Goal: Task Accomplishment & Management: Complete application form

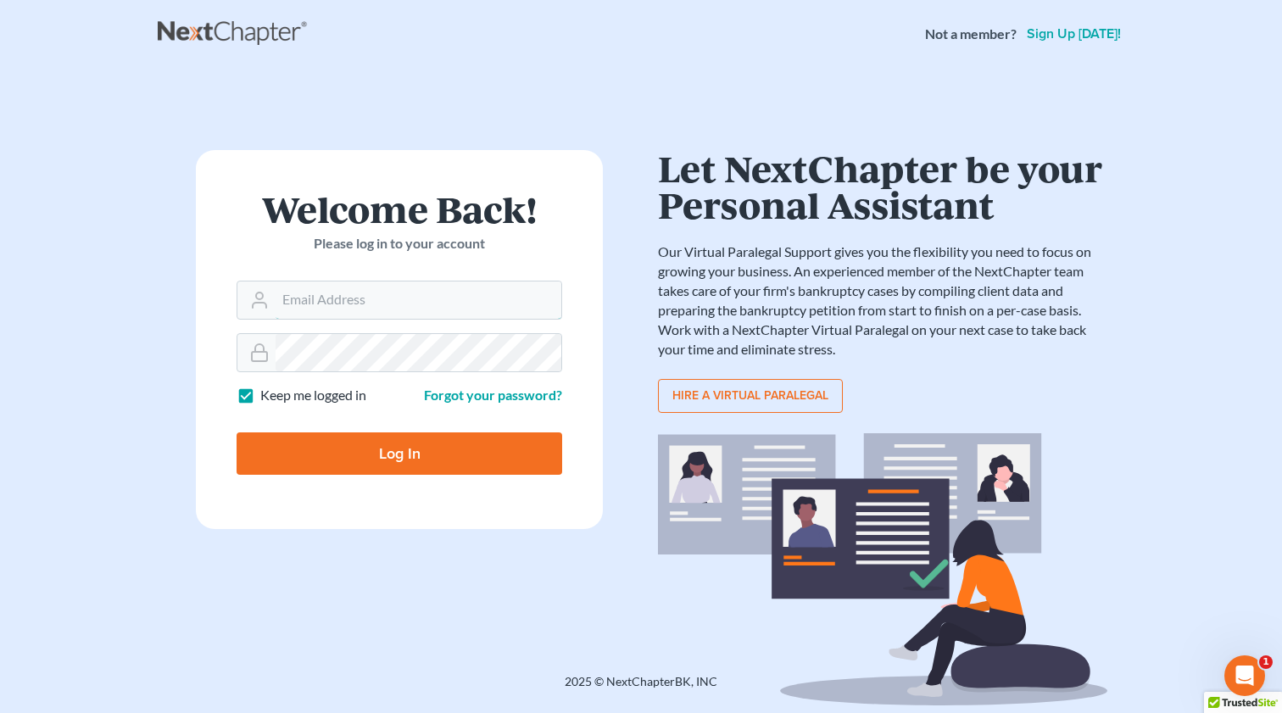
type input "[EMAIL_ADDRESS][DOMAIN_NAME]"
click at [422, 432] on input "Log In" at bounding box center [400, 453] width 326 height 42
type input "Thinking..."
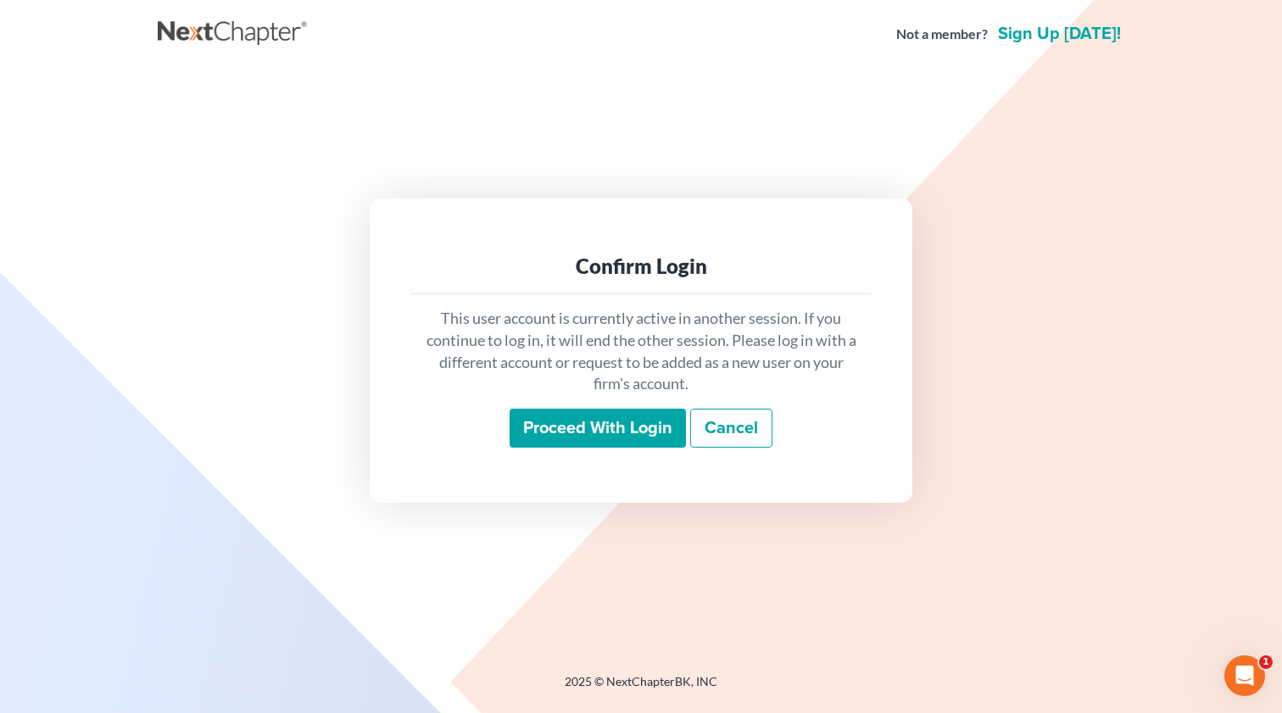
click at [602, 421] on input "Proceed with login" at bounding box center [598, 428] width 176 height 39
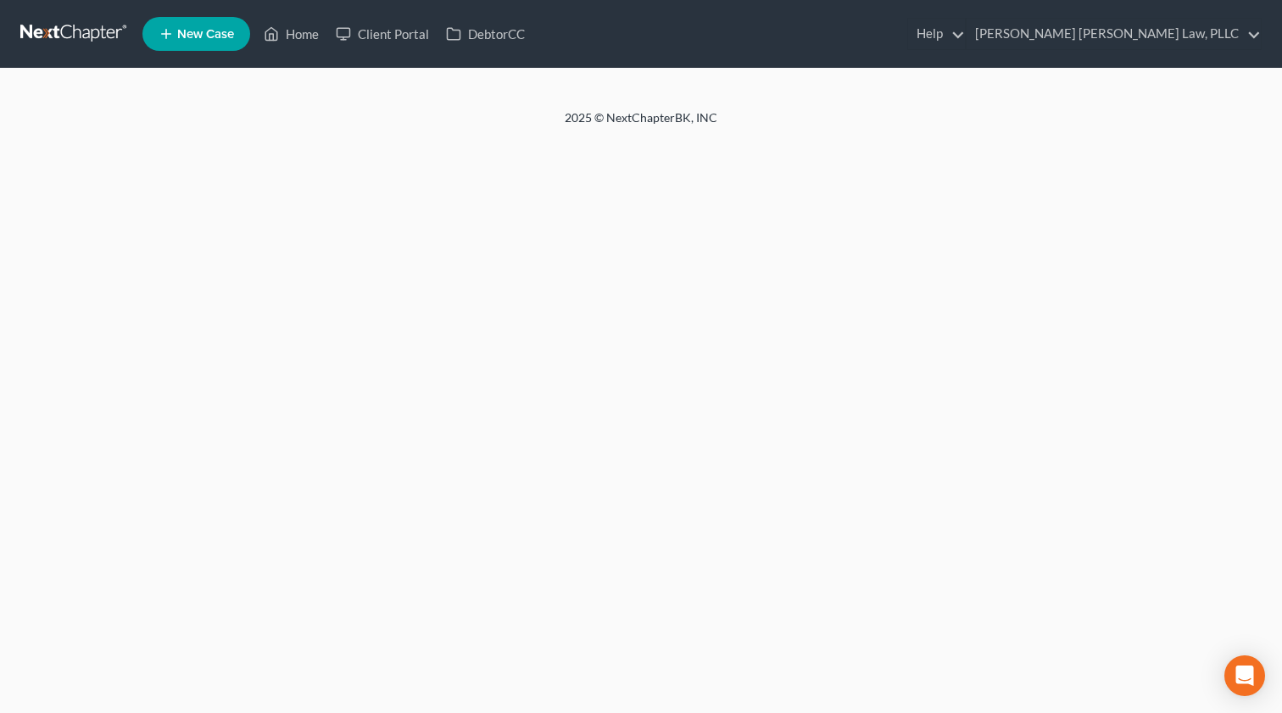
click at [392, 0] on nav "Home New Case Client Portal DebtorCC [PERSON_NAME] [PERSON_NAME] Law, PLLC [EMA…" at bounding box center [641, 34] width 1282 height 68
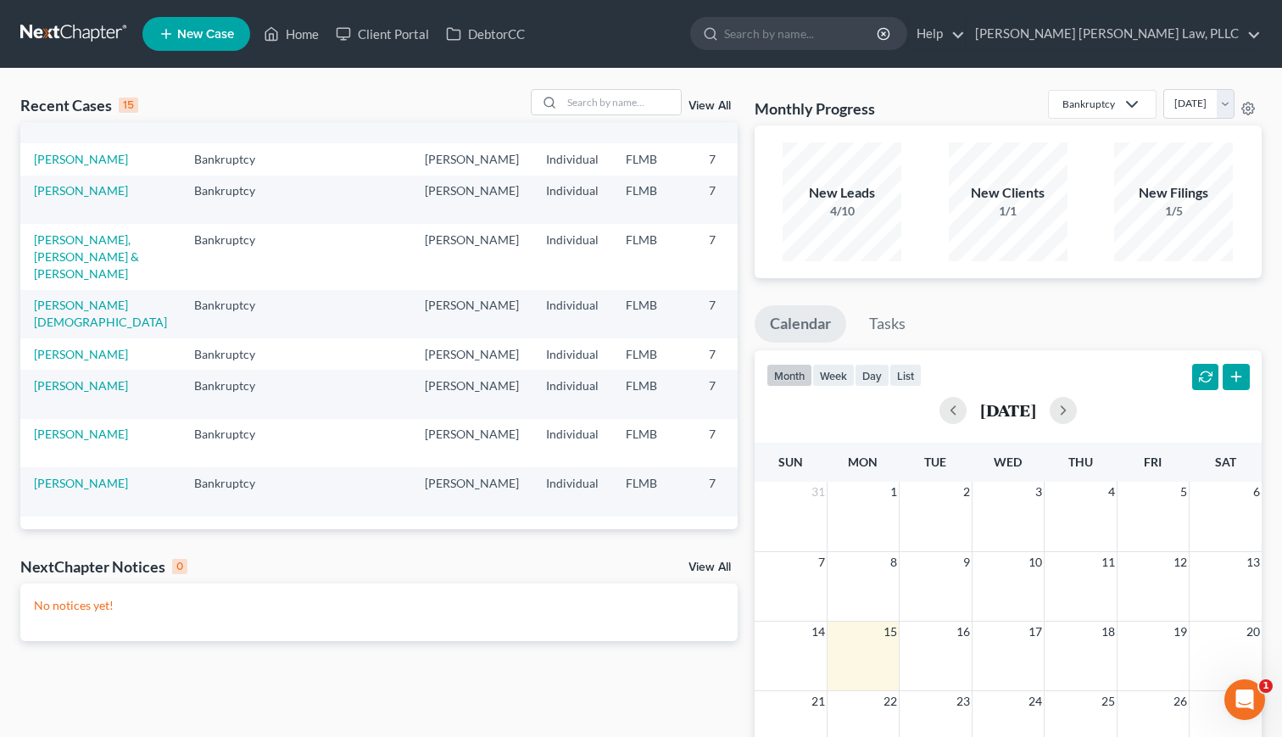
scroll to position [325, 0]
click at [58, 281] on link "Davila Dean, Hector & Barrio Figueroa, Cristina" at bounding box center [86, 256] width 105 height 48
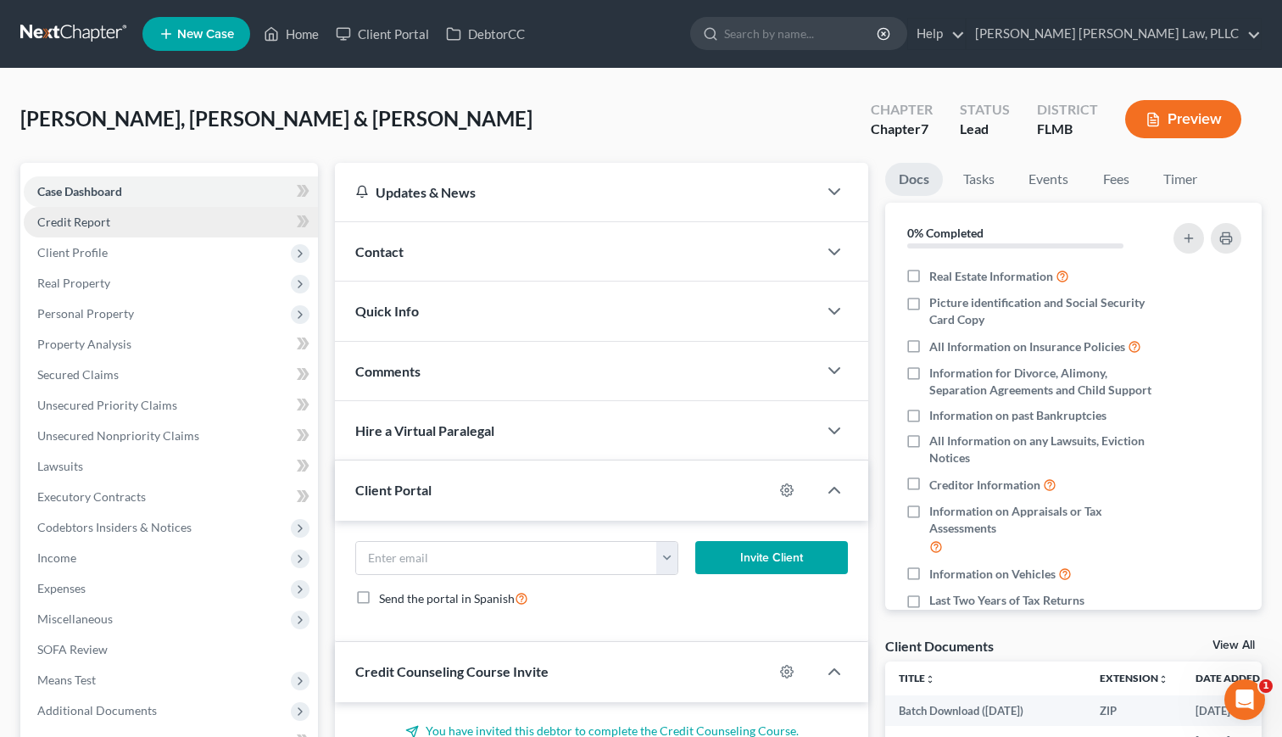
click at [106, 218] on span "Credit Report" at bounding box center [73, 222] width 73 height 14
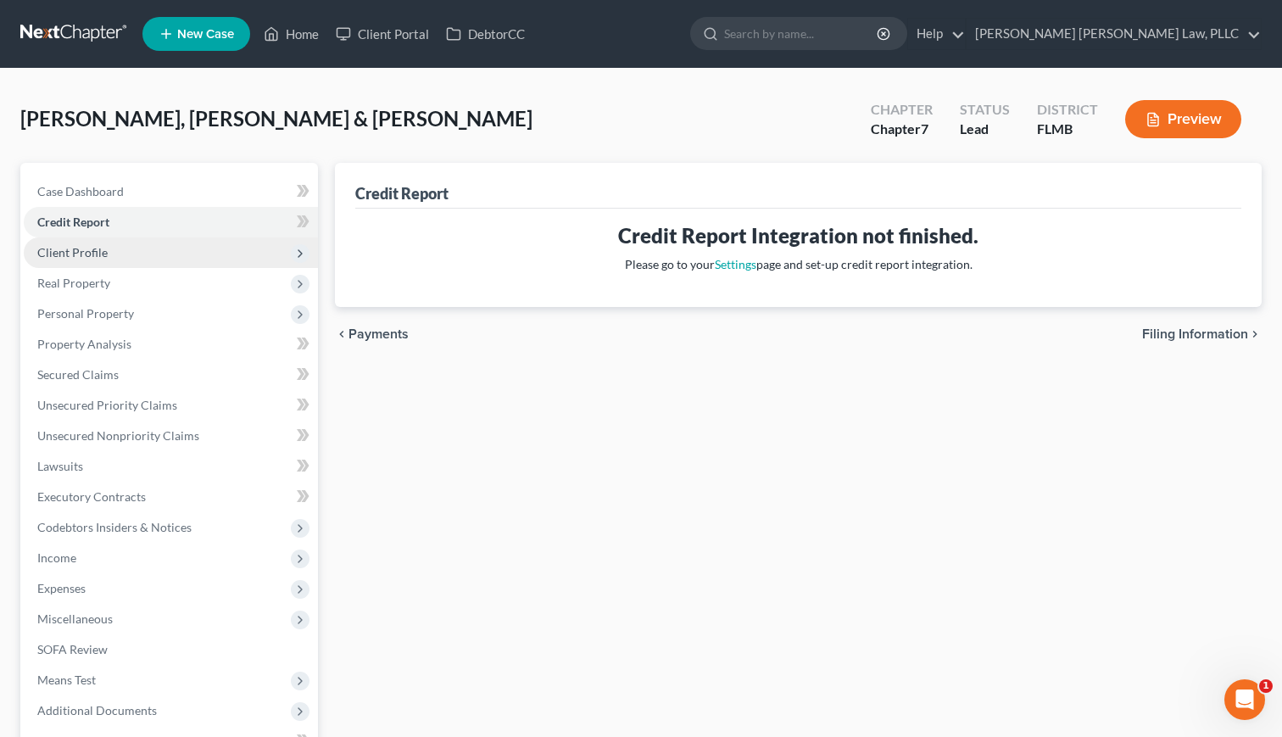
click at [87, 253] on span "Client Profile" at bounding box center [72, 252] width 70 height 14
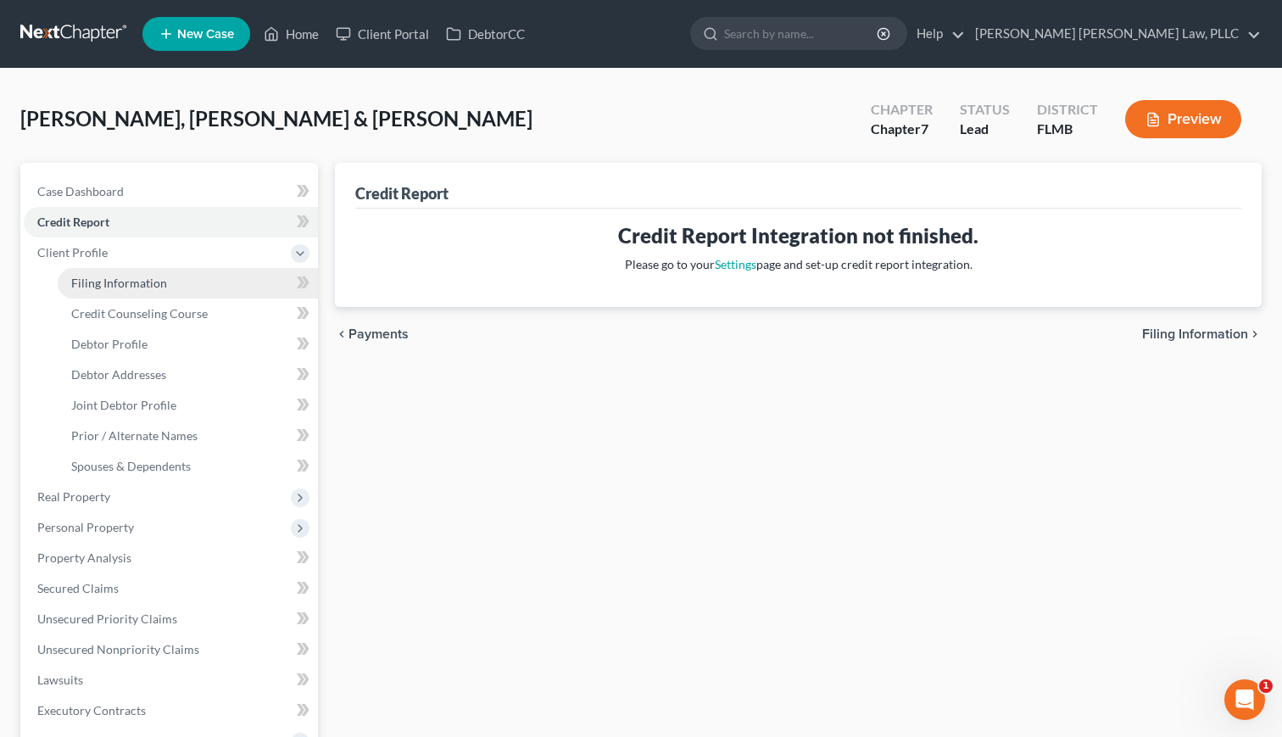
click at [124, 286] on span "Filing Information" at bounding box center [119, 283] width 96 height 14
select select "1"
select select "0"
select select "9"
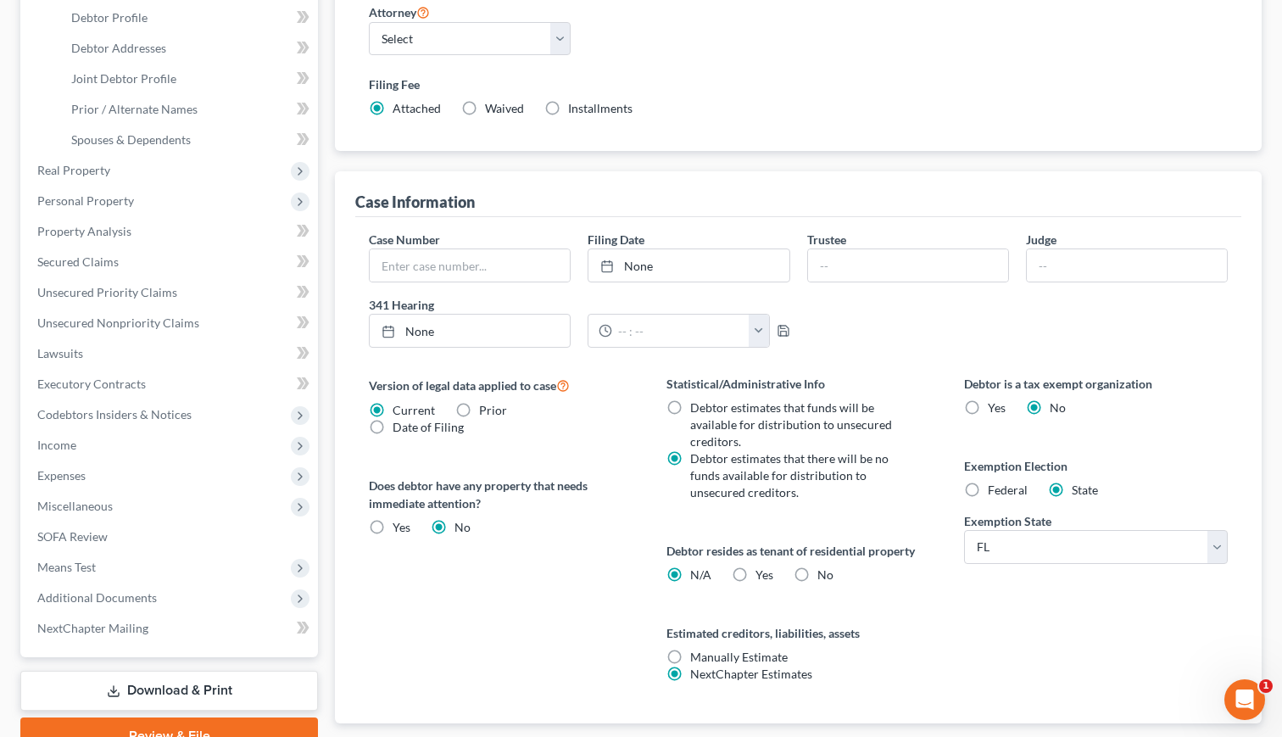
scroll to position [348, 0]
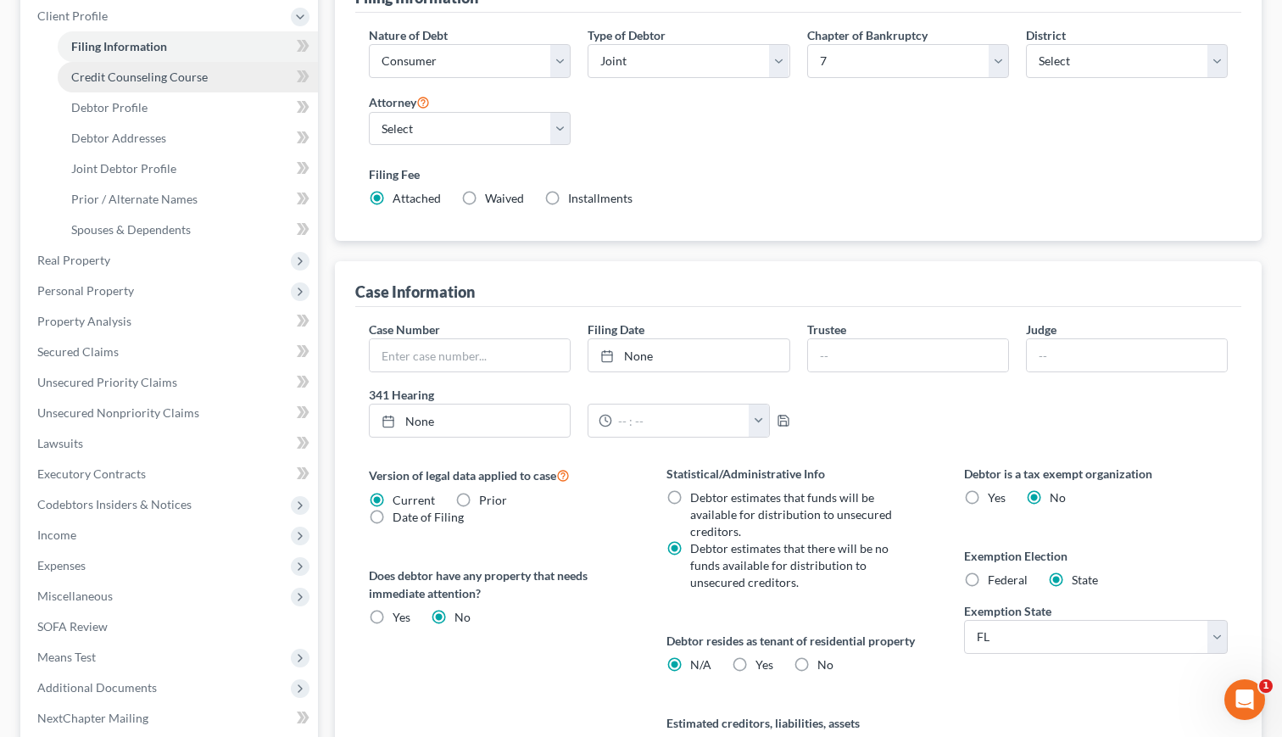
click at [86, 84] on link "Credit Counseling Course" at bounding box center [188, 77] width 260 height 31
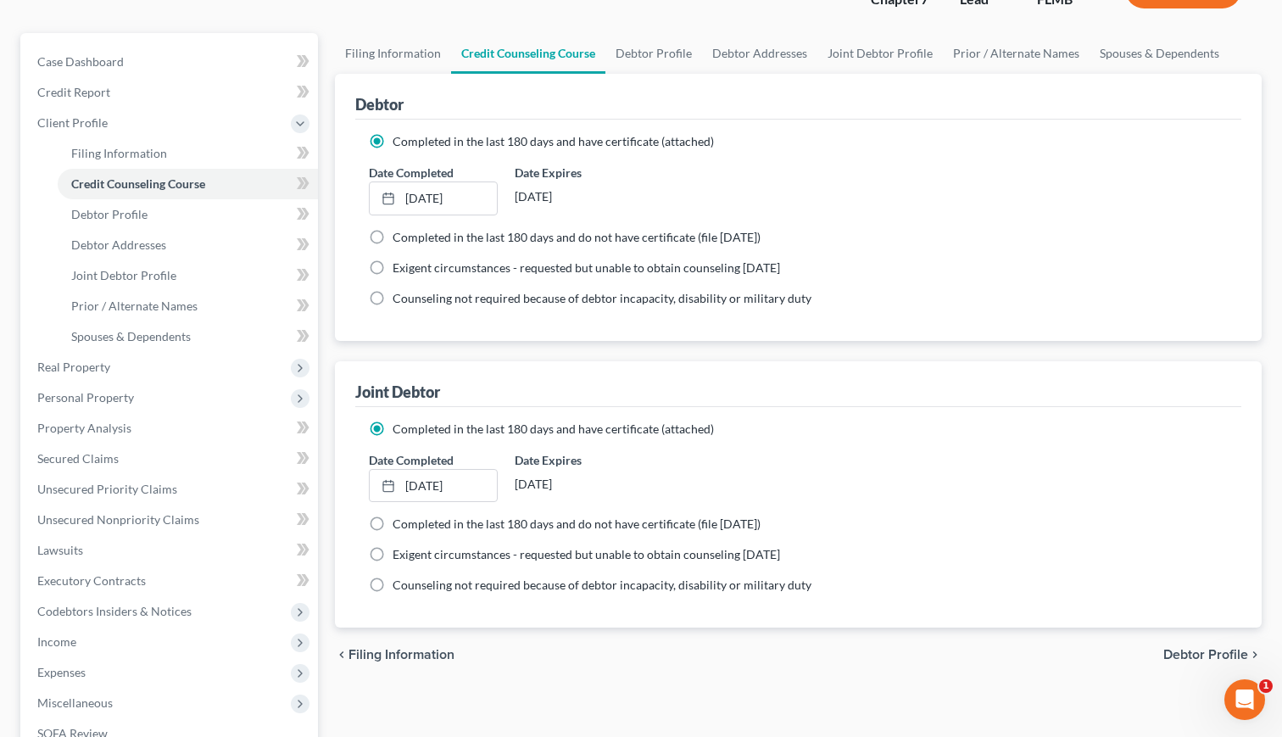
scroll to position [206, 0]
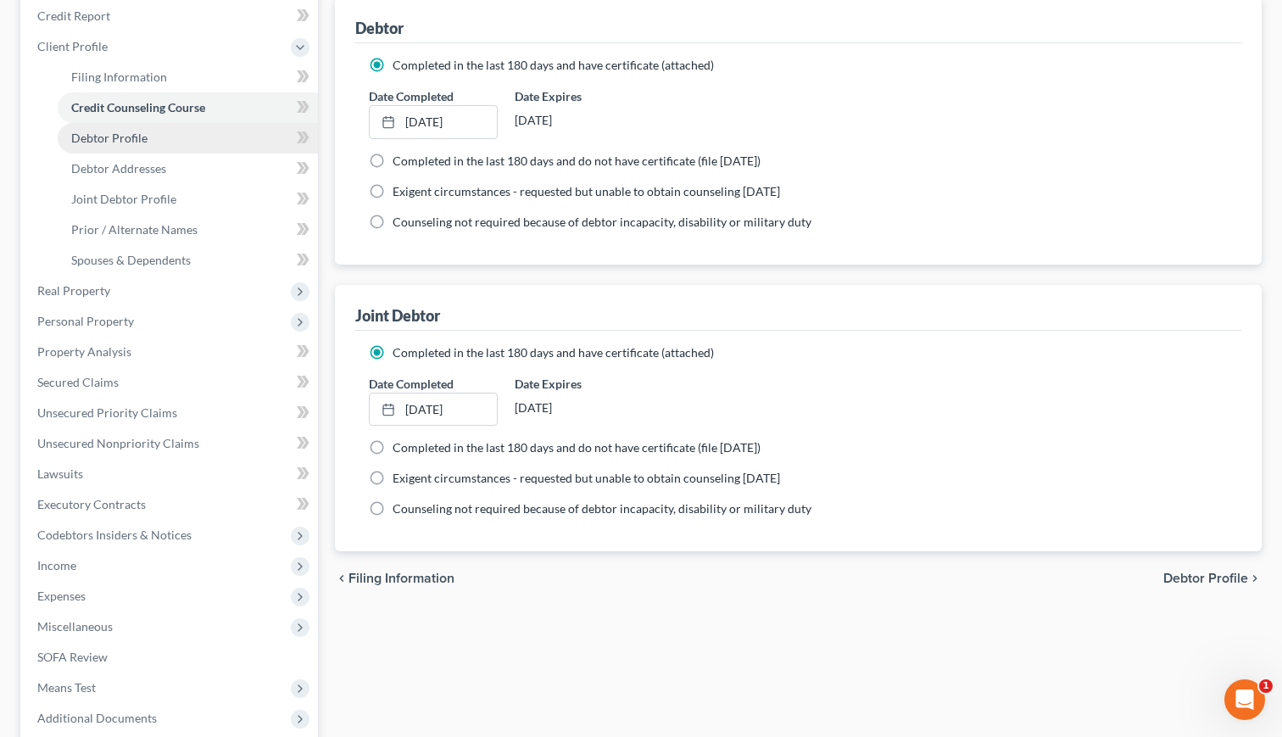
click at [106, 133] on span "Debtor Profile" at bounding box center [109, 138] width 76 height 14
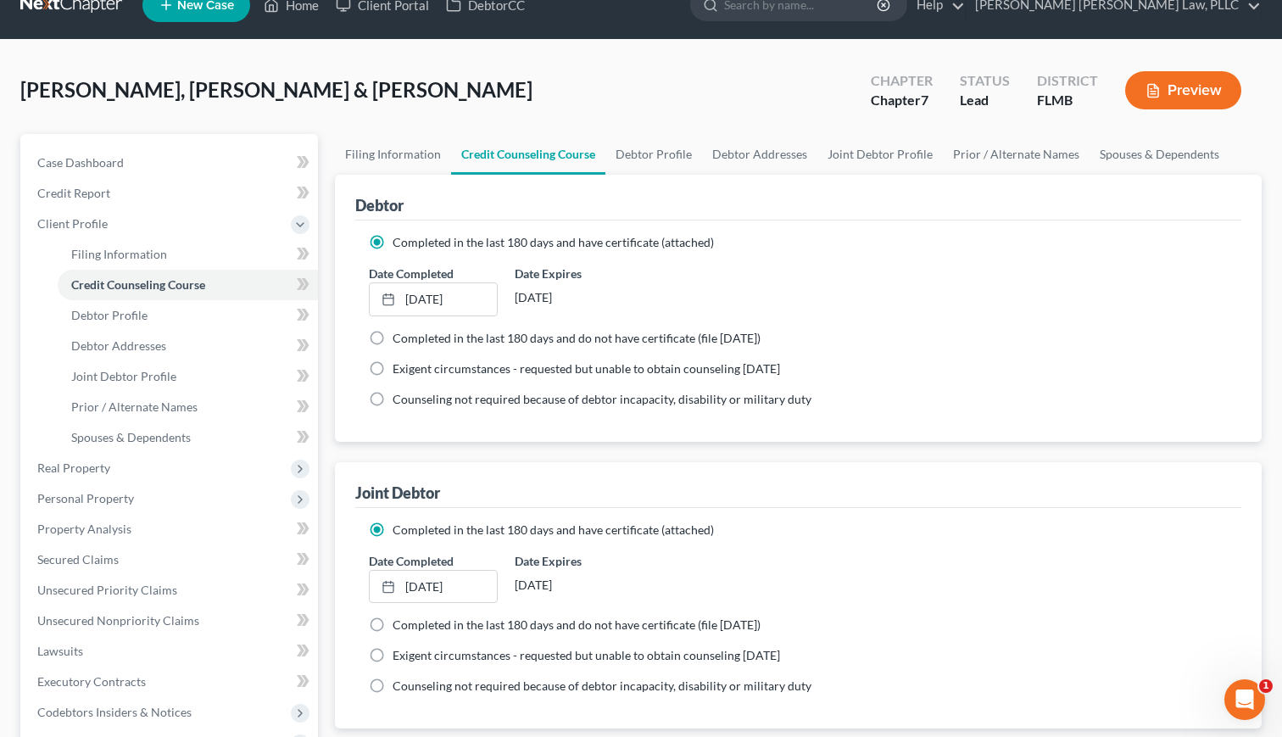
select select "1"
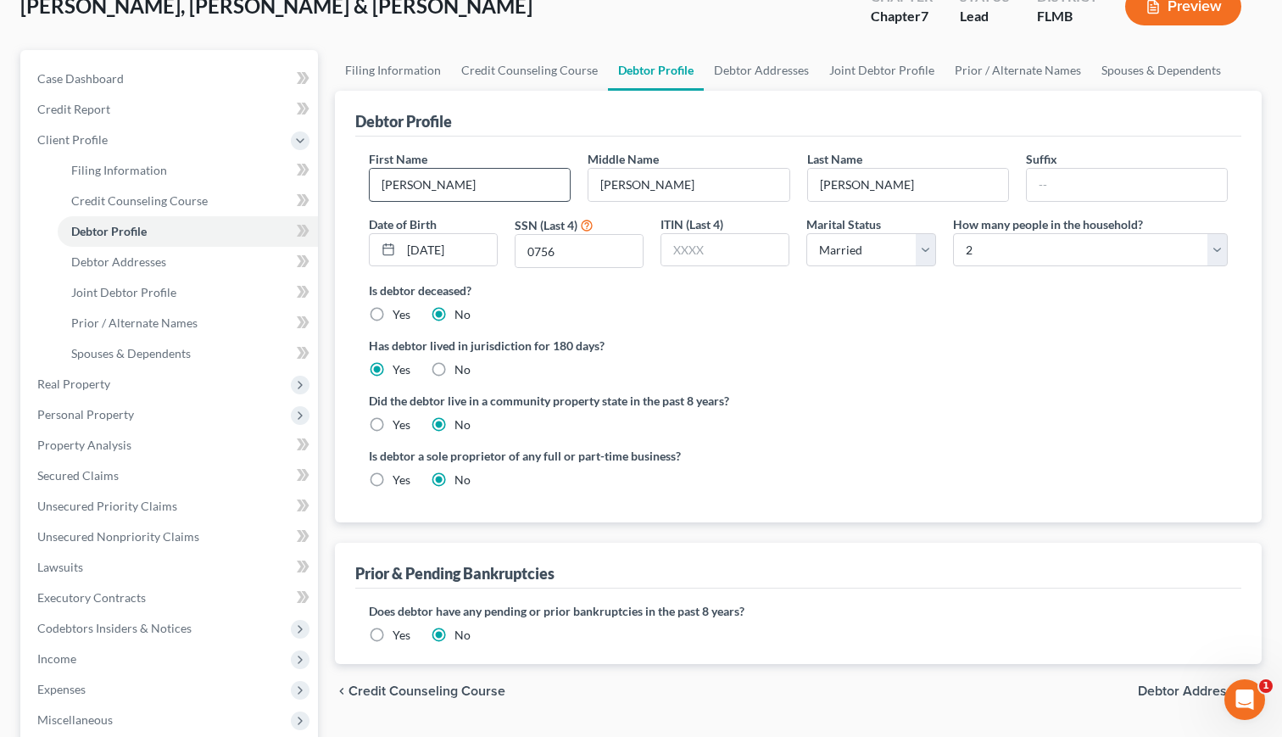
scroll to position [120, 0]
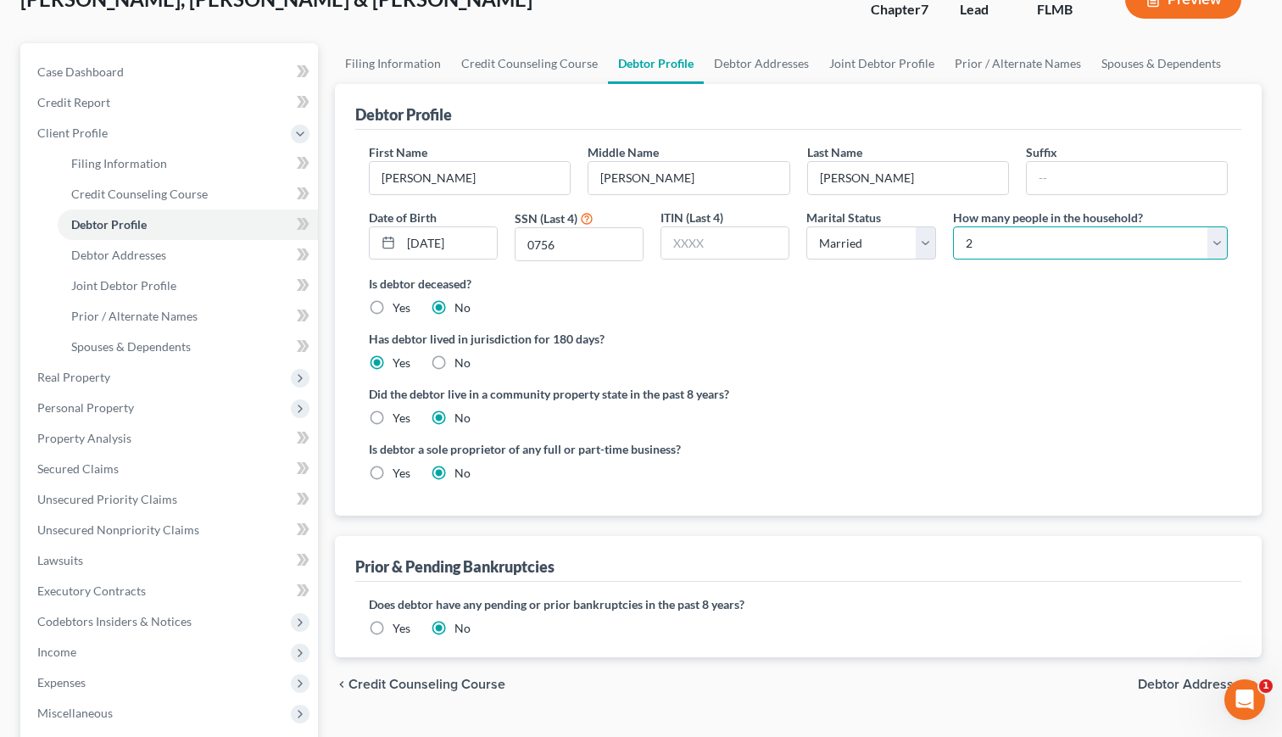
select select "3"
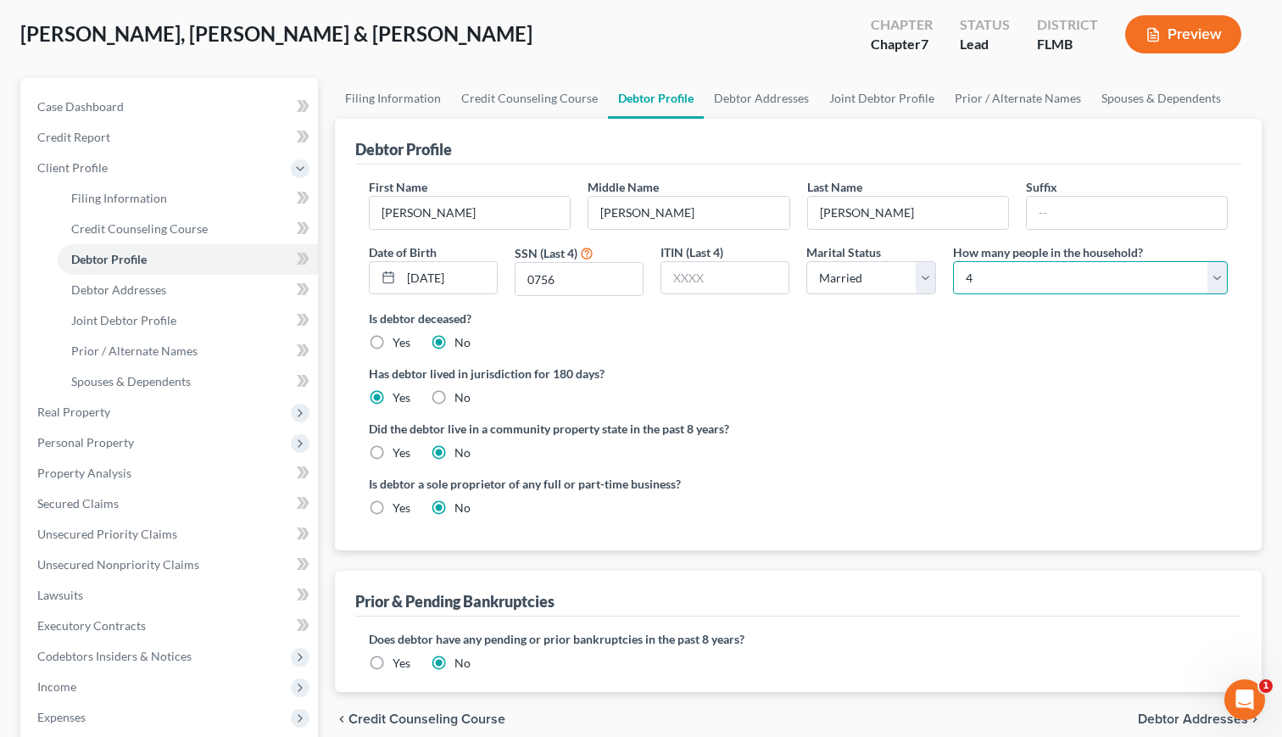
scroll to position [86, 0]
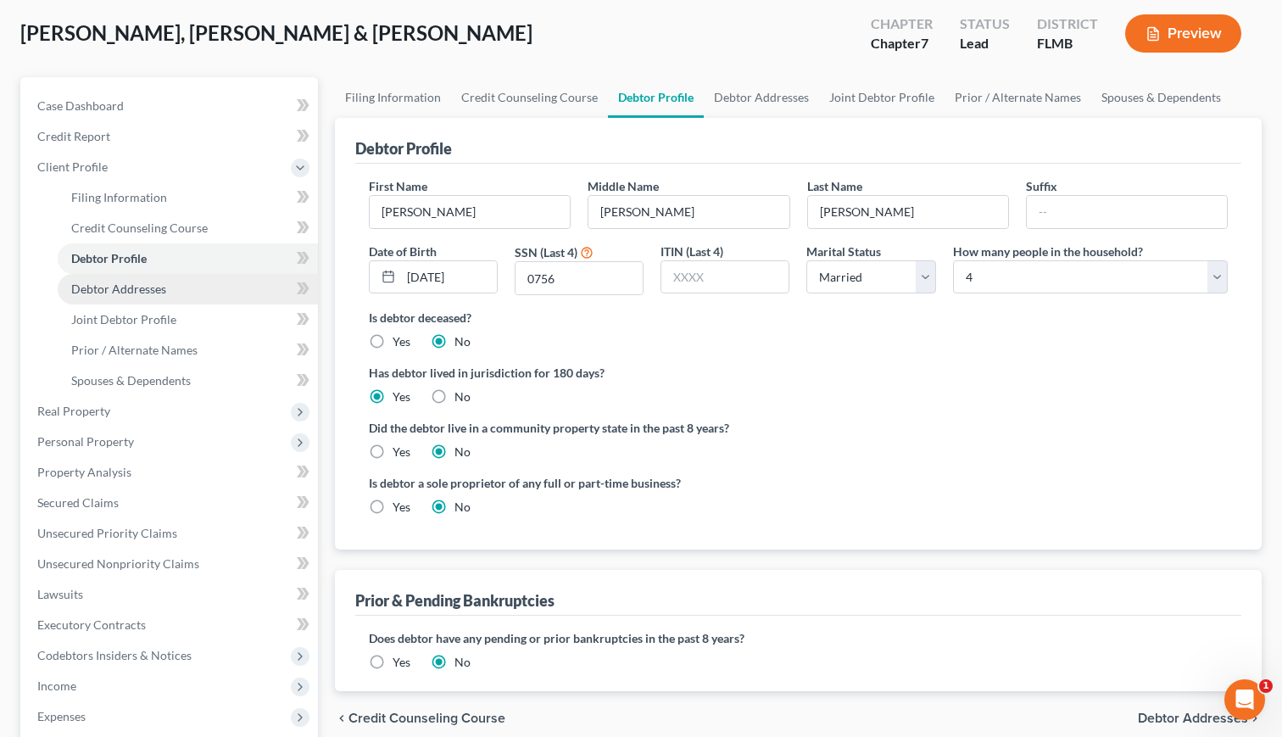
click at [114, 284] on span "Debtor Addresses" at bounding box center [118, 288] width 95 height 14
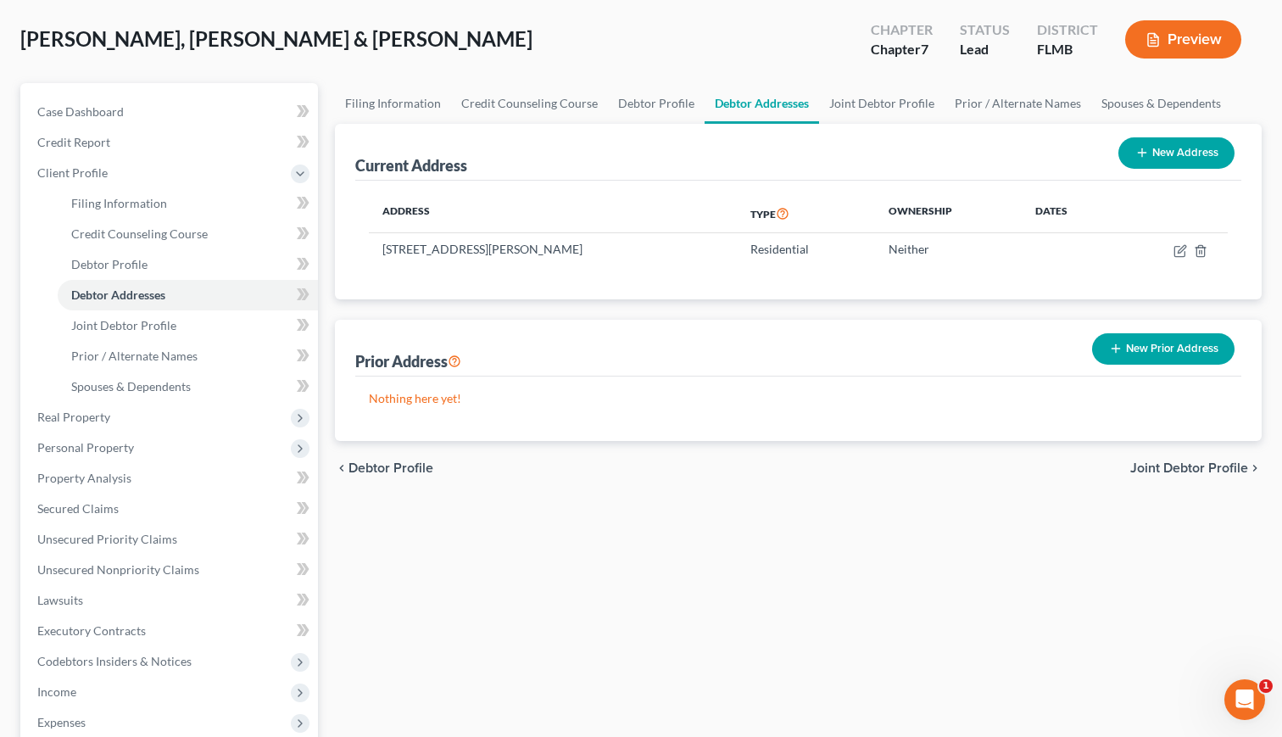
scroll to position [81, 0]
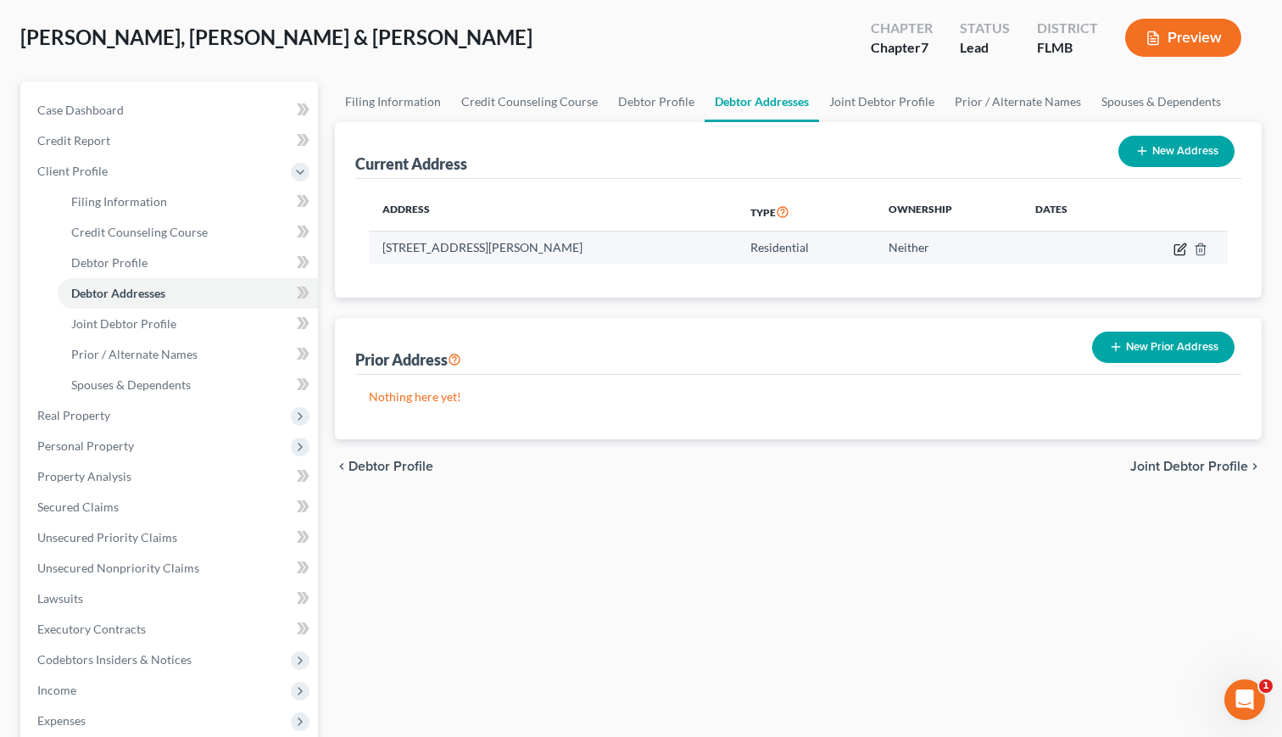
click at [1180, 253] on icon "button" at bounding box center [1180, 249] width 14 height 14
select select "9"
select select "0"
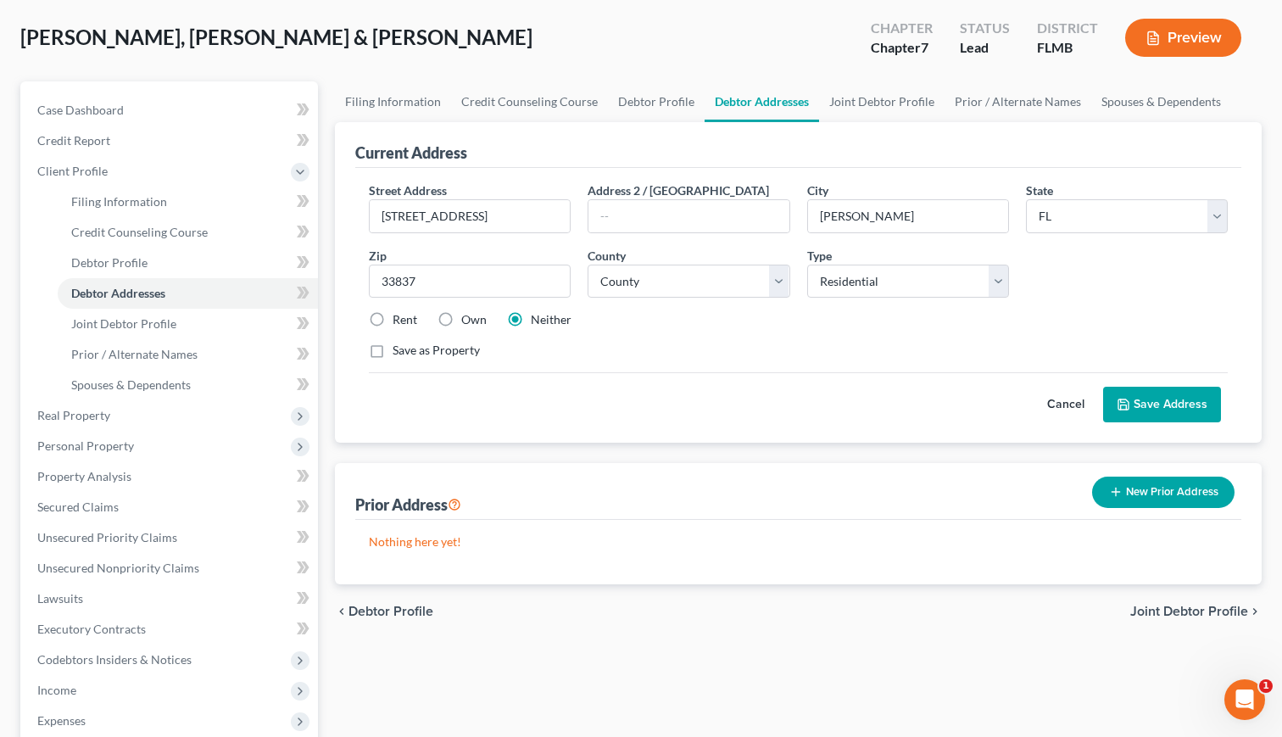
click at [461, 321] on label "Own" at bounding box center [473, 319] width 25 height 17
click at [468, 321] on input "Own" at bounding box center [473, 316] width 11 height 11
radio input "true"
click at [1182, 410] on button "Save Address" at bounding box center [1162, 405] width 118 height 36
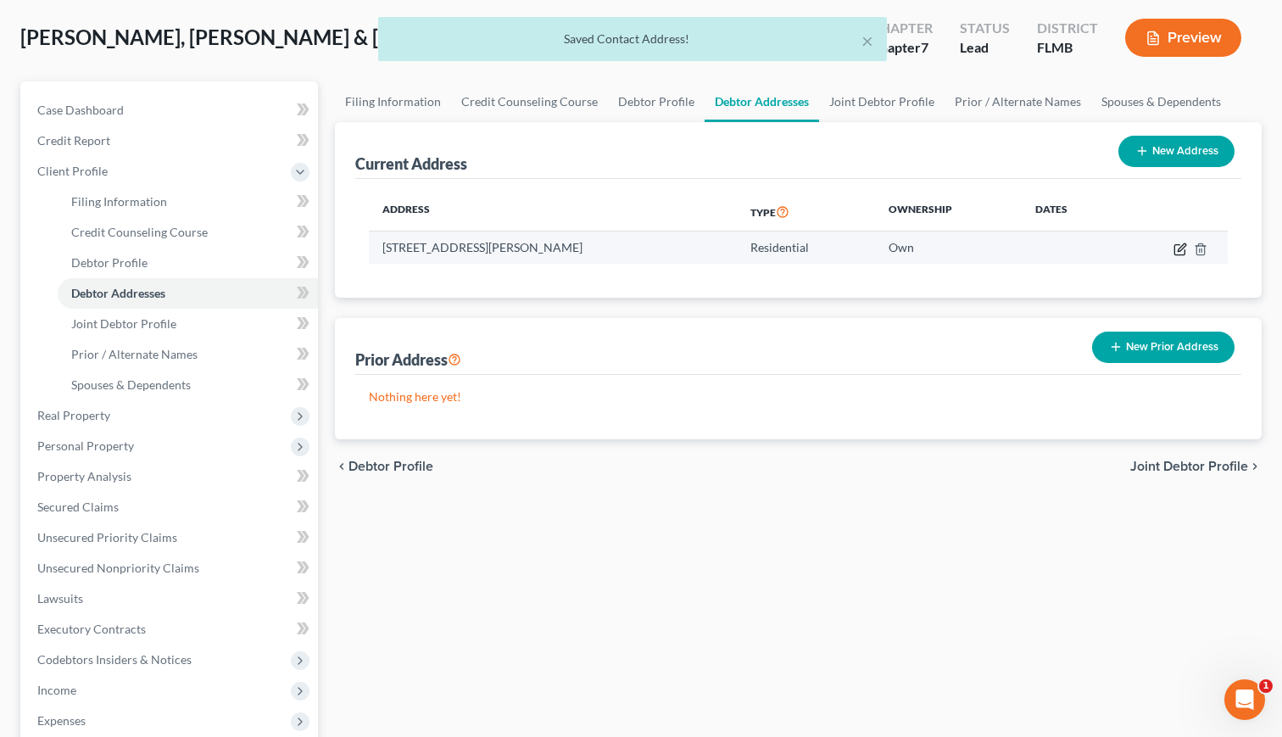
click at [1184, 253] on icon "button" at bounding box center [1180, 249] width 14 height 14
select select "9"
select select "52"
select select "0"
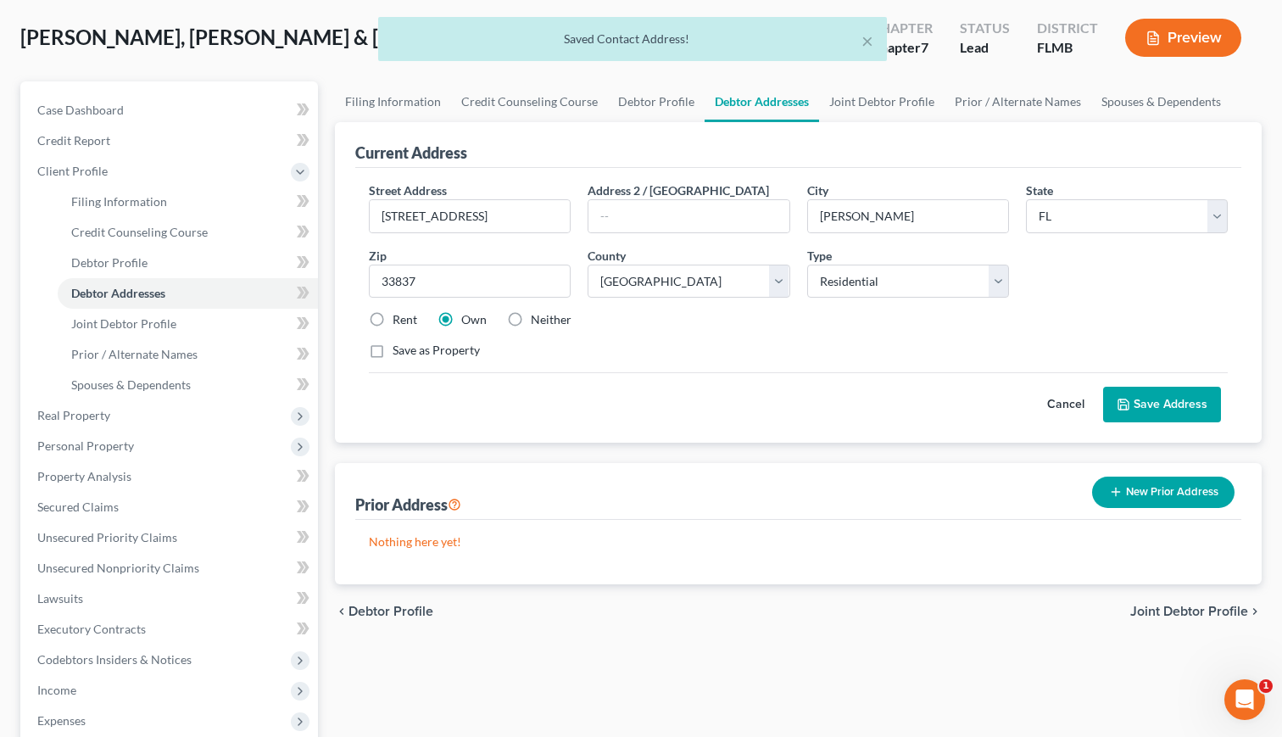
click at [1136, 405] on button "Save Address" at bounding box center [1162, 405] width 118 height 36
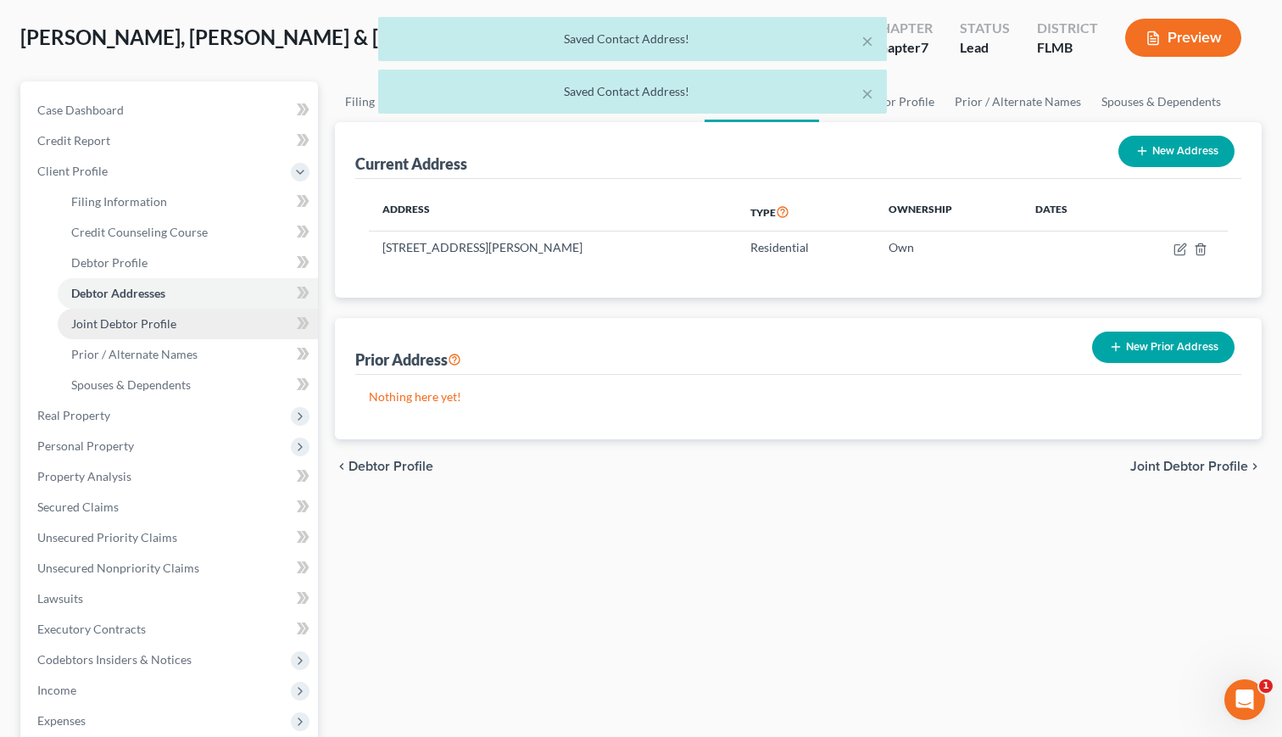
click at [218, 320] on link "Joint Debtor Profile" at bounding box center [188, 324] width 260 height 31
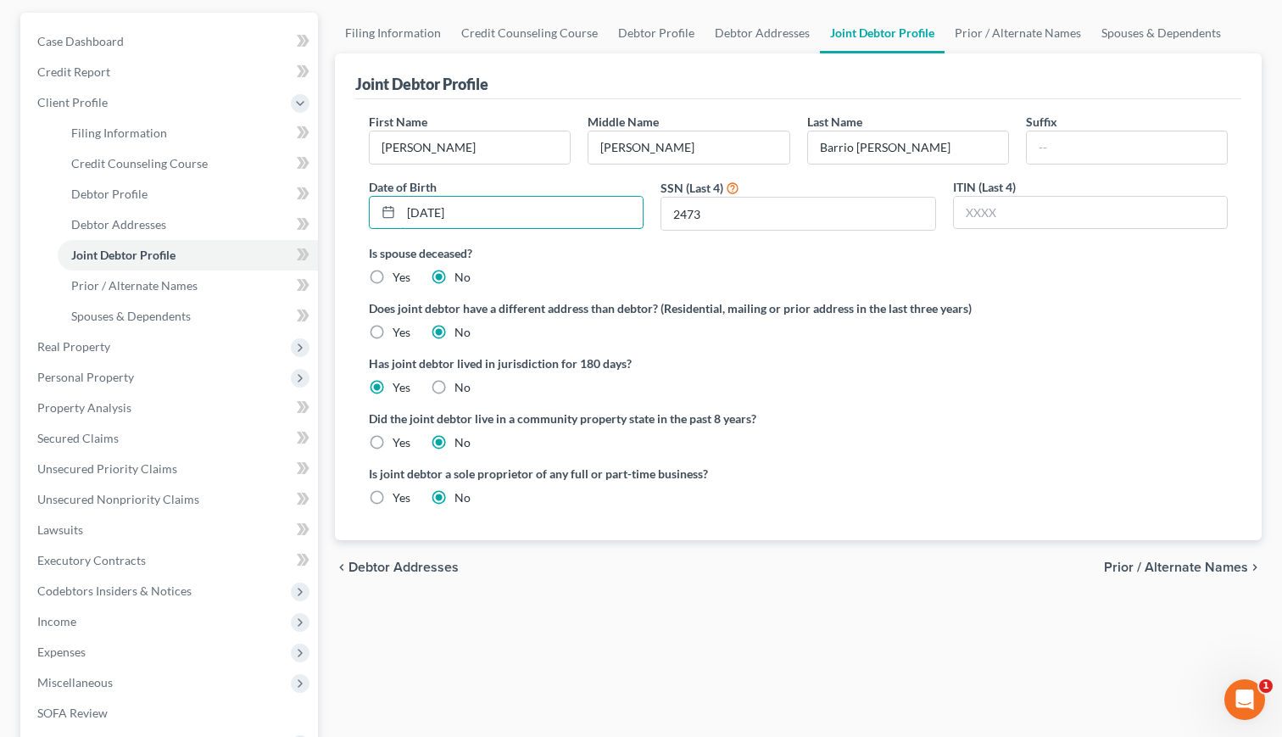
scroll to position [209, 0]
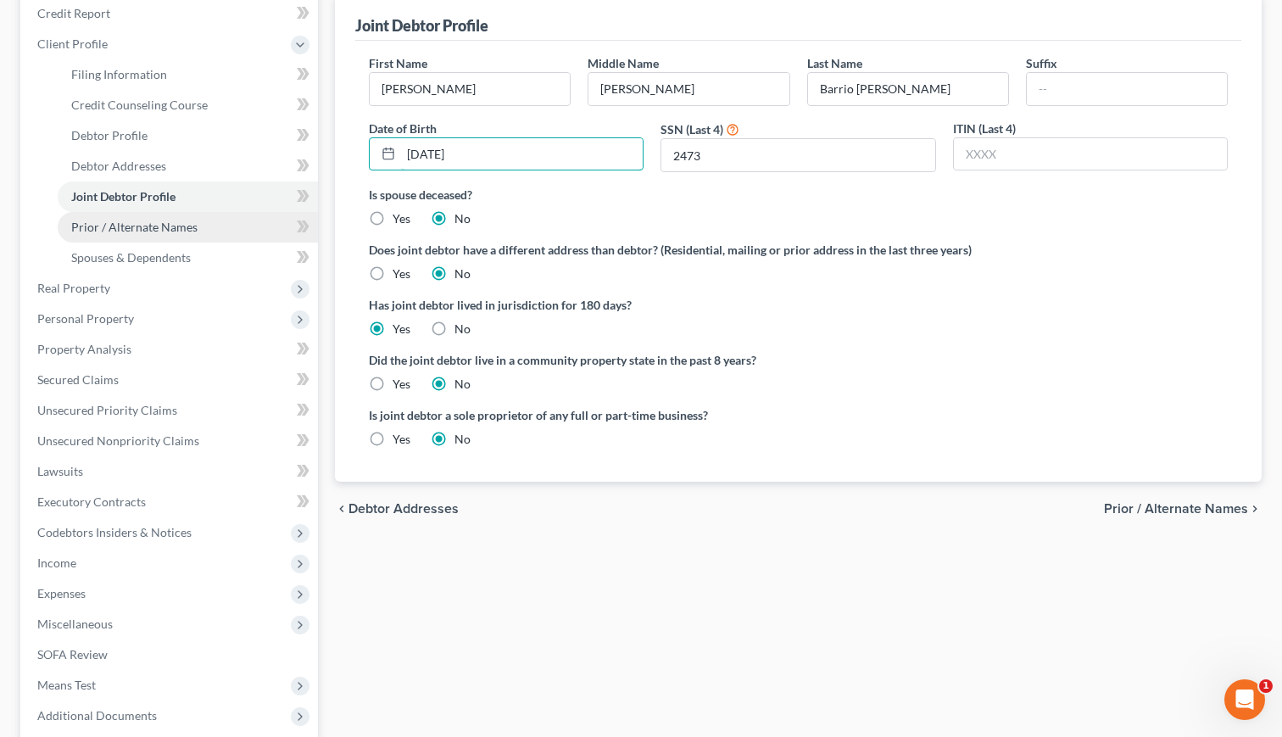
type input "08/15/1983"
click at [155, 236] on link "Prior / Alternate Names" at bounding box center [188, 227] width 260 height 31
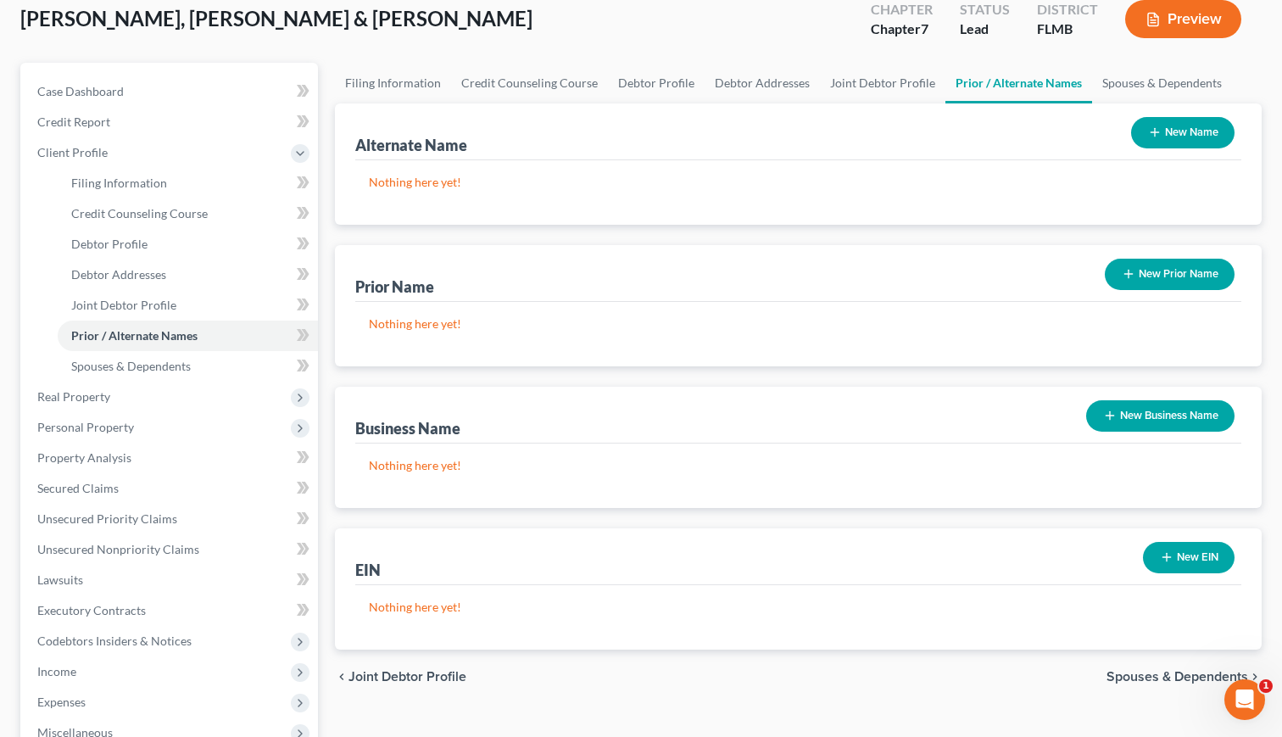
scroll to position [101, 0]
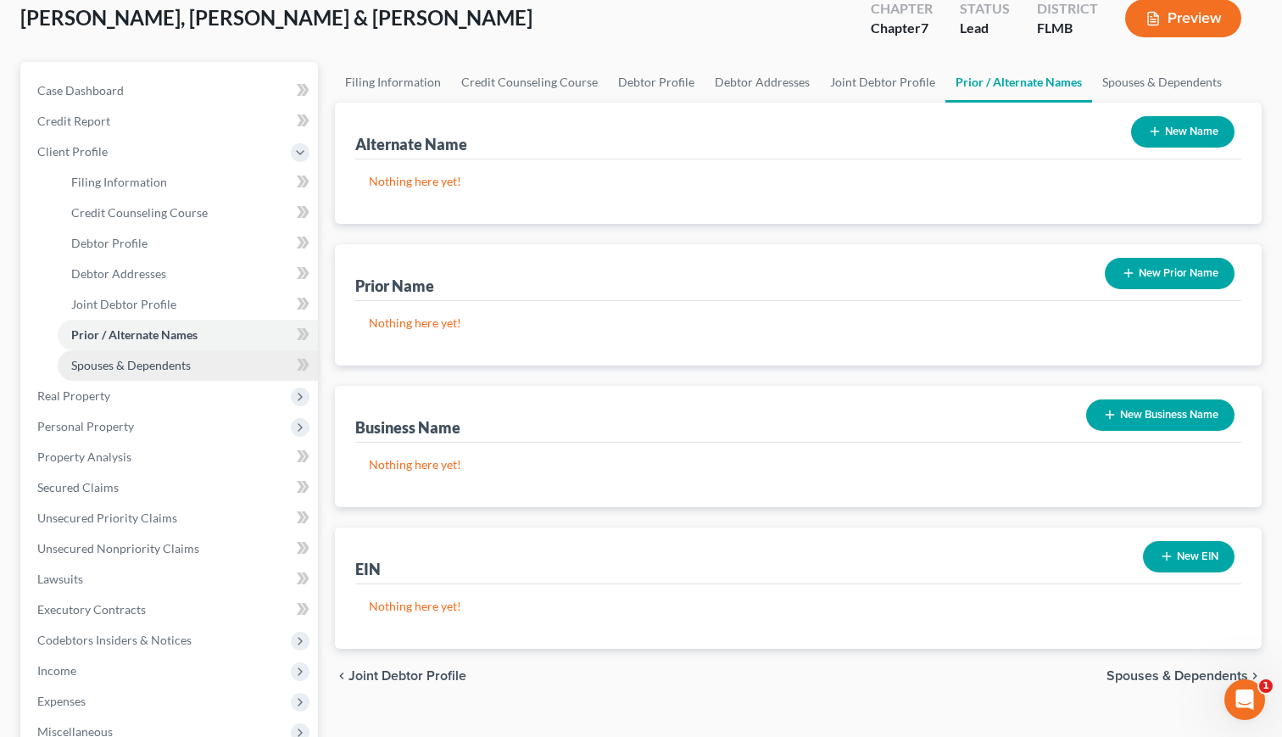
click at [89, 365] on span "Spouses & Dependents" at bounding box center [131, 365] width 120 height 14
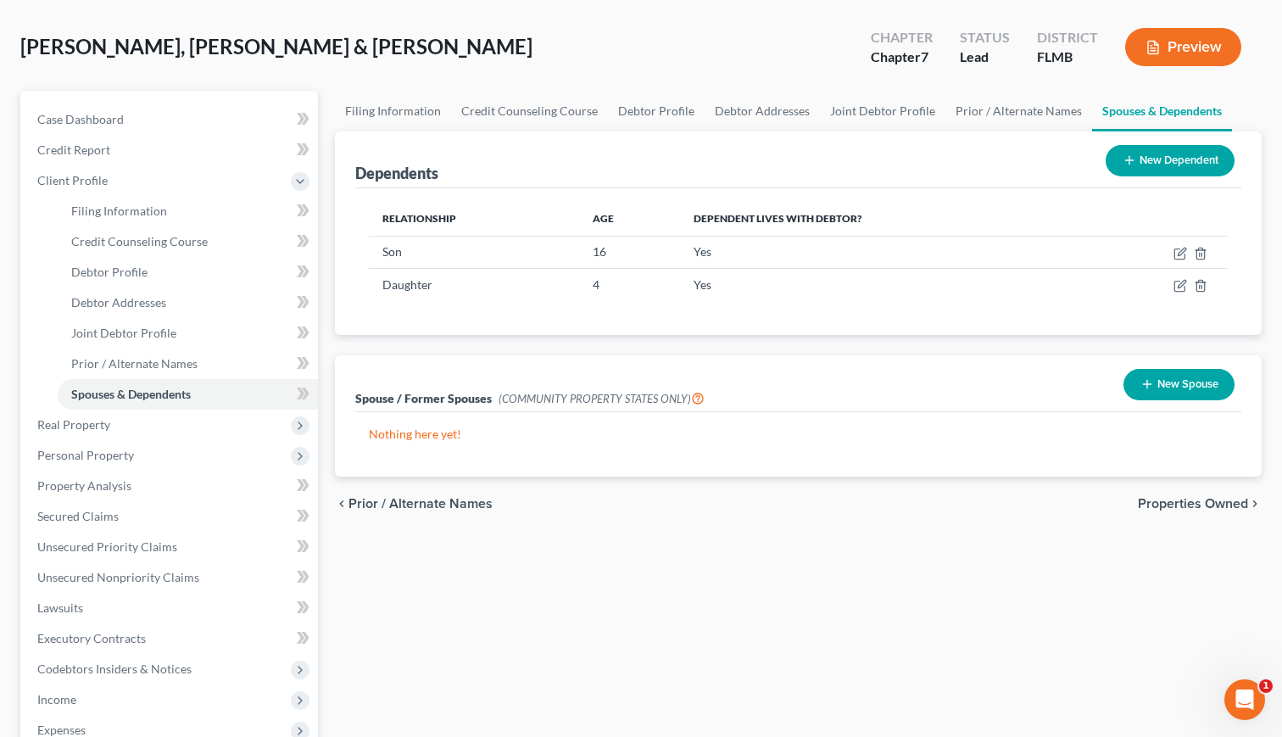
scroll to position [75, 0]
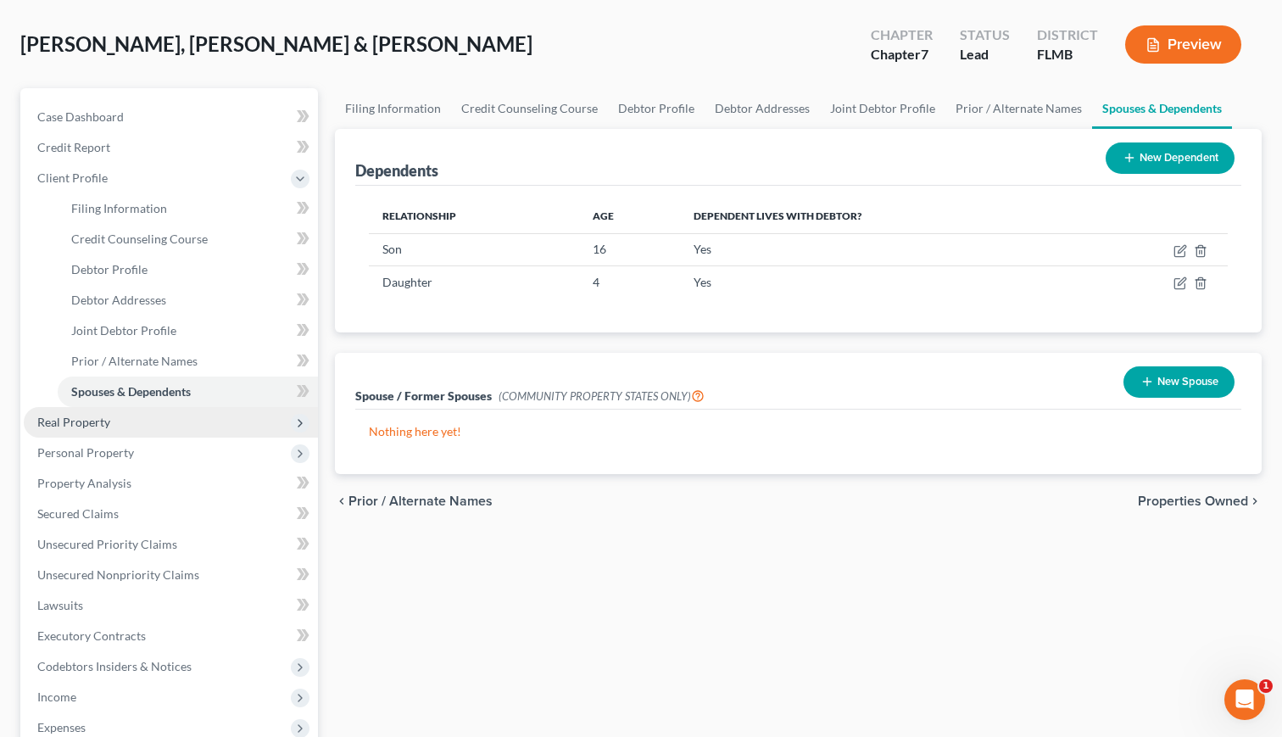
click at [96, 421] on span "Real Property" at bounding box center [73, 422] width 73 height 14
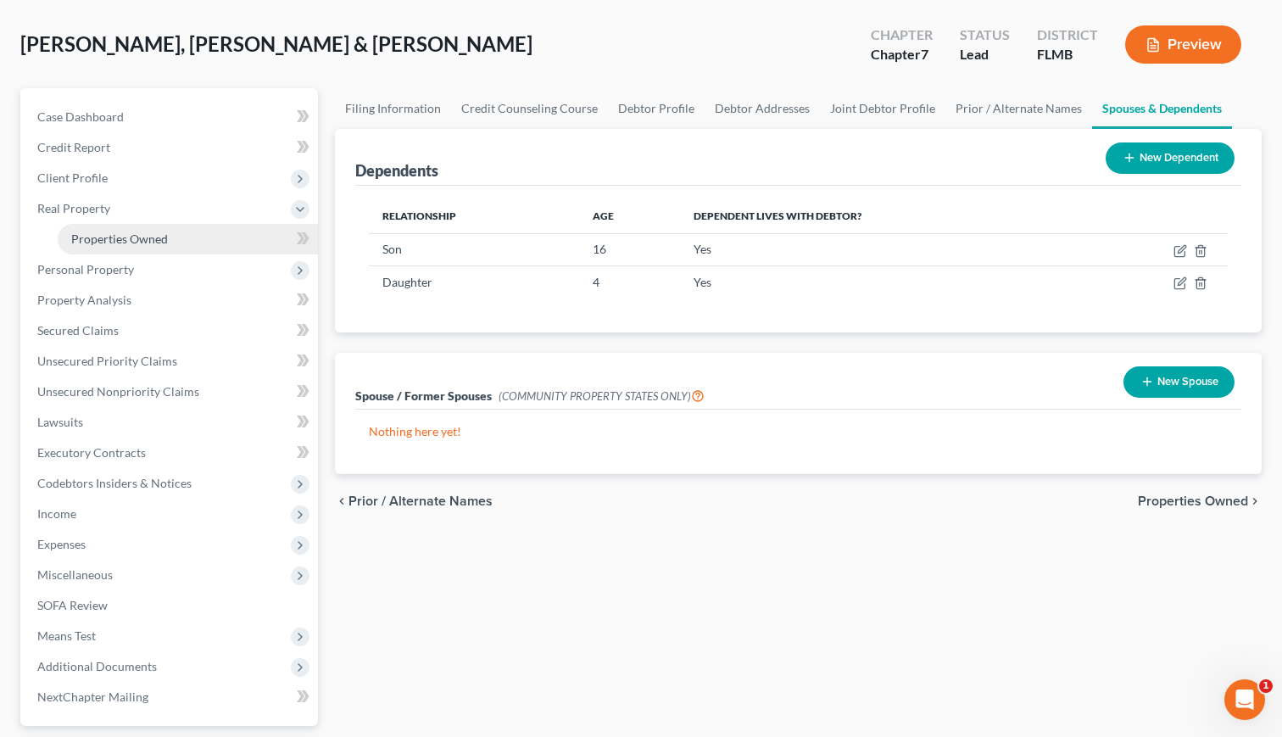
click at [131, 243] on span "Properties Owned" at bounding box center [119, 238] width 97 height 14
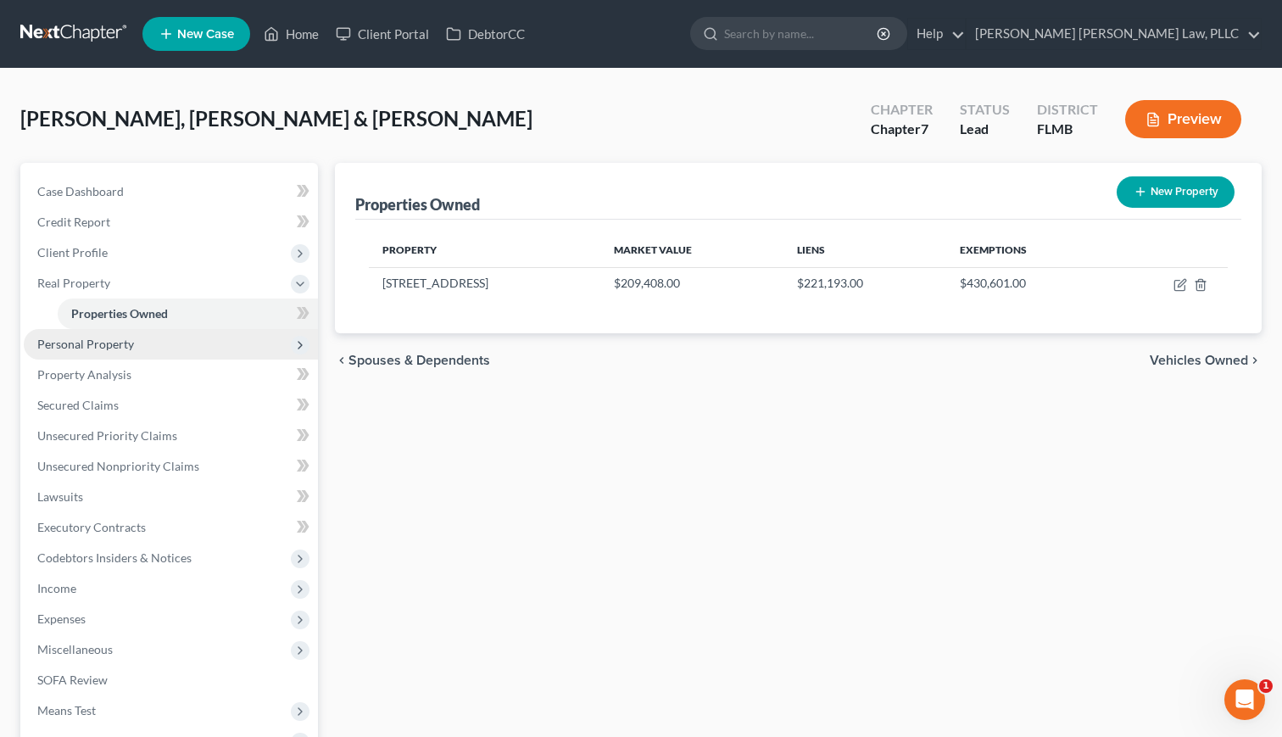
click at [90, 349] on span "Personal Property" at bounding box center [85, 344] width 97 height 14
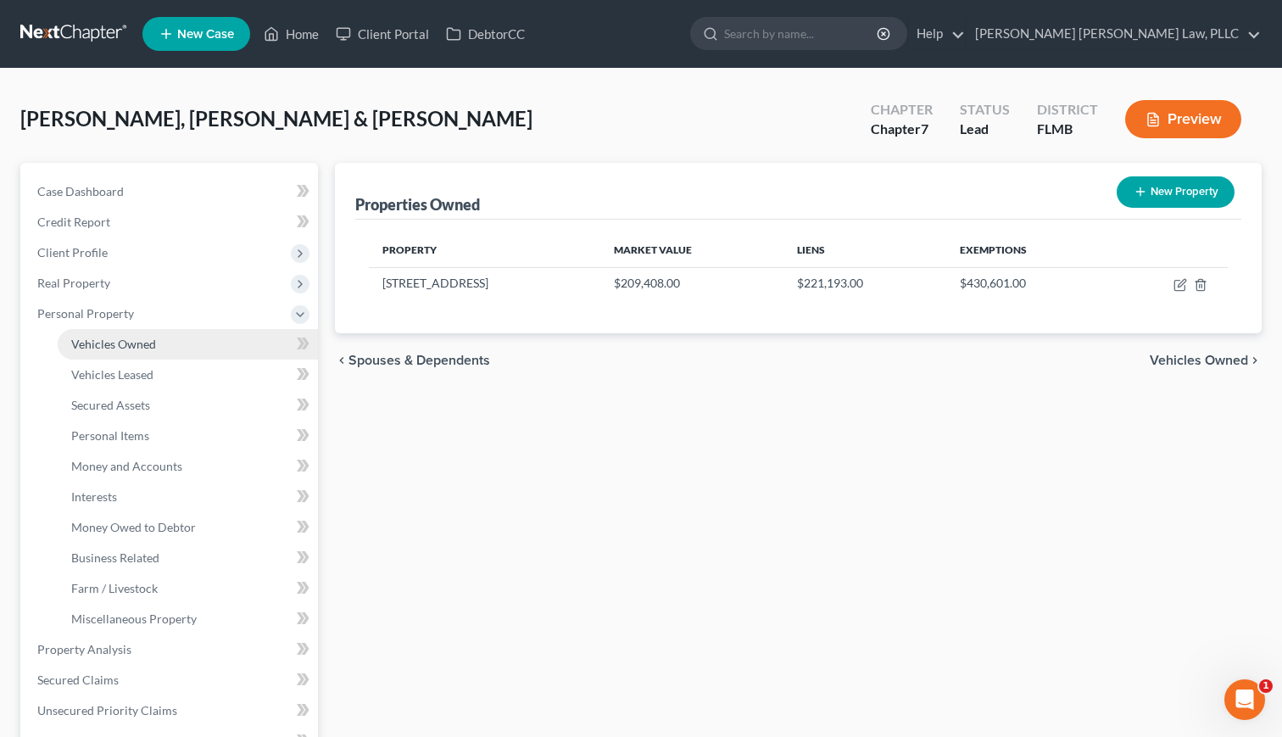
click at [106, 348] on span "Vehicles Owned" at bounding box center [113, 344] width 85 height 14
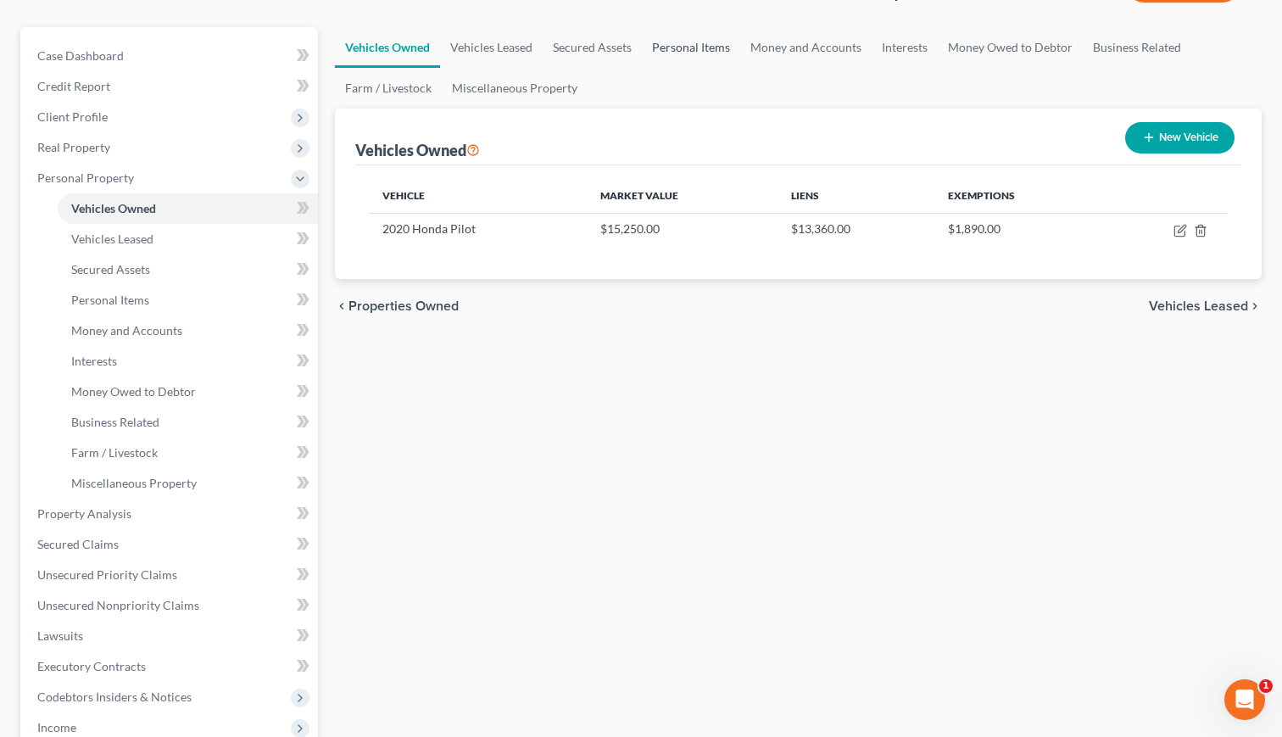
scroll to position [136, 0]
click at [142, 237] on span "Vehicles Leased" at bounding box center [112, 238] width 82 height 14
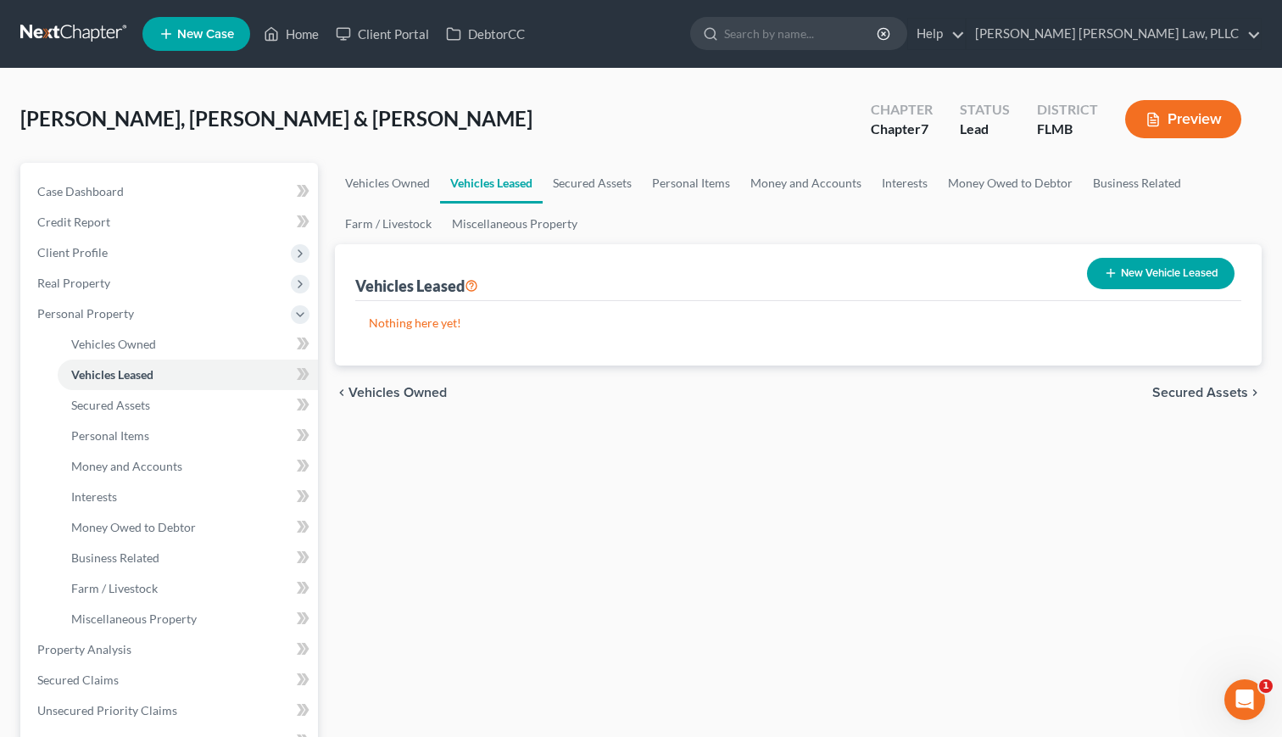
scroll to position [14, 0]
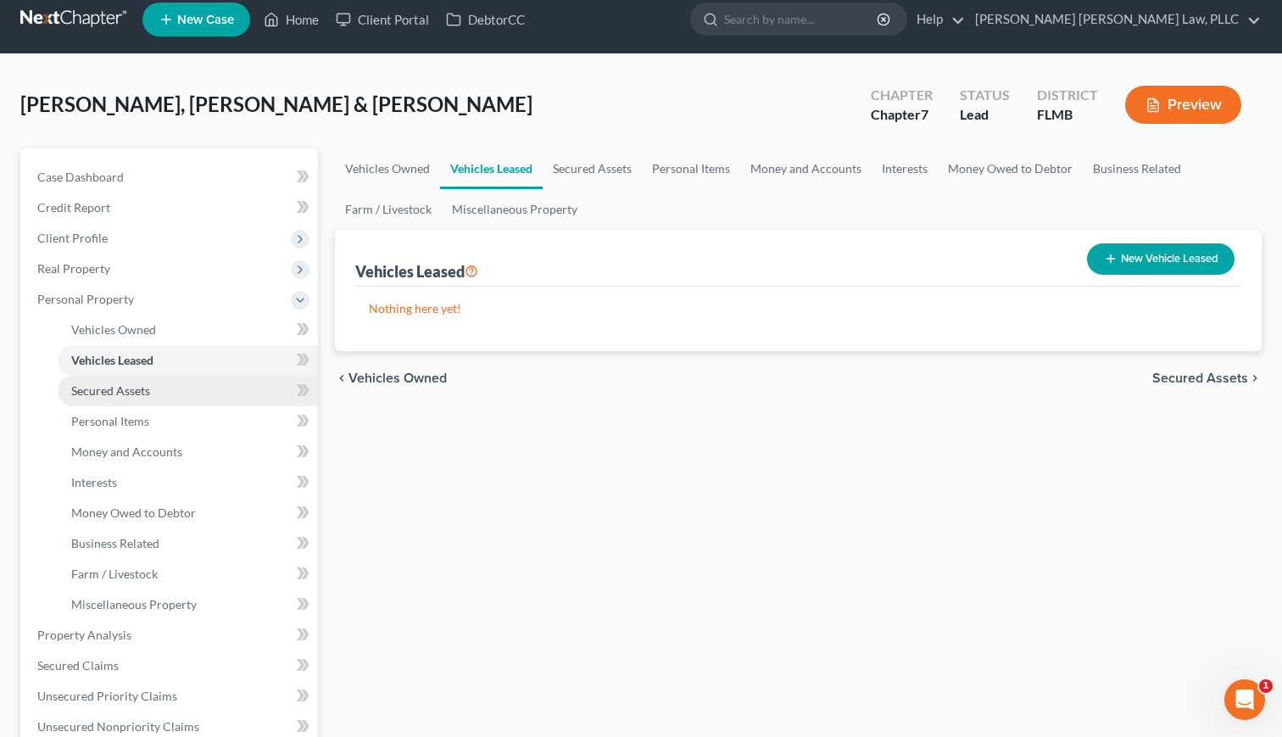
click at [107, 385] on span "Secured Assets" at bounding box center [110, 390] width 79 height 14
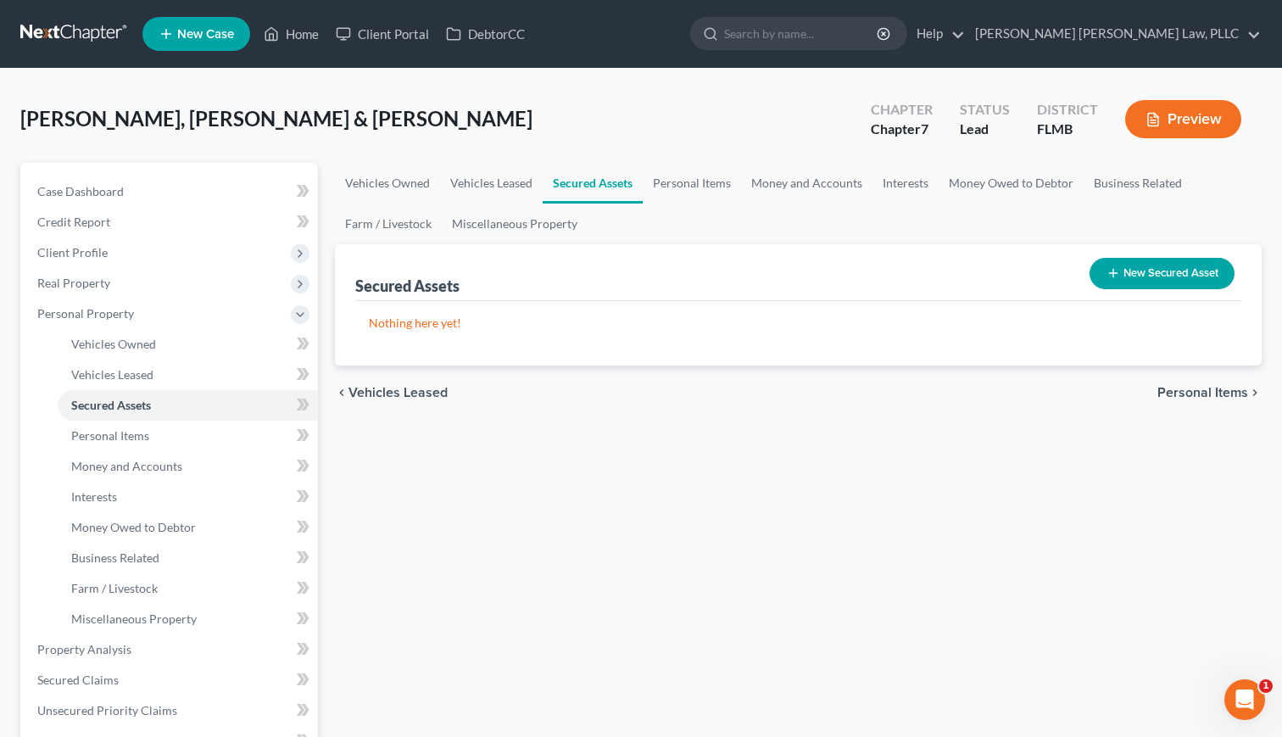
scroll to position [77, 0]
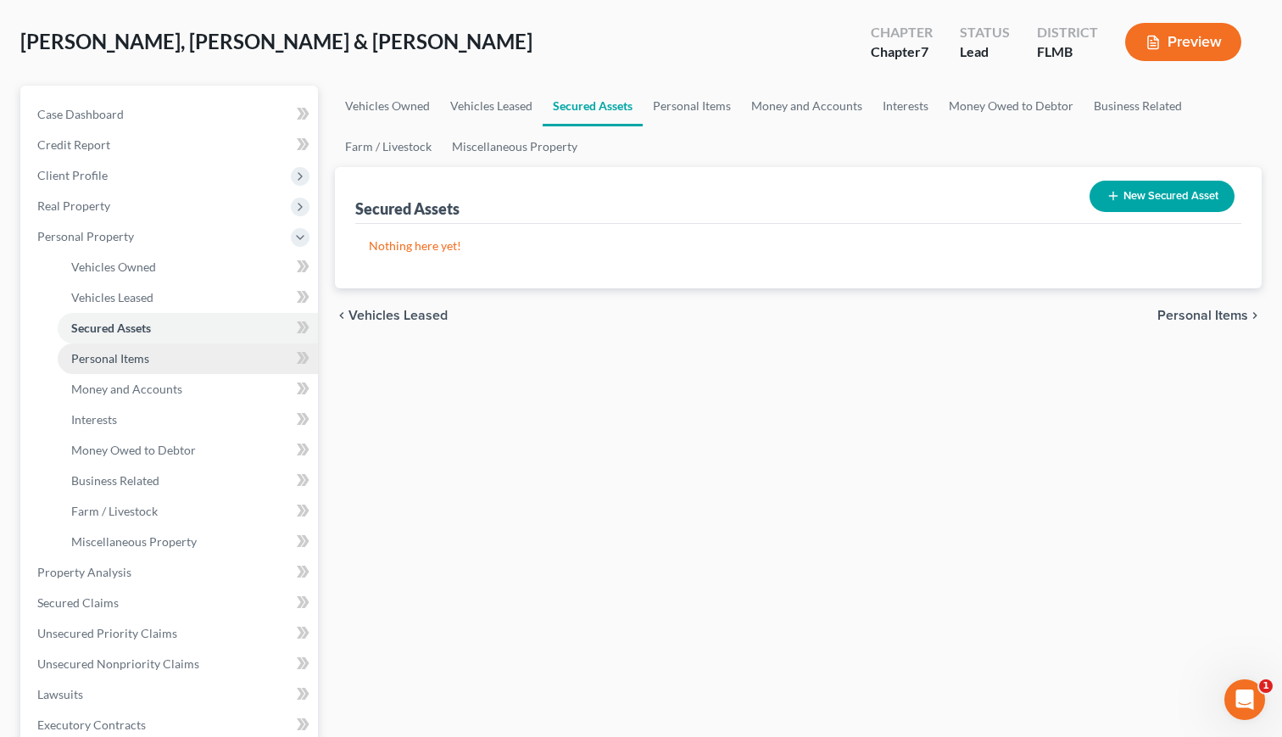
click at [105, 359] on span "Personal Items" at bounding box center [110, 358] width 78 height 14
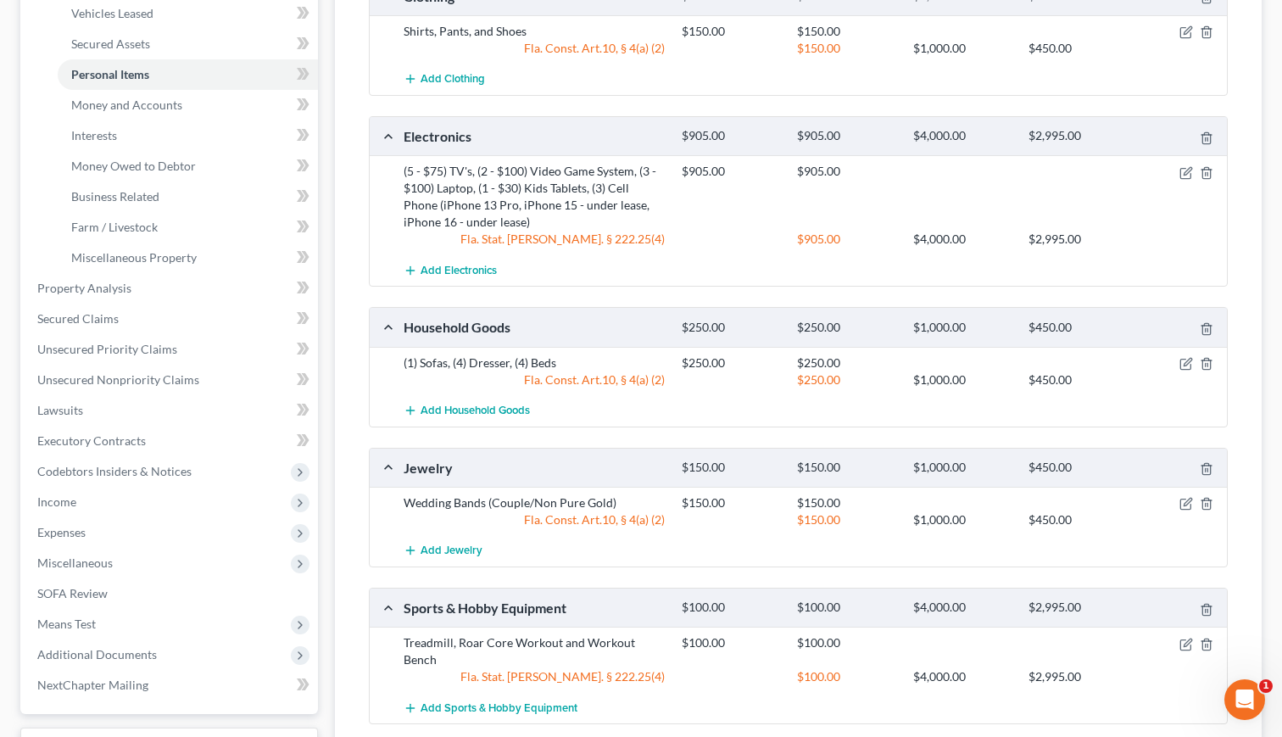
scroll to position [363, 0]
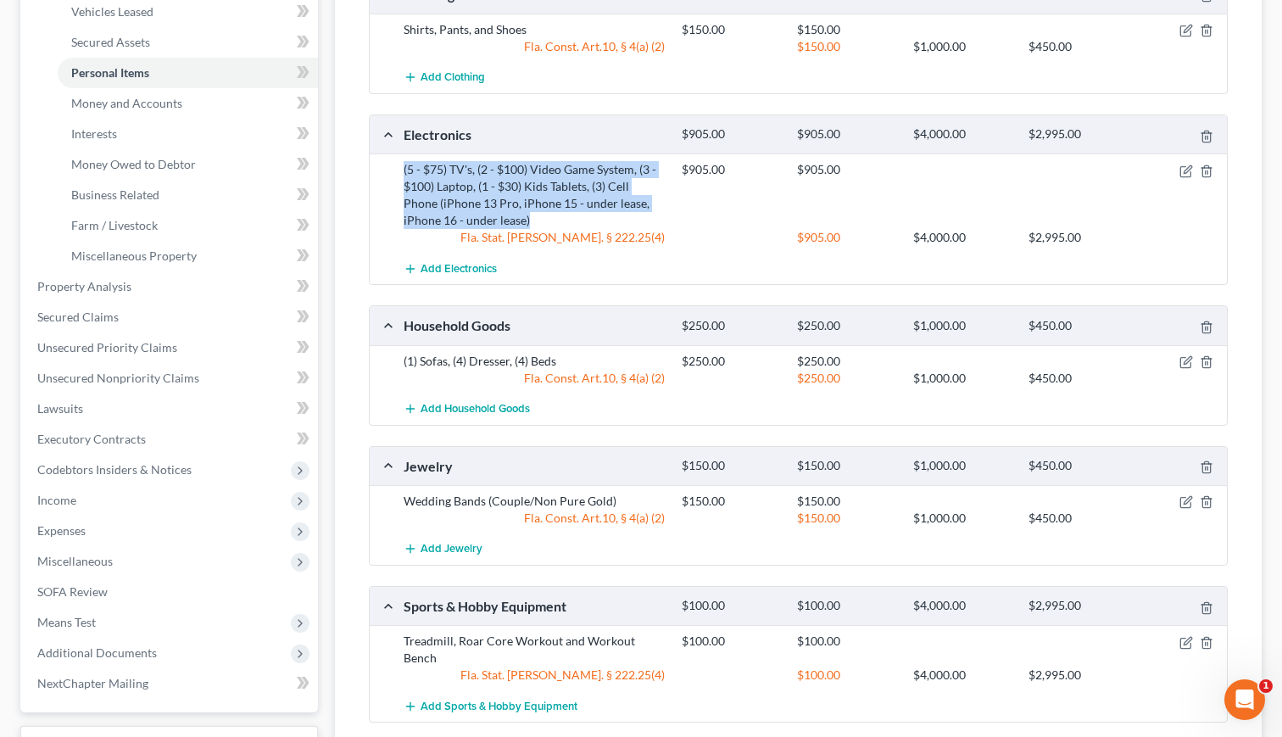
drag, startPoint x: 400, startPoint y: 170, endPoint x: 666, endPoint y: 210, distance: 268.5
click at [666, 210] on div "(5 - $75) TV's, (2 - $100) Video Game System, (3 - $100) Laptop, (1 - $30) Kids…" at bounding box center [534, 195] width 278 height 68
click at [527, 199] on div "(5 - $75) TV's, (2 - $100) Video Game System, (3 - $100) Laptop, (1 - $30) Kids…" at bounding box center [534, 195] width 278 height 68
drag, startPoint x: 395, startPoint y: 171, endPoint x: 532, endPoint y: 185, distance: 137.2
click at [532, 185] on div "(5 - $75) TV's, (2 - $100) Video Game System, (3 - $100) Laptop, (1 - $30) Kids…" at bounding box center [534, 195] width 278 height 68
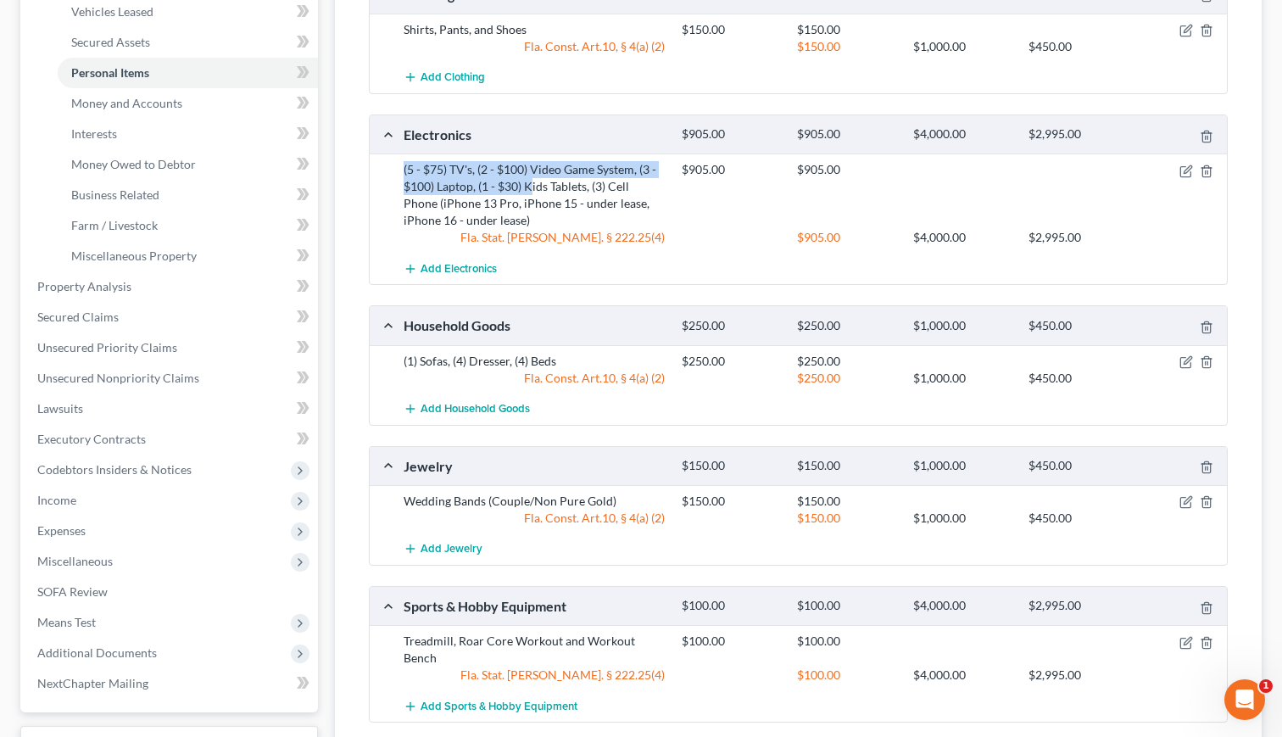
click at [532, 185] on div "(5 - $75) TV's, (2 - $100) Video Game System, (3 - $100) Laptop, (1 - $30) Kids…" at bounding box center [534, 195] width 278 height 68
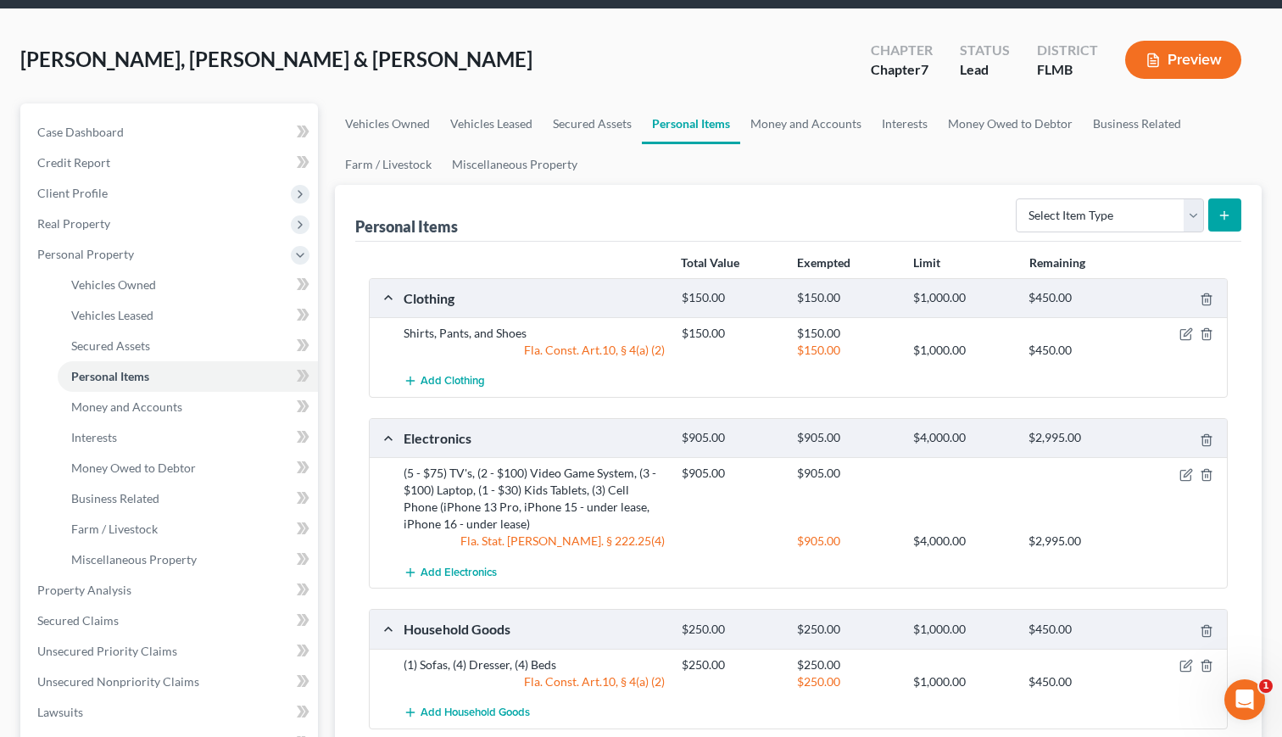
scroll to position [63, 0]
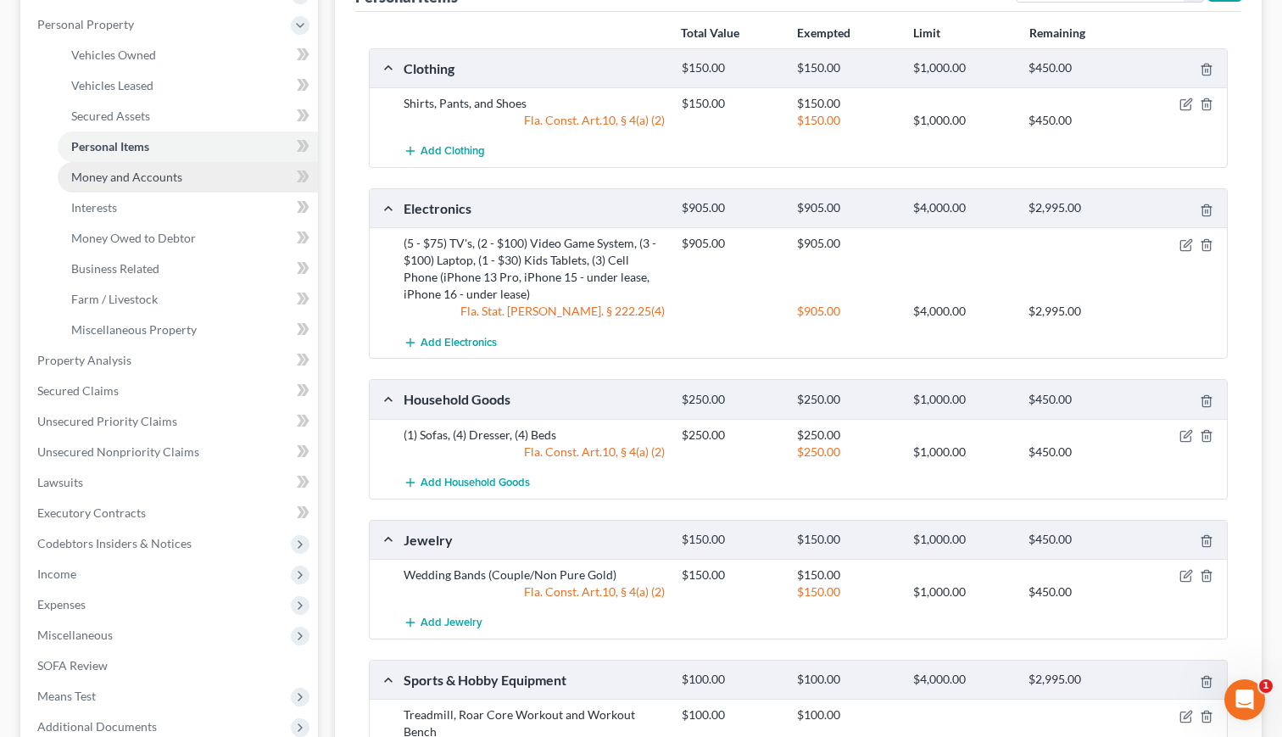
click at [117, 181] on span "Money and Accounts" at bounding box center [126, 177] width 111 height 14
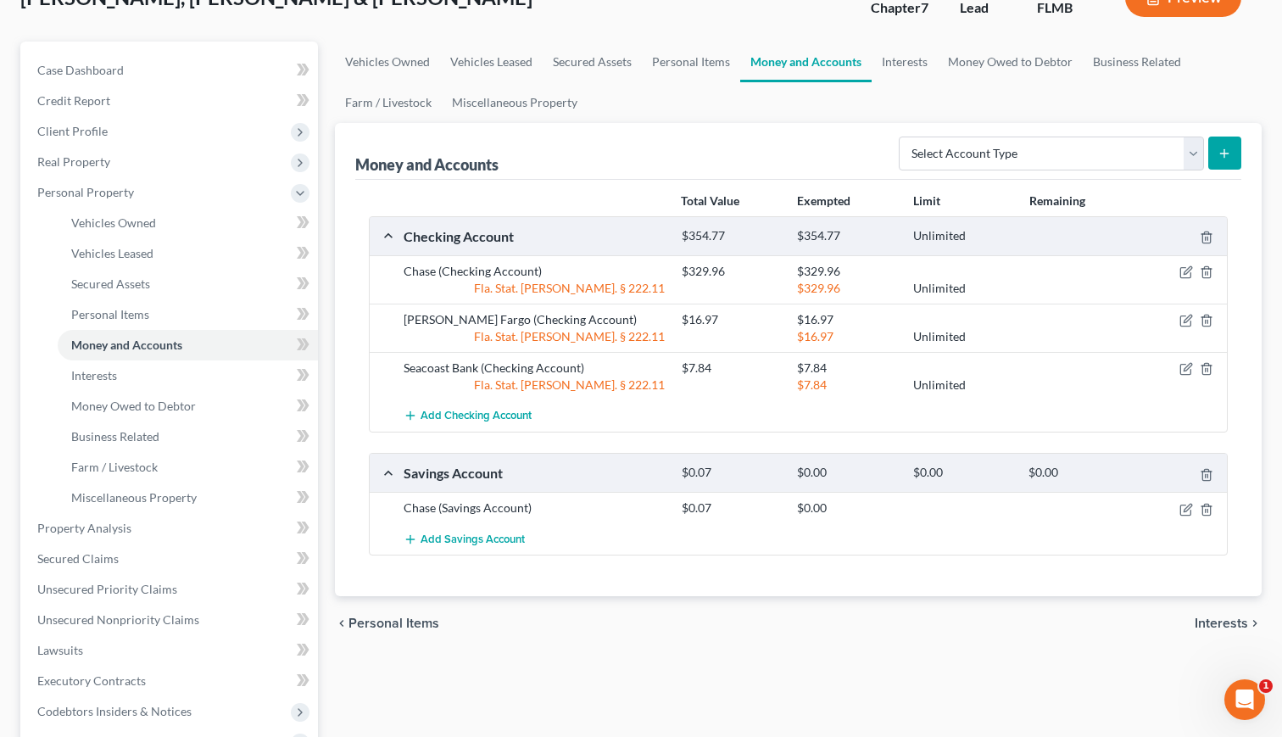
scroll to position [121, 0]
click at [87, 381] on span "Interests" at bounding box center [94, 375] width 46 height 14
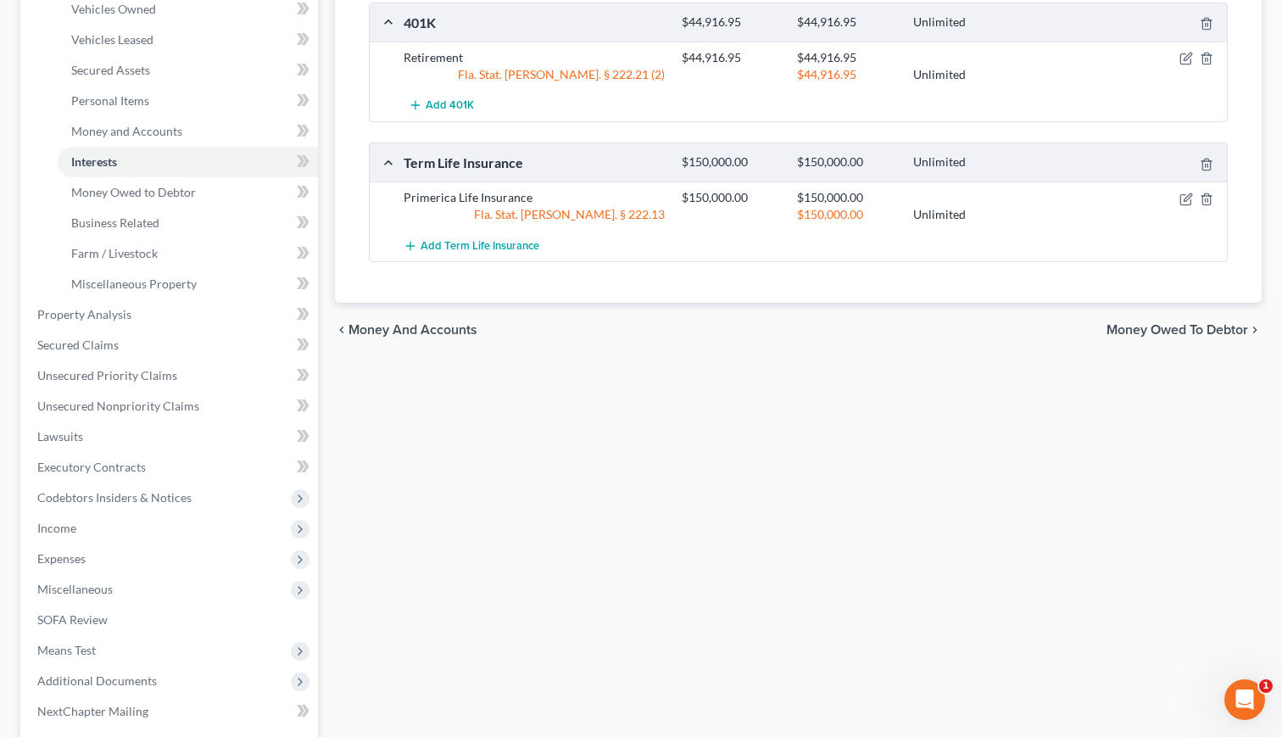
scroll to position [356, 0]
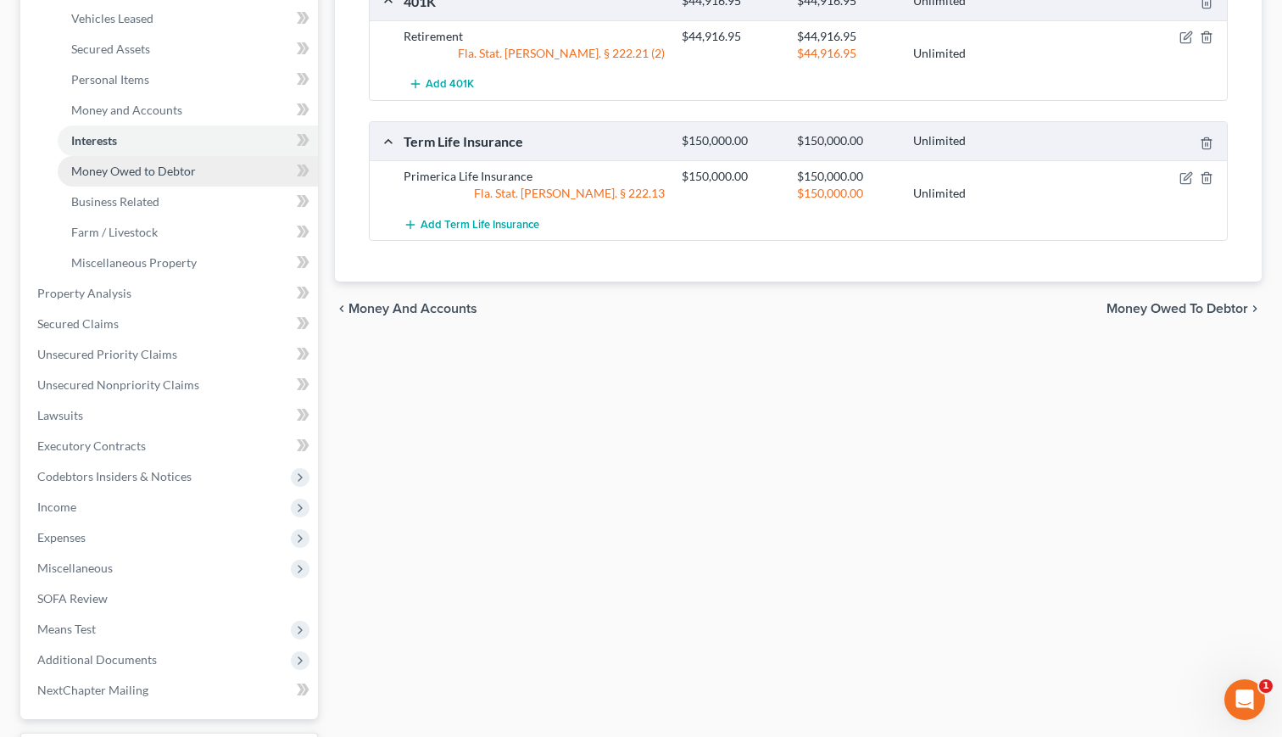
click at [173, 174] on span "Money Owed to Debtor" at bounding box center [133, 171] width 125 height 14
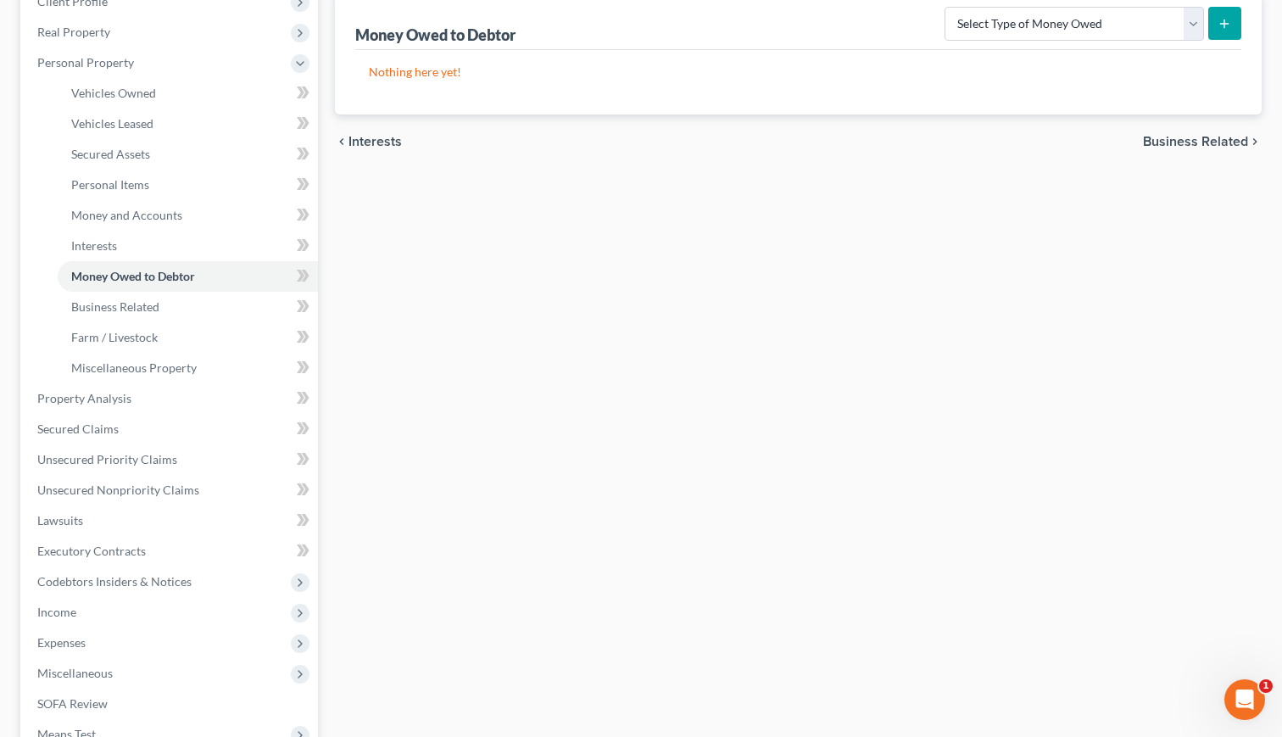
scroll to position [414, 0]
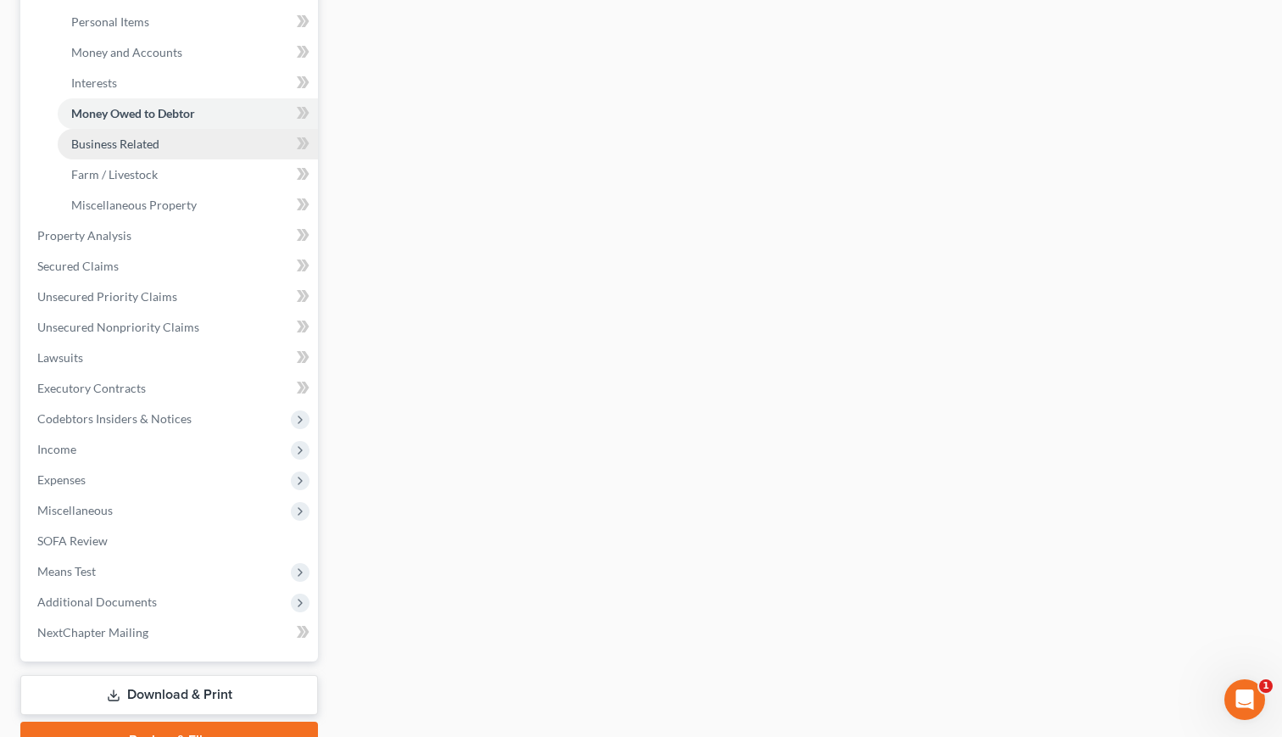
click at [125, 145] on span "Business Related" at bounding box center [115, 144] width 88 height 14
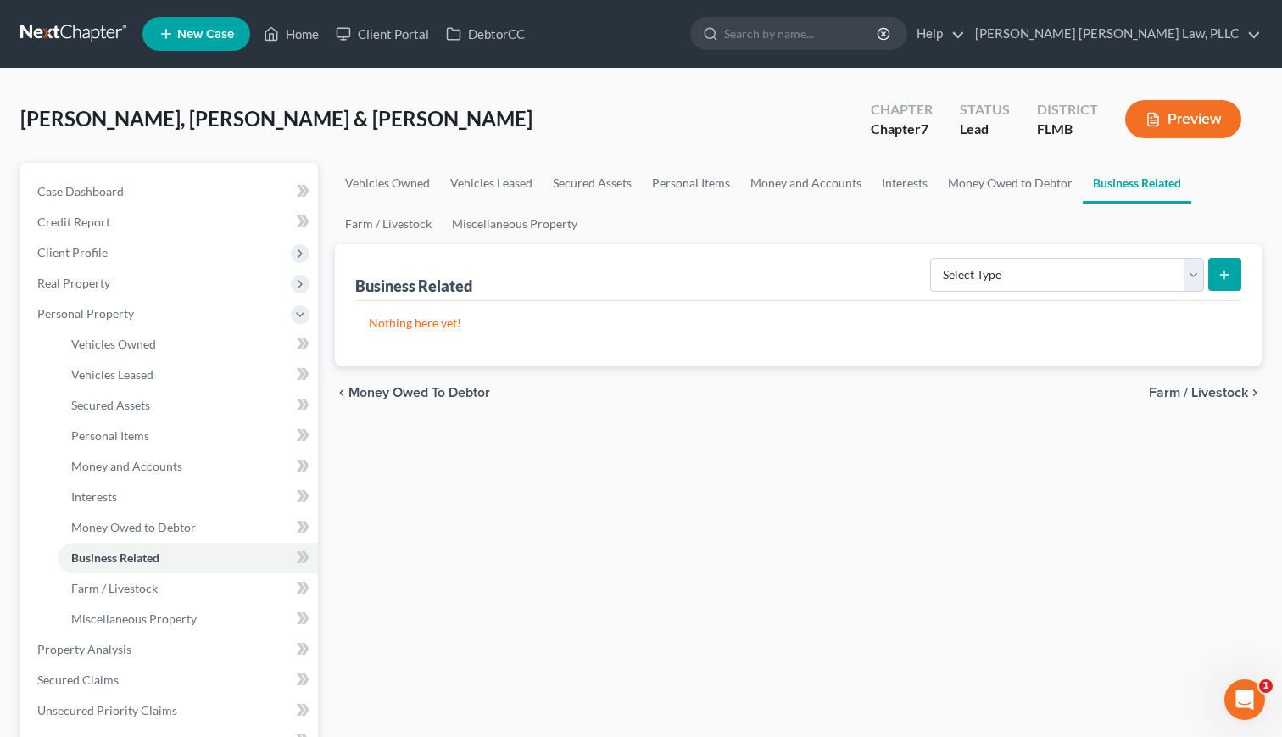
scroll to position [64, 0]
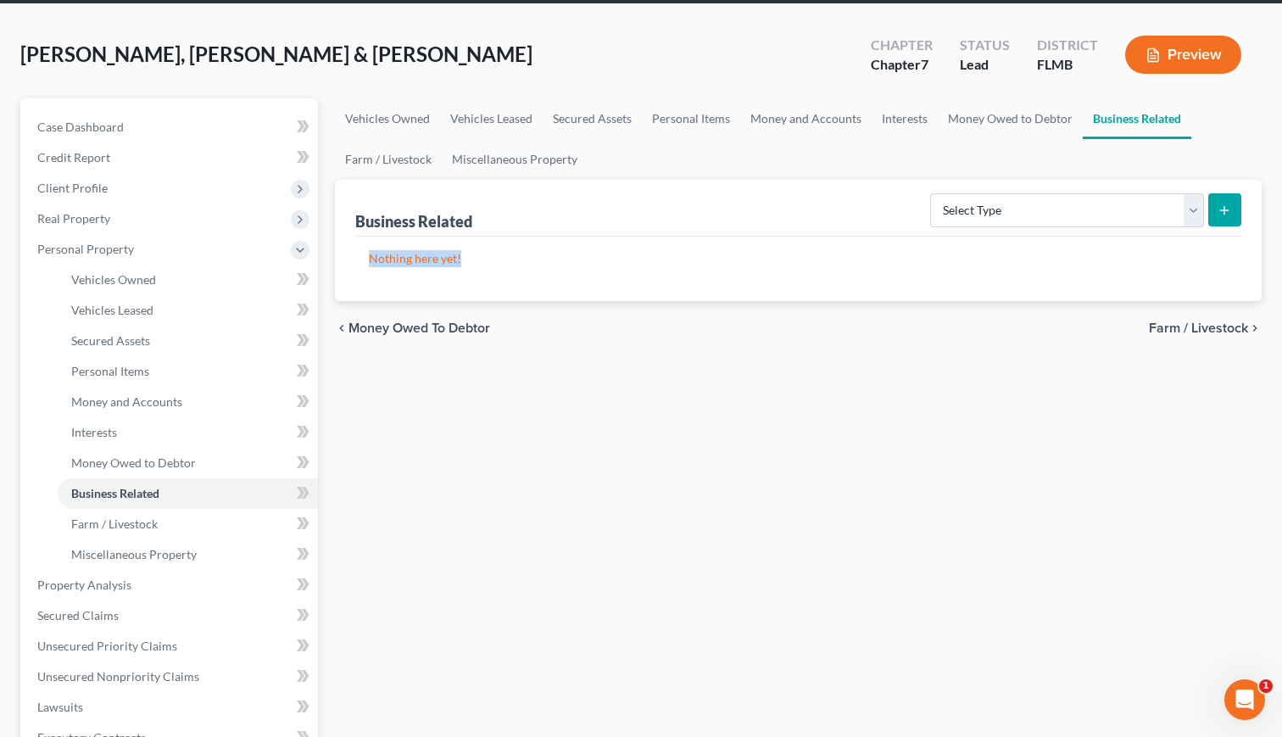
drag, startPoint x: 371, startPoint y: 261, endPoint x: 529, endPoint y: 259, distance: 158.6
click at [529, 259] on p "Nothing here yet!" at bounding box center [798, 258] width 859 height 17
click at [159, 523] on link "Farm / Livestock" at bounding box center [188, 524] width 260 height 31
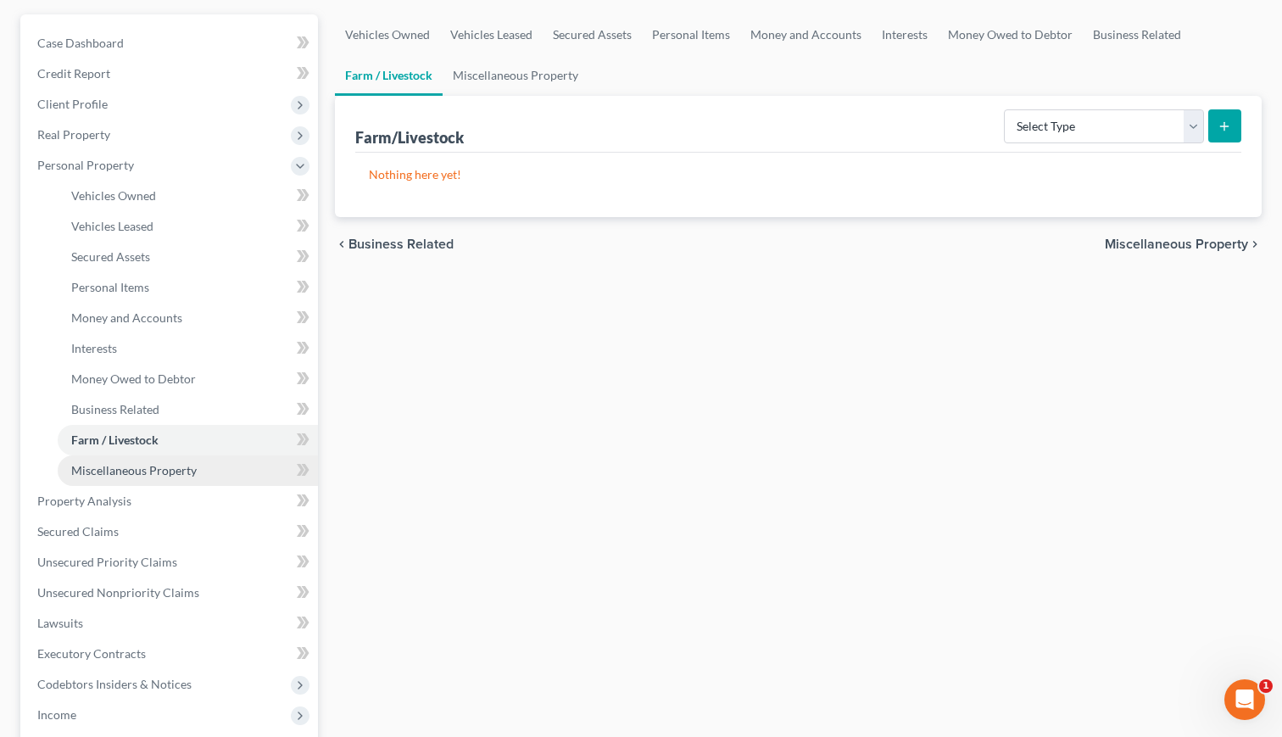
scroll to position [155, 0]
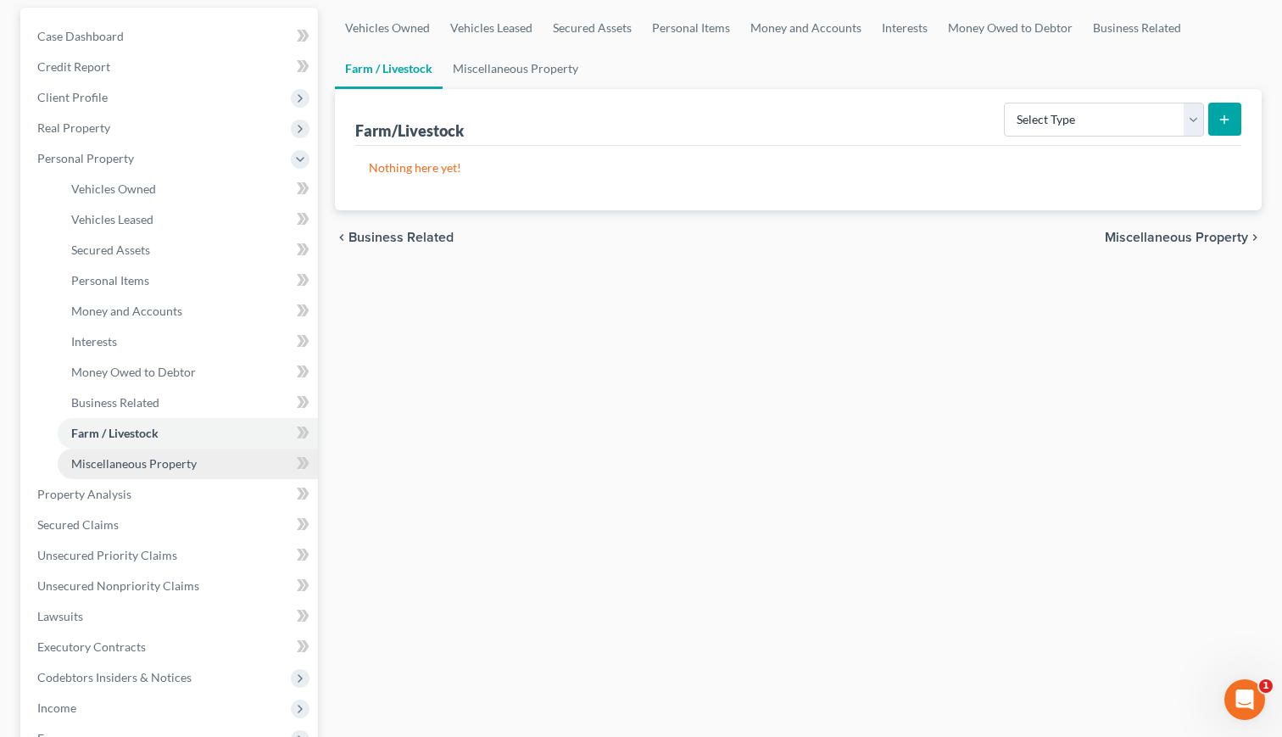
click at [143, 466] on span "Miscellaneous Property" at bounding box center [133, 463] width 125 height 14
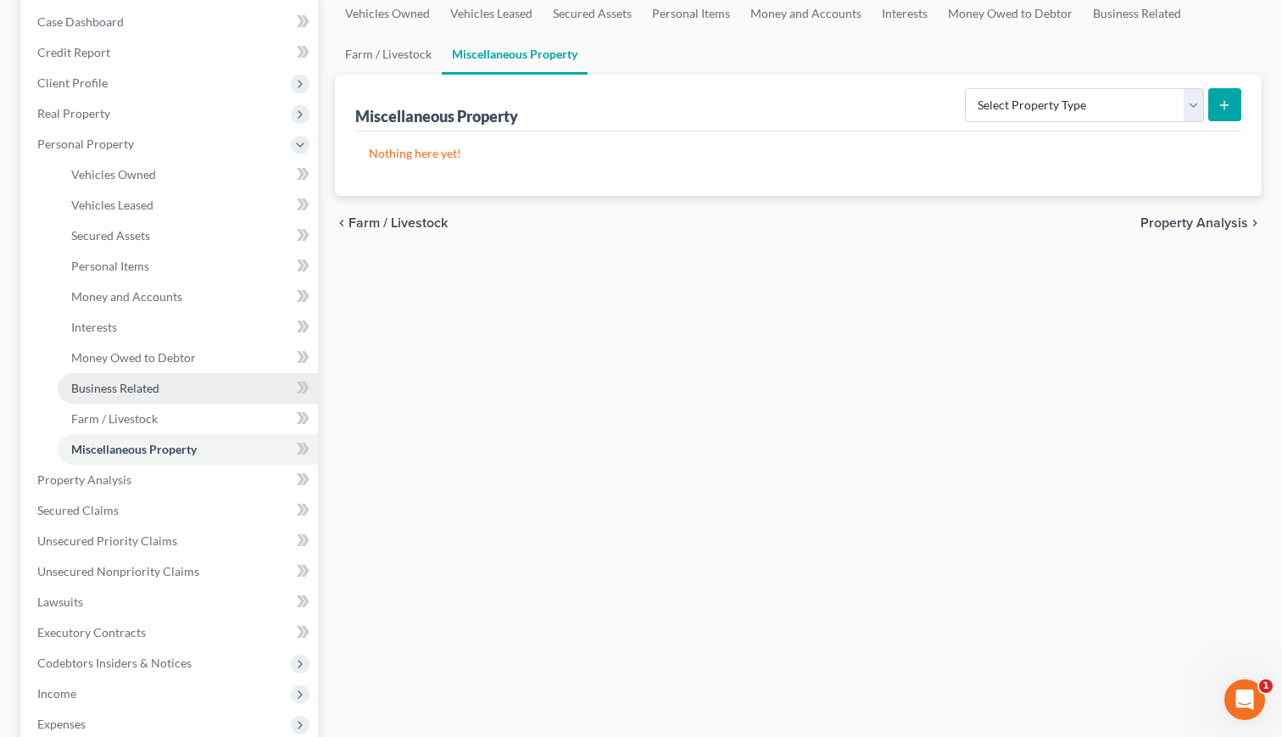
scroll to position [196, 0]
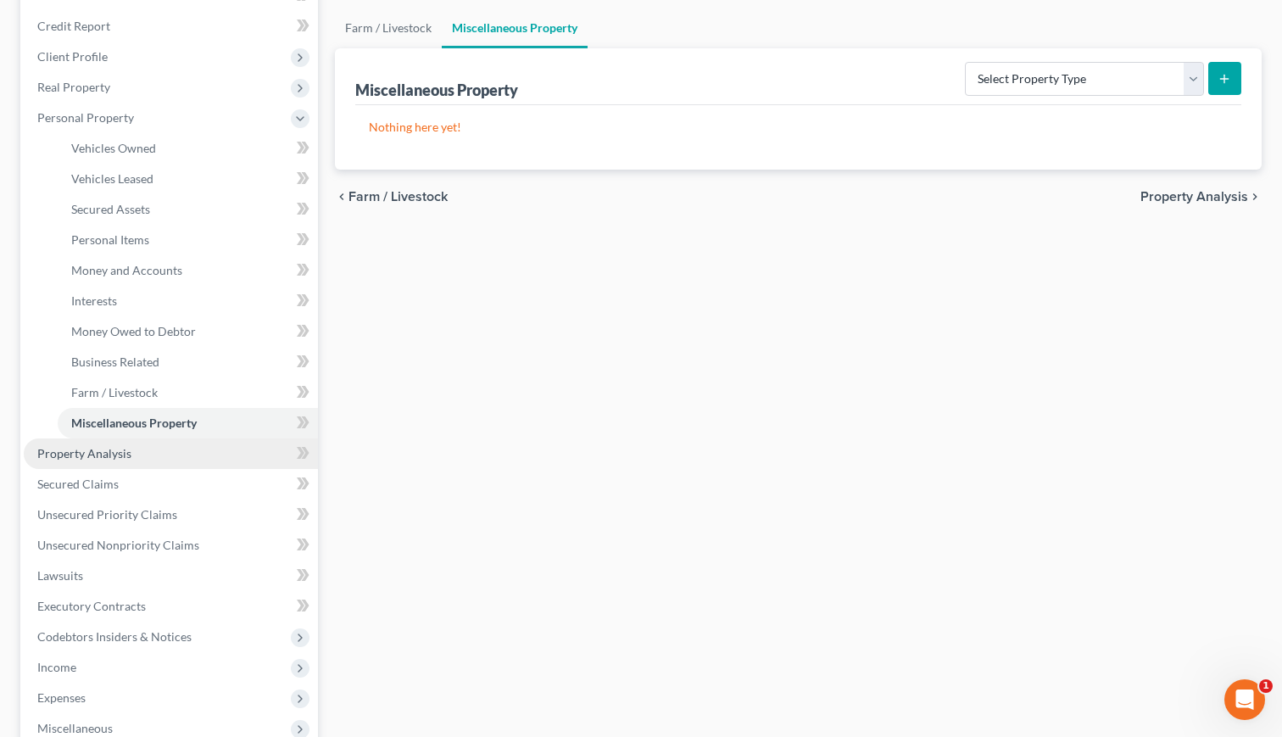
click at [96, 462] on link "Property Analysis" at bounding box center [171, 453] width 294 height 31
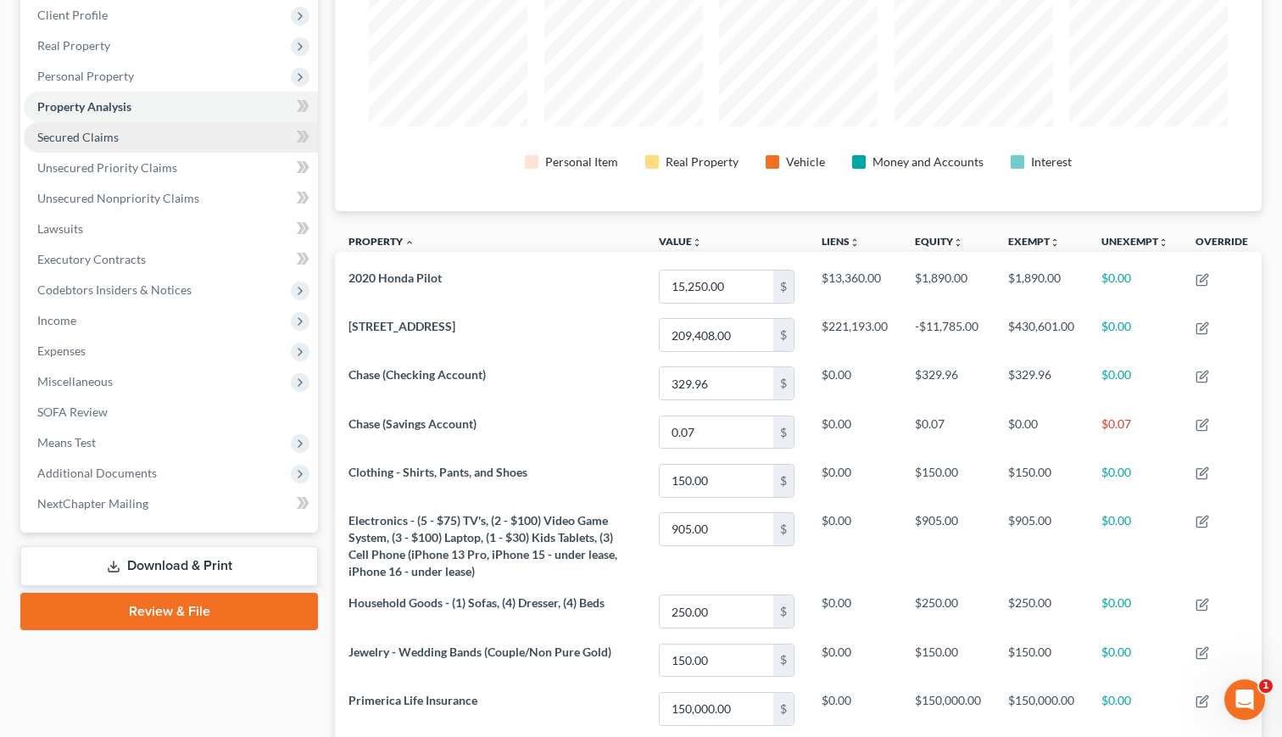
click at [127, 134] on link "Secured Claims" at bounding box center [171, 137] width 294 height 31
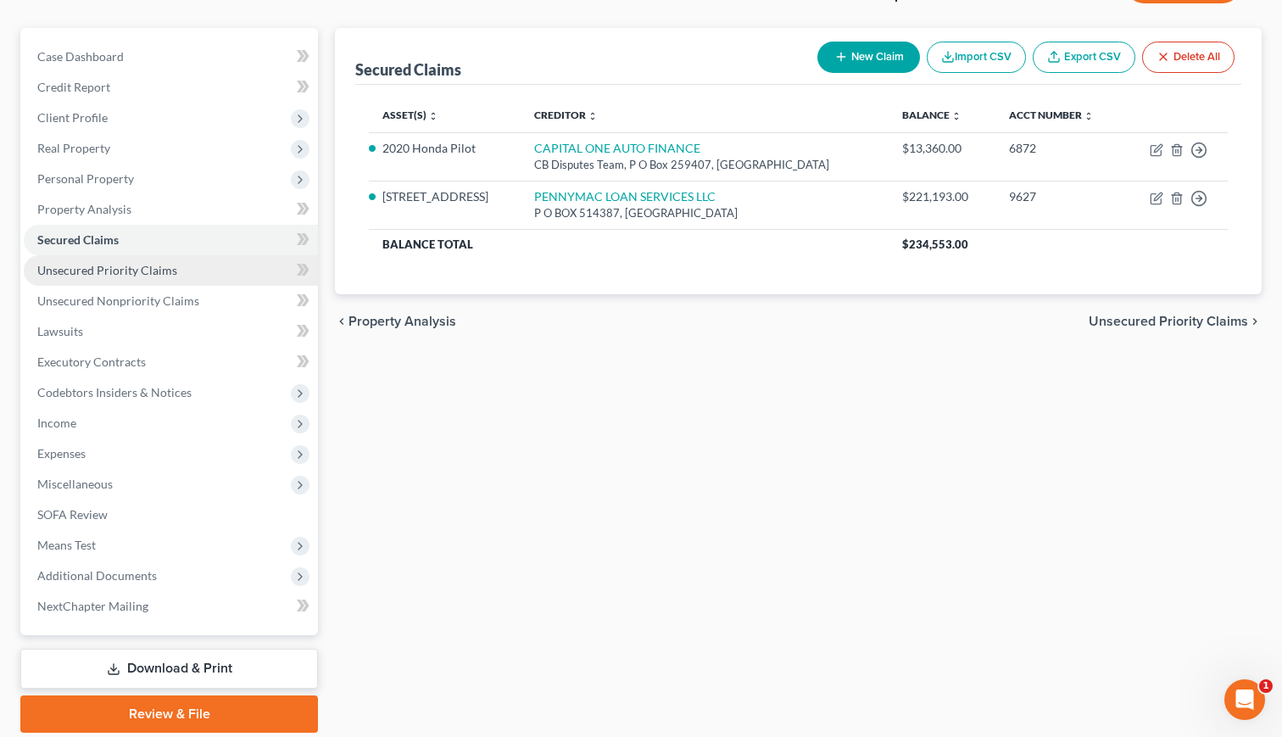
click at [108, 274] on span "Unsecured Priority Claims" at bounding box center [107, 270] width 140 height 14
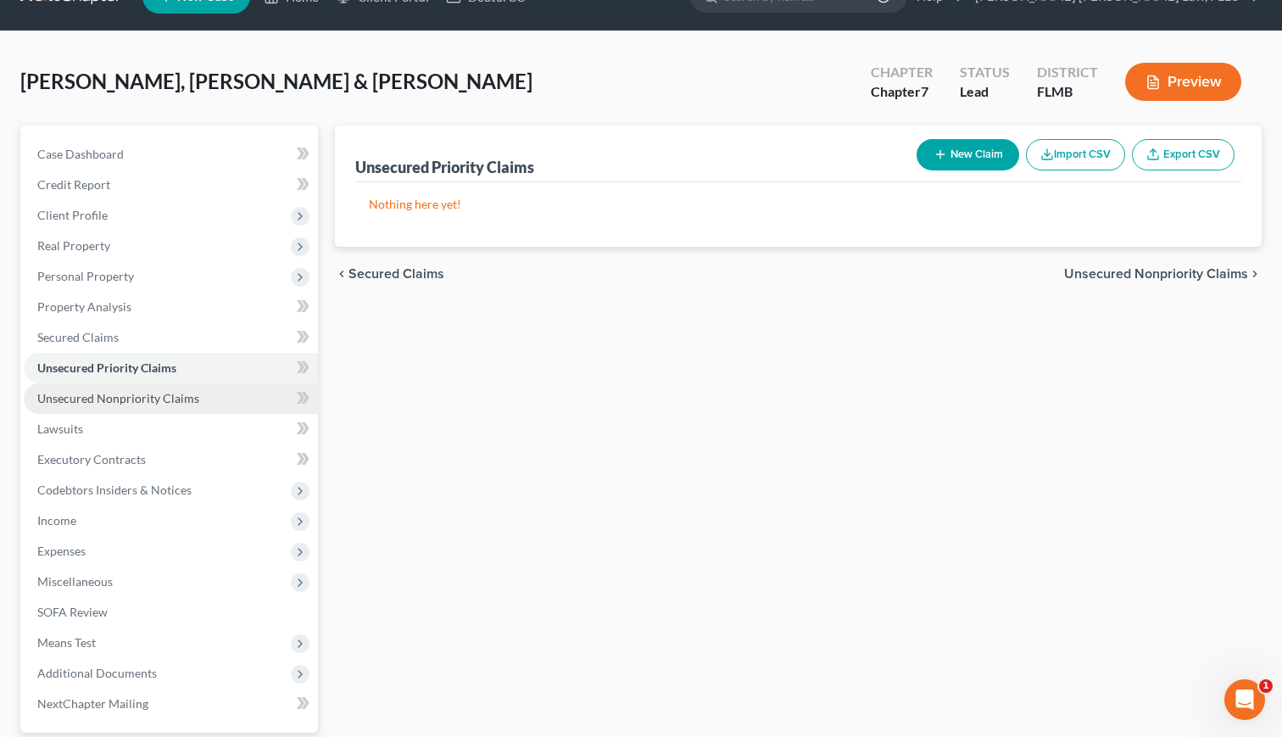
click at [163, 391] on span "Unsecured Nonpriority Claims" at bounding box center [118, 398] width 162 height 14
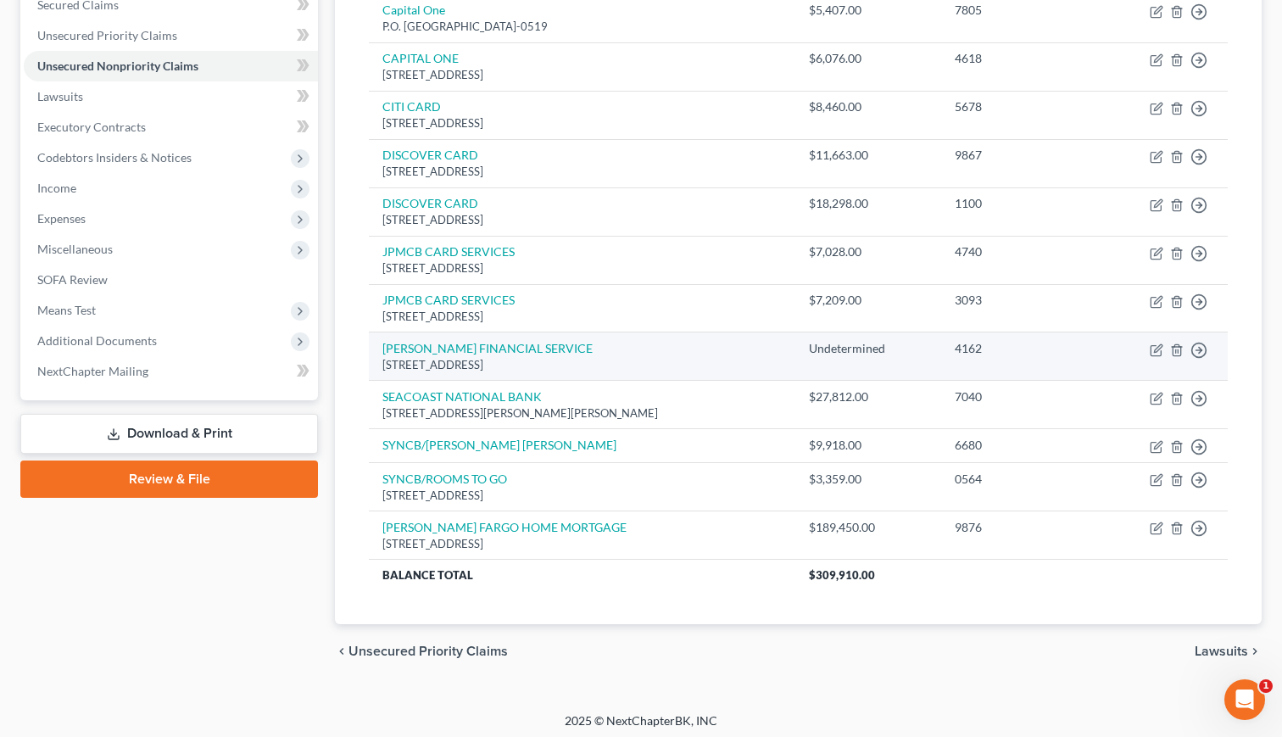
scroll to position [369, 0]
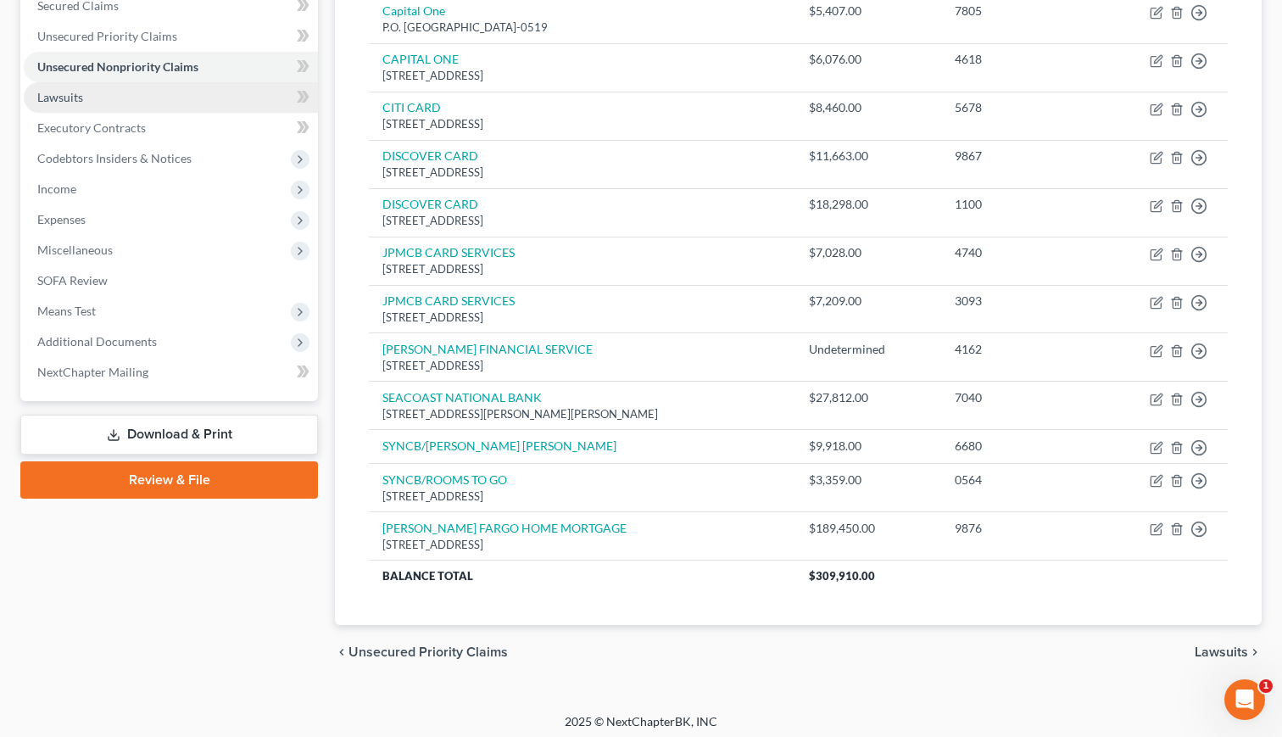
click at [102, 93] on link "Lawsuits" at bounding box center [171, 97] width 294 height 31
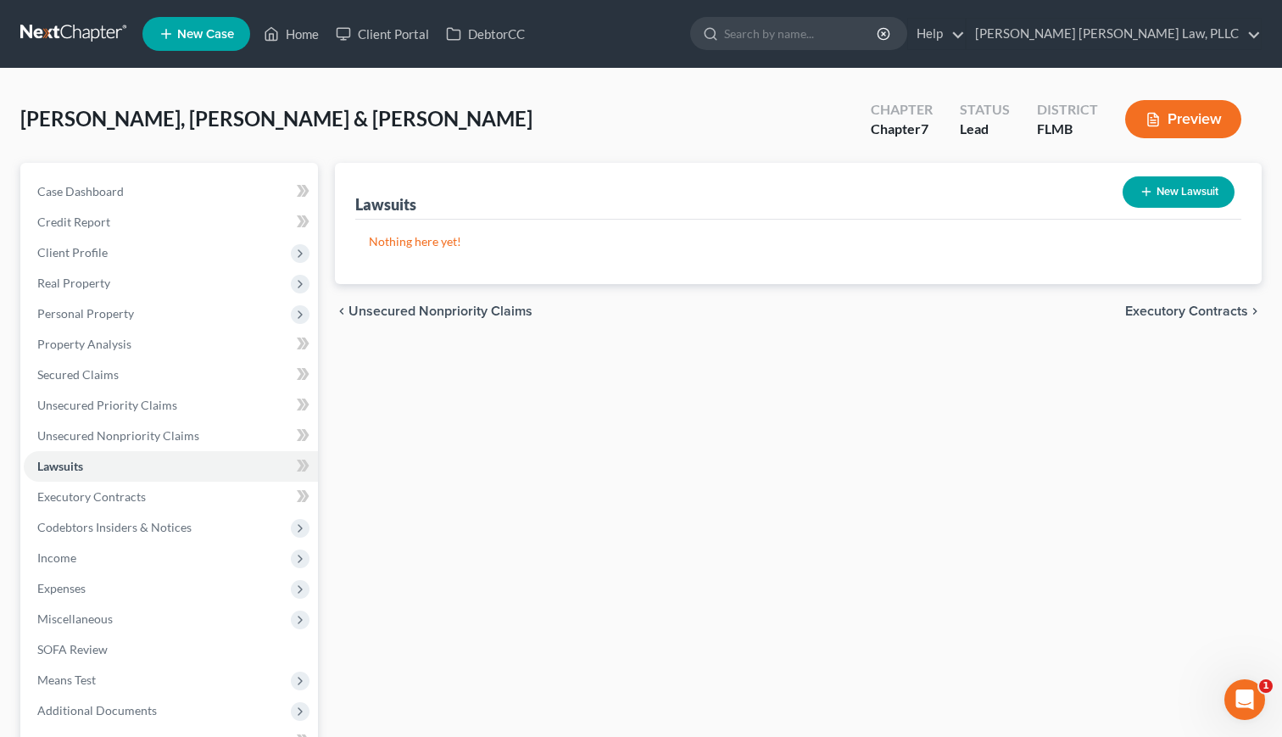
click at [441, 248] on p "Nothing here yet!" at bounding box center [798, 241] width 859 height 17
click at [428, 243] on p "Nothing here yet!" at bounding box center [798, 241] width 859 height 17
click at [427, 243] on p "Nothing here yet!" at bounding box center [798, 241] width 859 height 17
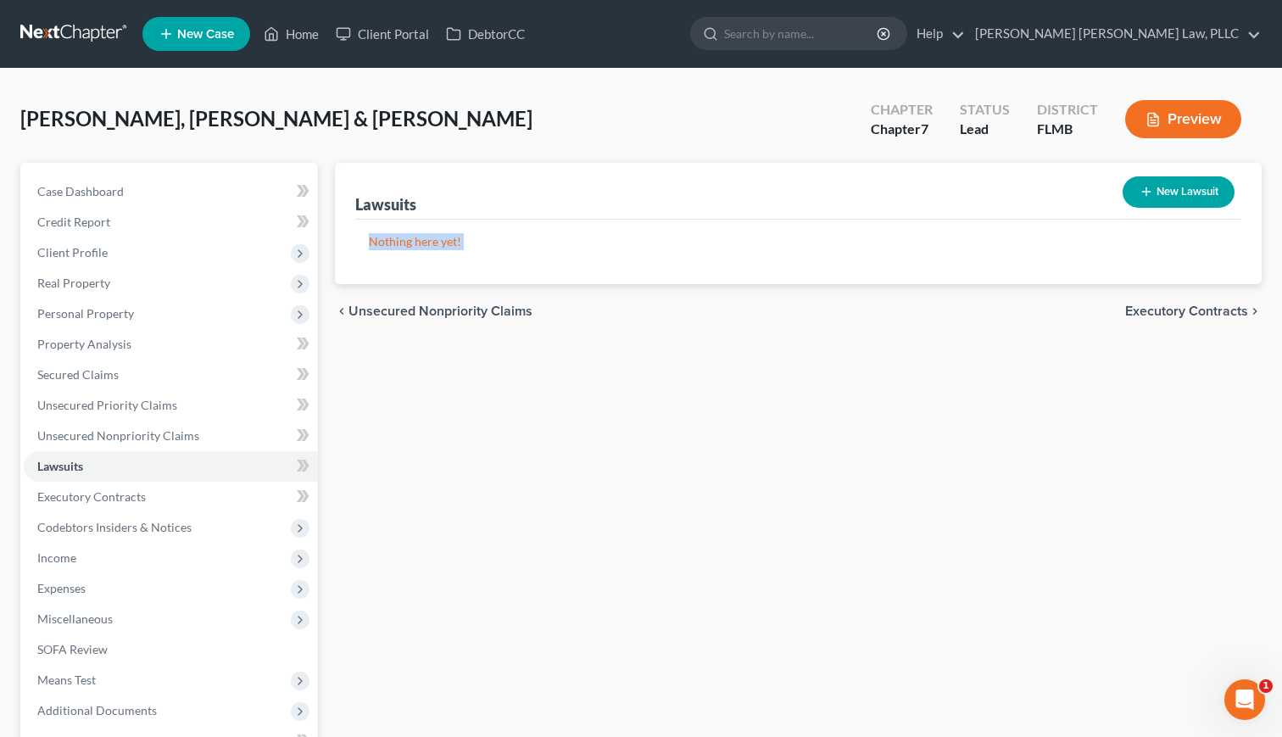
click at [516, 243] on p "Nothing here yet!" at bounding box center [798, 241] width 859 height 17
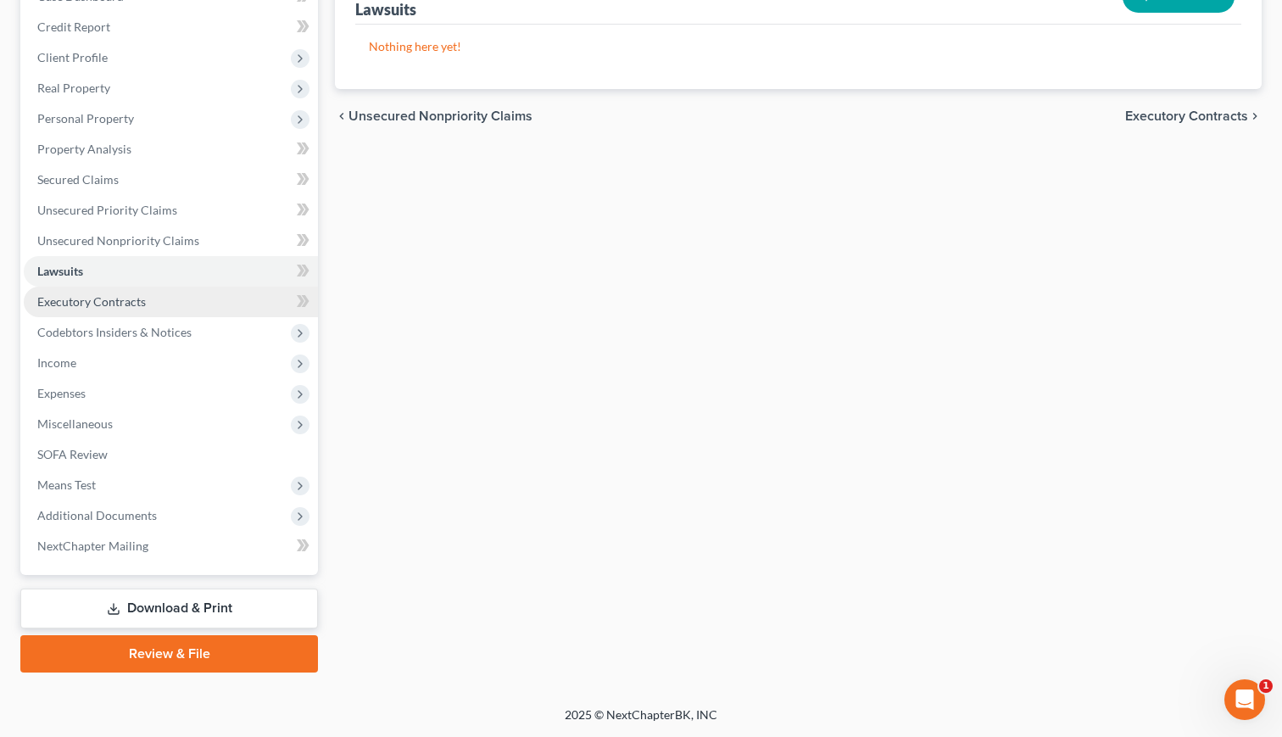
click at [92, 297] on span "Executory Contracts" at bounding box center [91, 301] width 109 height 14
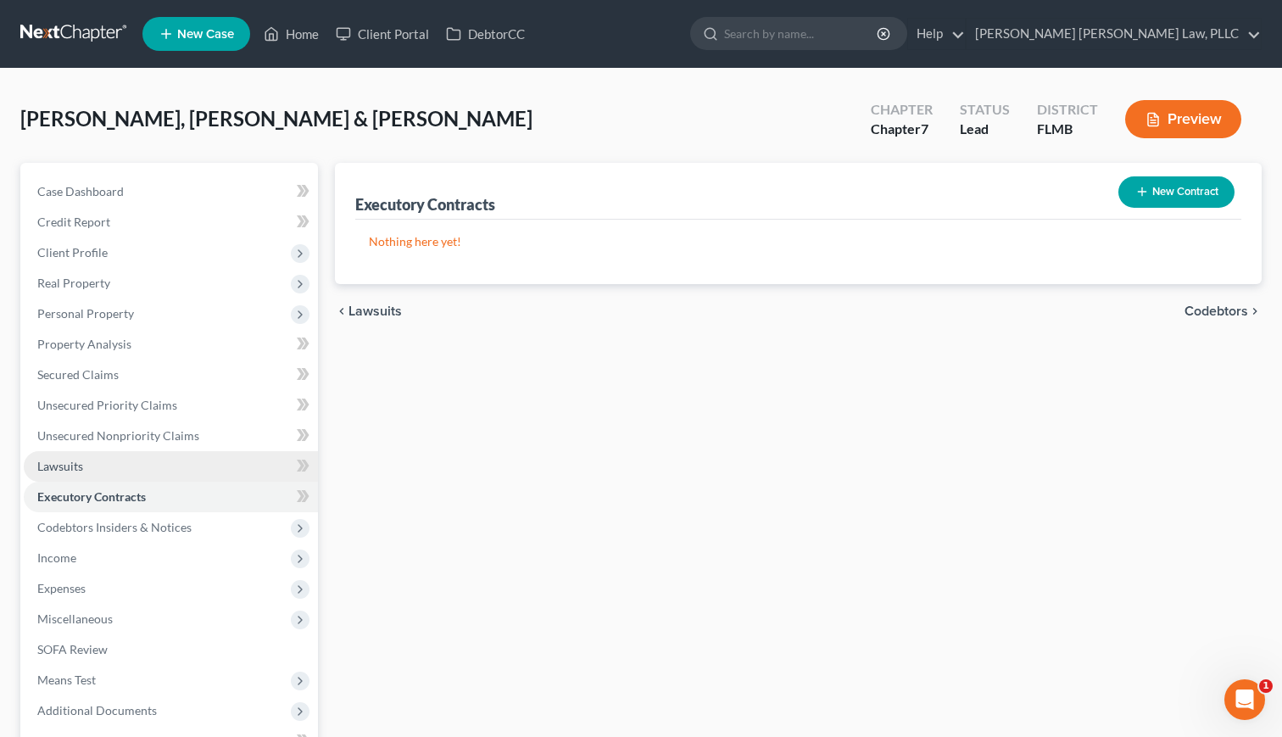
click at [90, 469] on link "Lawsuits" at bounding box center [171, 466] width 294 height 31
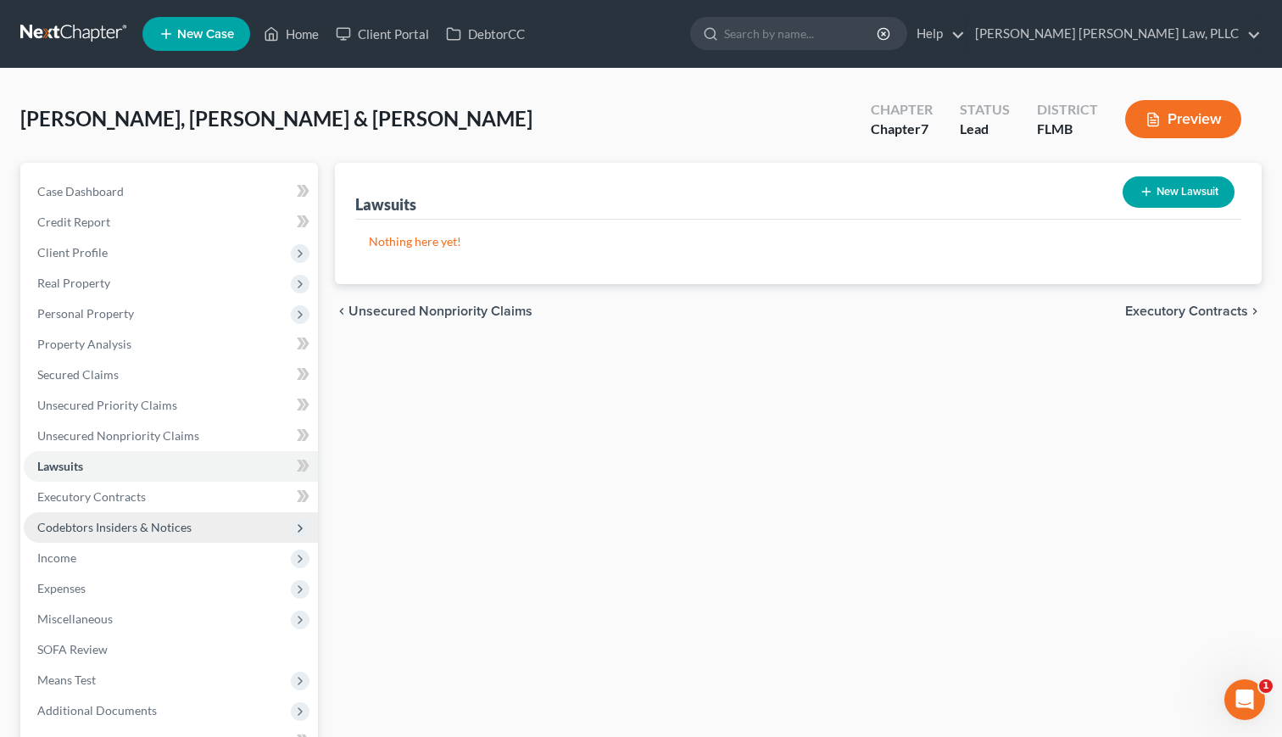
click at [75, 521] on span "Codebtors Insiders & Notices" at bounding box center [114, 527] width 154 height 14
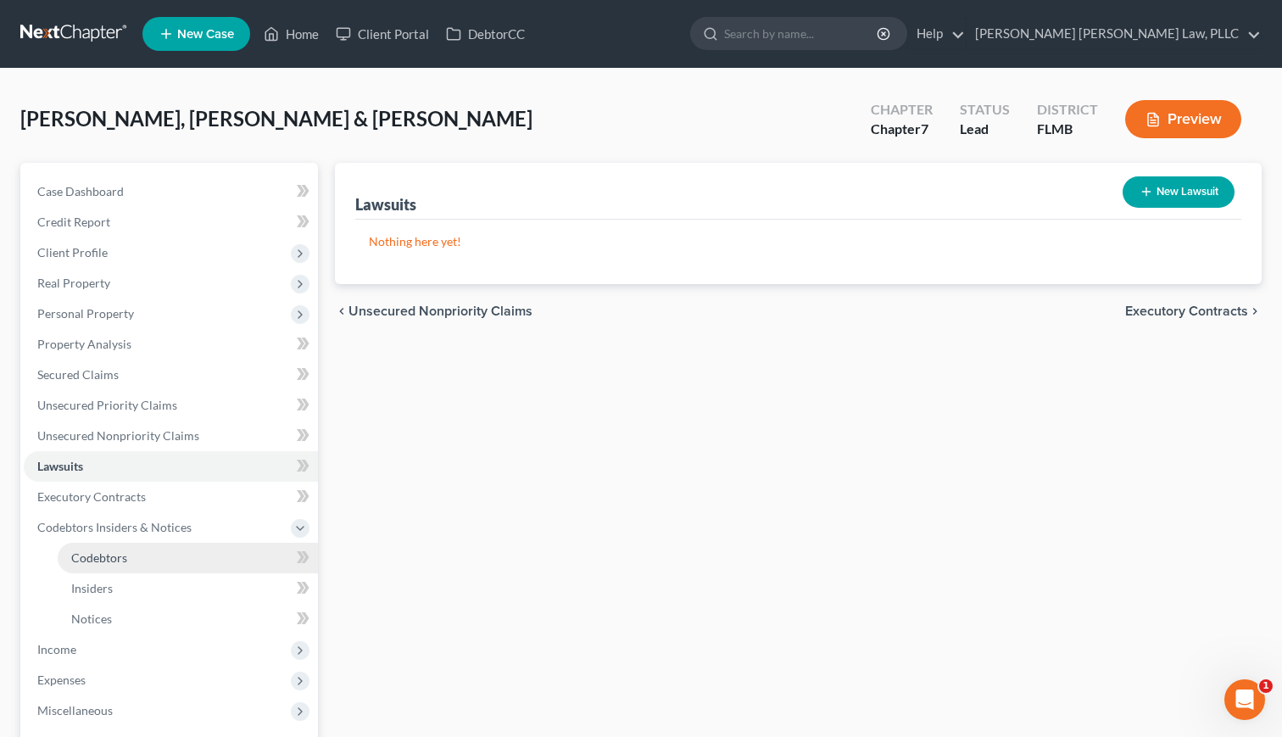
click at [108, 555] on span "Codebtors" at bounding box center [99, 557] width 56 height 14
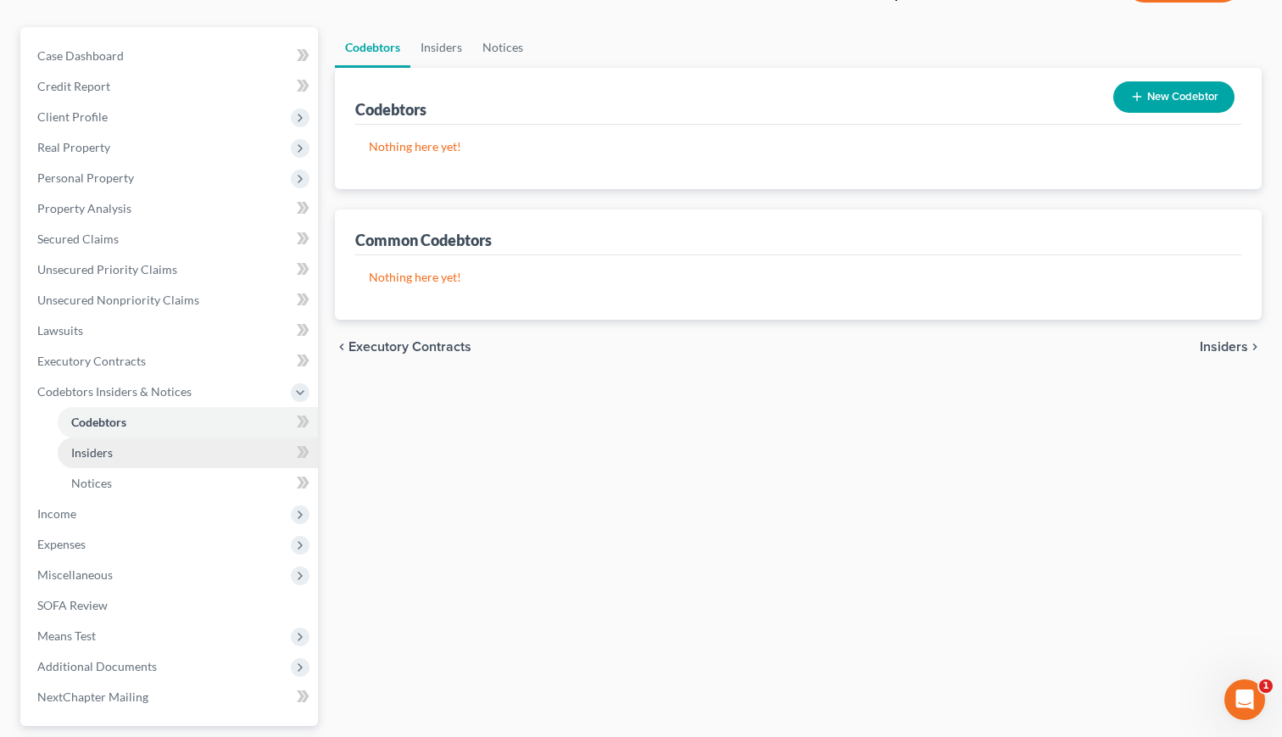
click at [99, 455] on span "Insiders" at bounding box center [92, 452] width 42 height 14
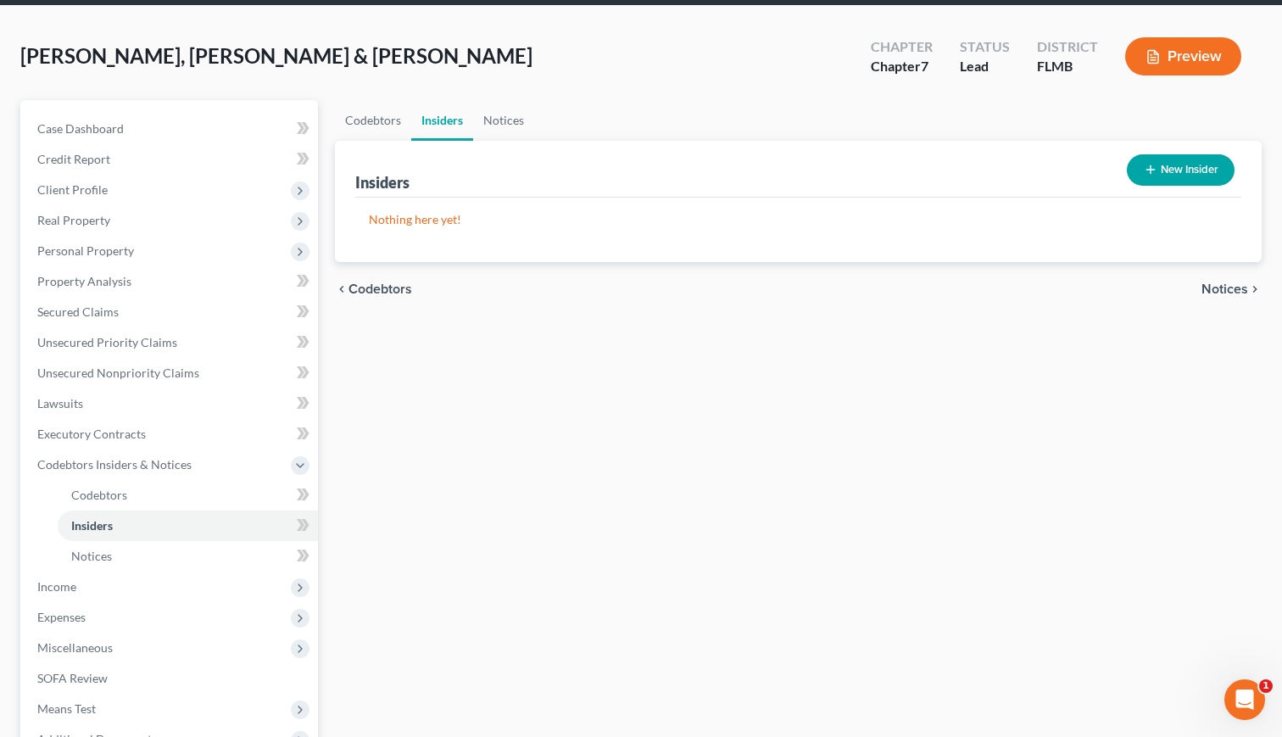
scroll to position [71, 0]
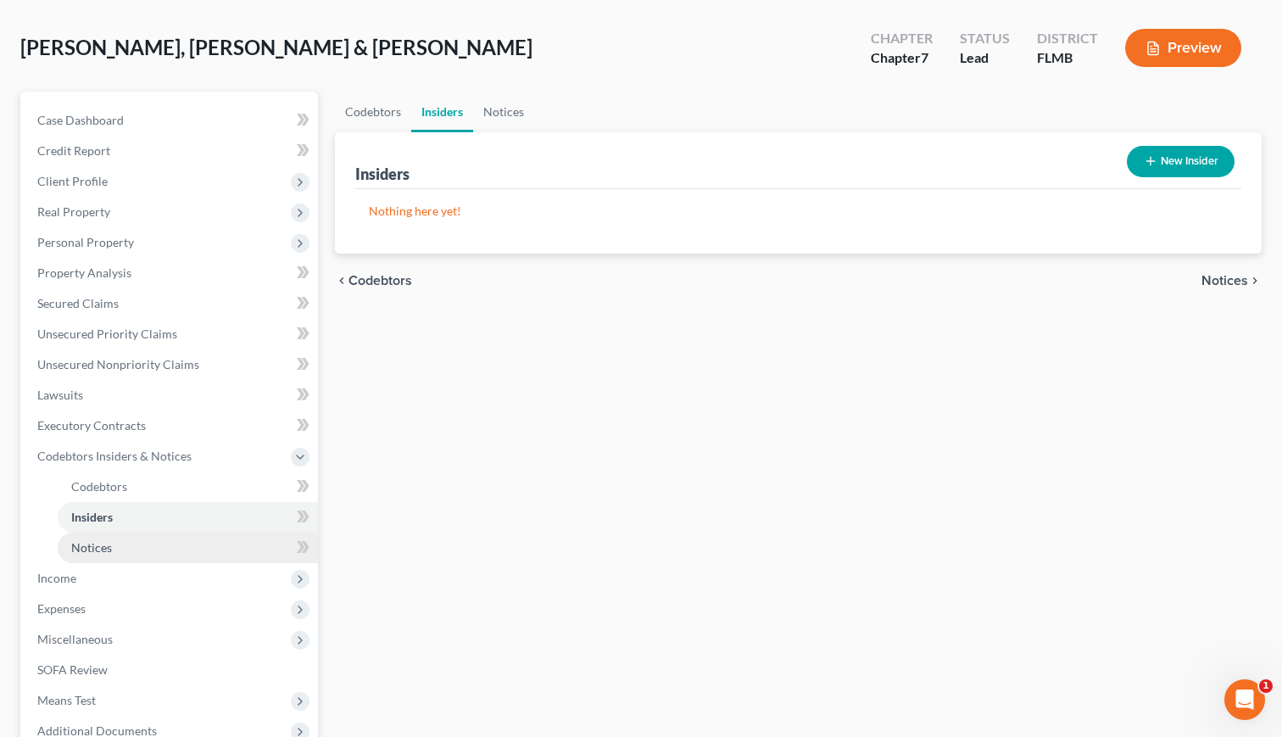
click at [98, 555] on link "Notices" at bounding box center [188, 547] width 260 height 31
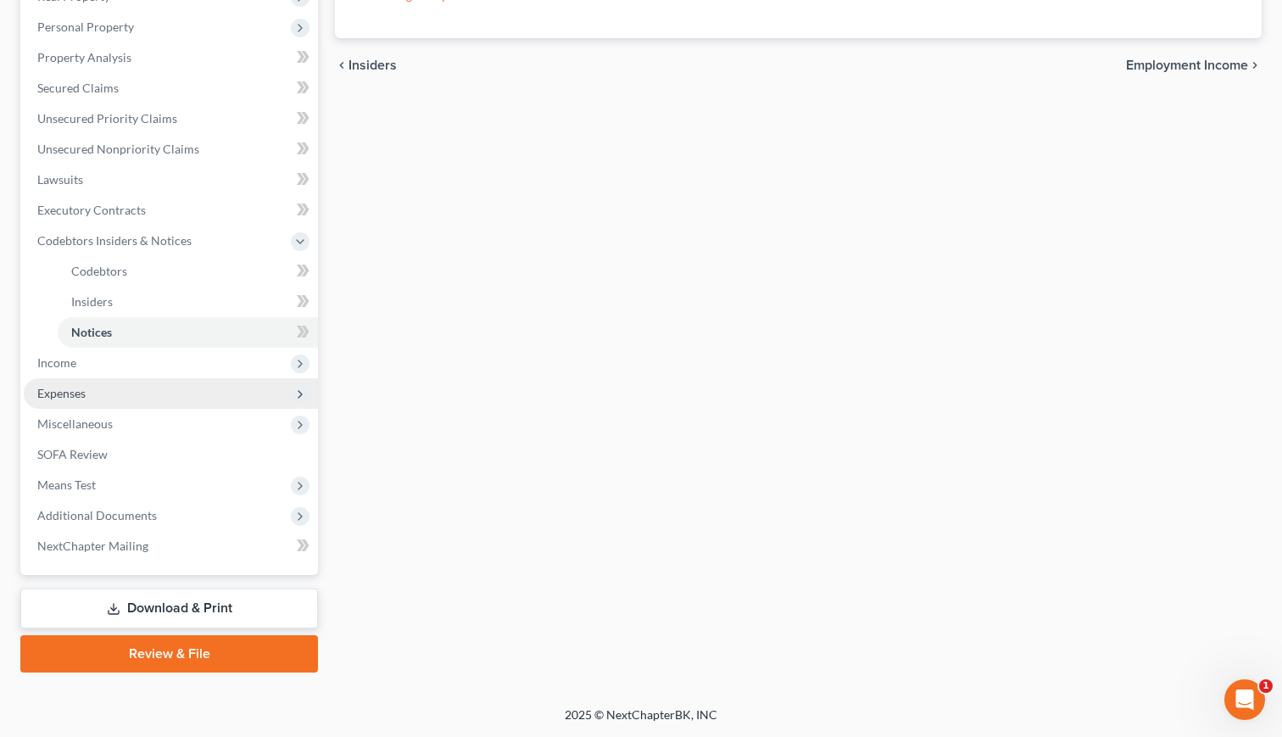
scroll to position [287, 0]
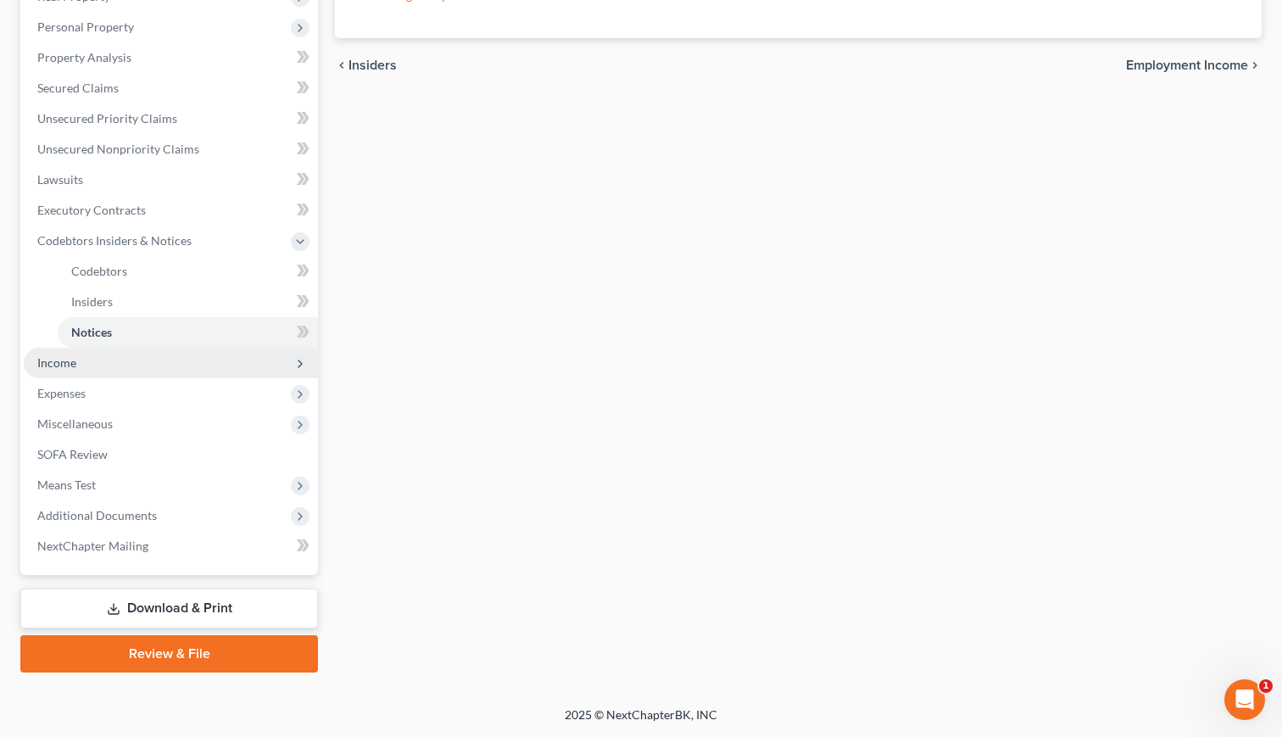
click at [65, 366] on span "Income" at bounding box center [56, 362] width 39 height 14
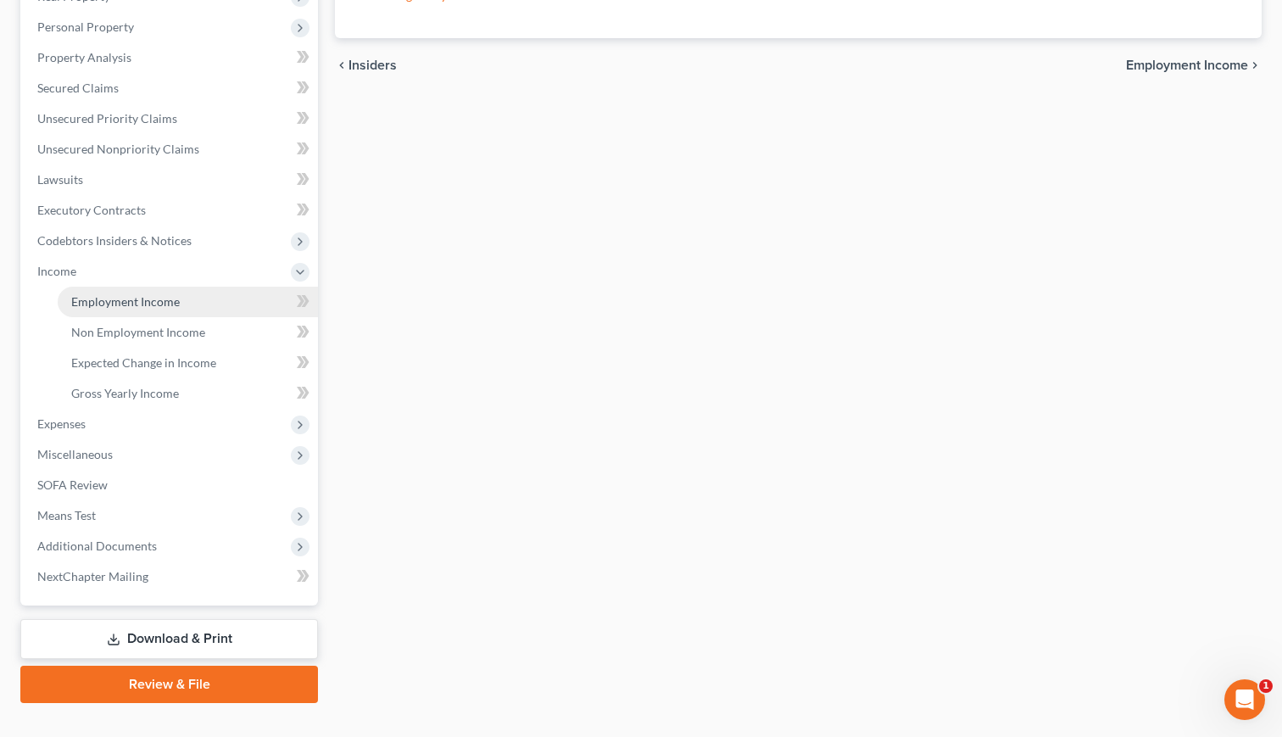
click at [130, 308] on span "Employment Income" at bounding box center [125, 301] width 109 height 14
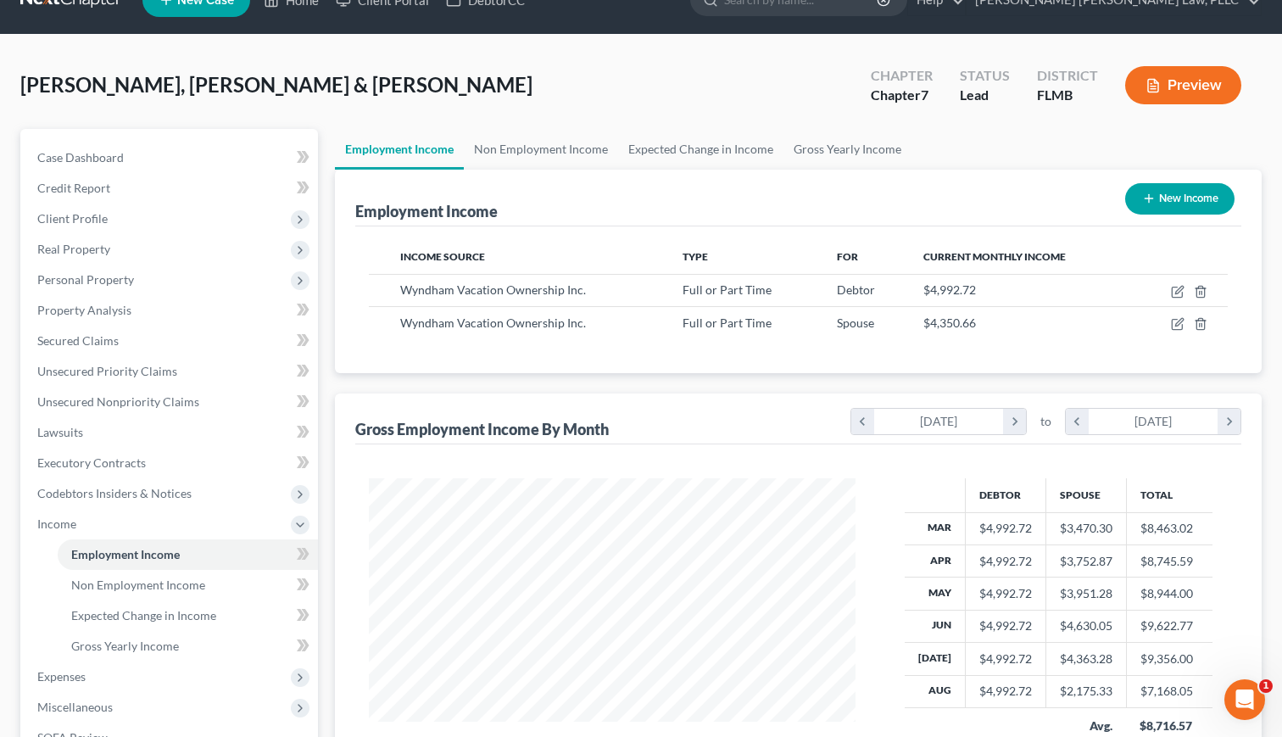
scroll to position [34, 0]
drag, startPoint x: 874, startPoint y: 92, endPoint x: 1069, endPoint y: 95, distance: 195.0
click at [1069, 95] on div "Chapter Chapter 7 Status Lead District FLMB Preview" at bounding box center [1059, 87] width 404 height 50
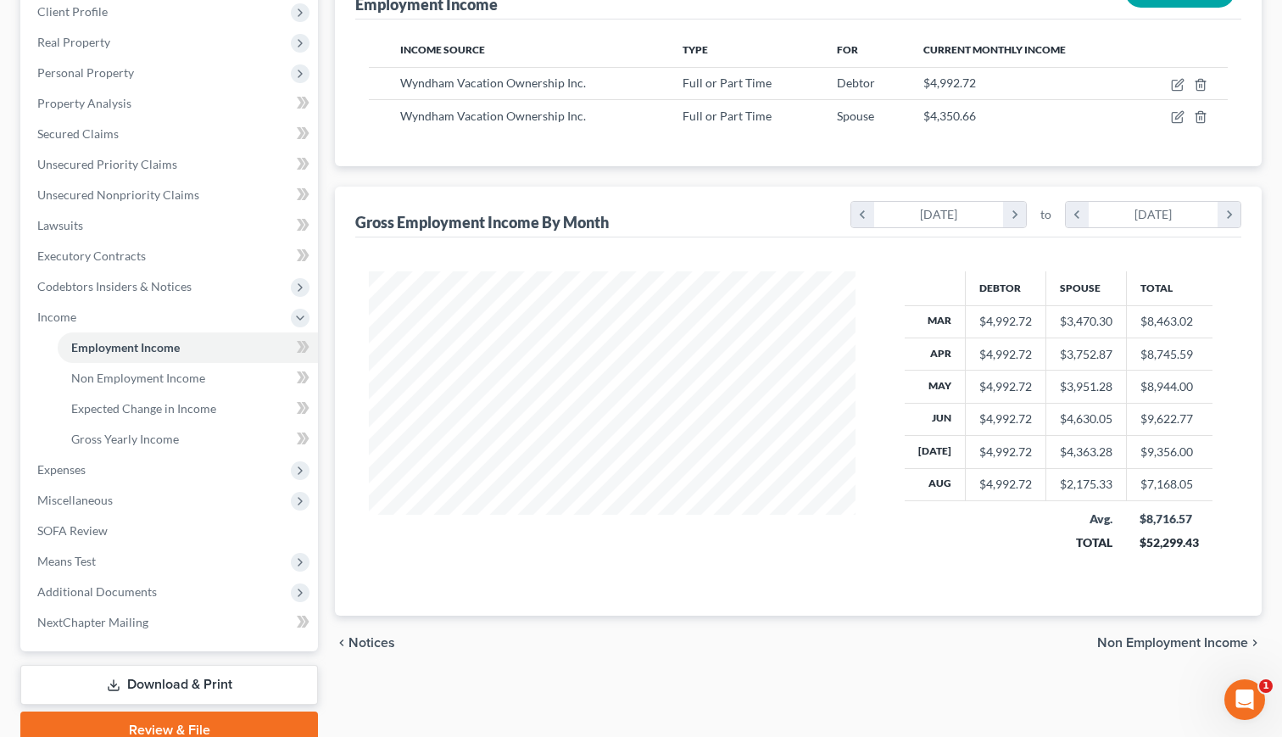
scroll to position [242, 0]
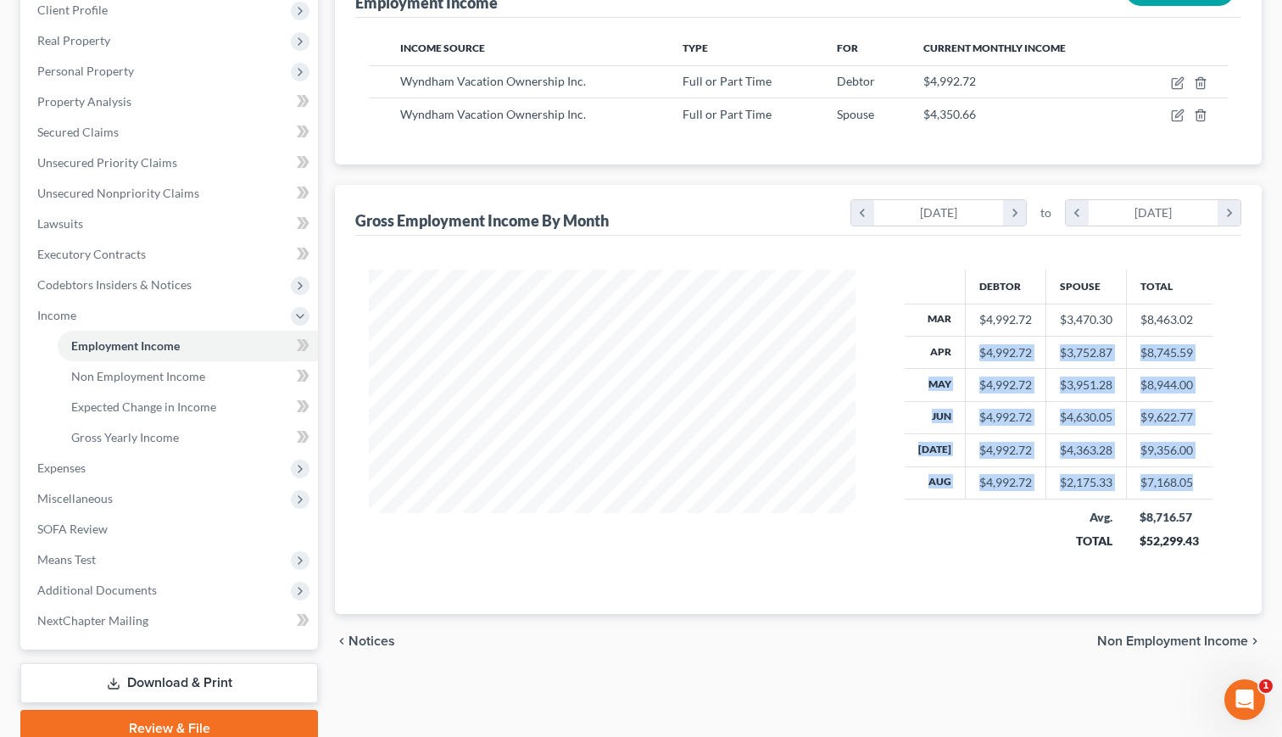
drag, startPoint x: 1201, startPoint y: 488, endPoint x: 934, endPoint y: 364, distance: 293.6
click at [935, 363] on tbody "Mar $4,992.72 $3,470.30 $8,463.02 Apr $4,992.72 $3,752.87 $8,745.59 May $4,992.…" at bounding box center [1059, 401] width 309 height 195
click at [123, 381] on span "Non Employment Income" at bounding box center [138, 376] width 134 height 14
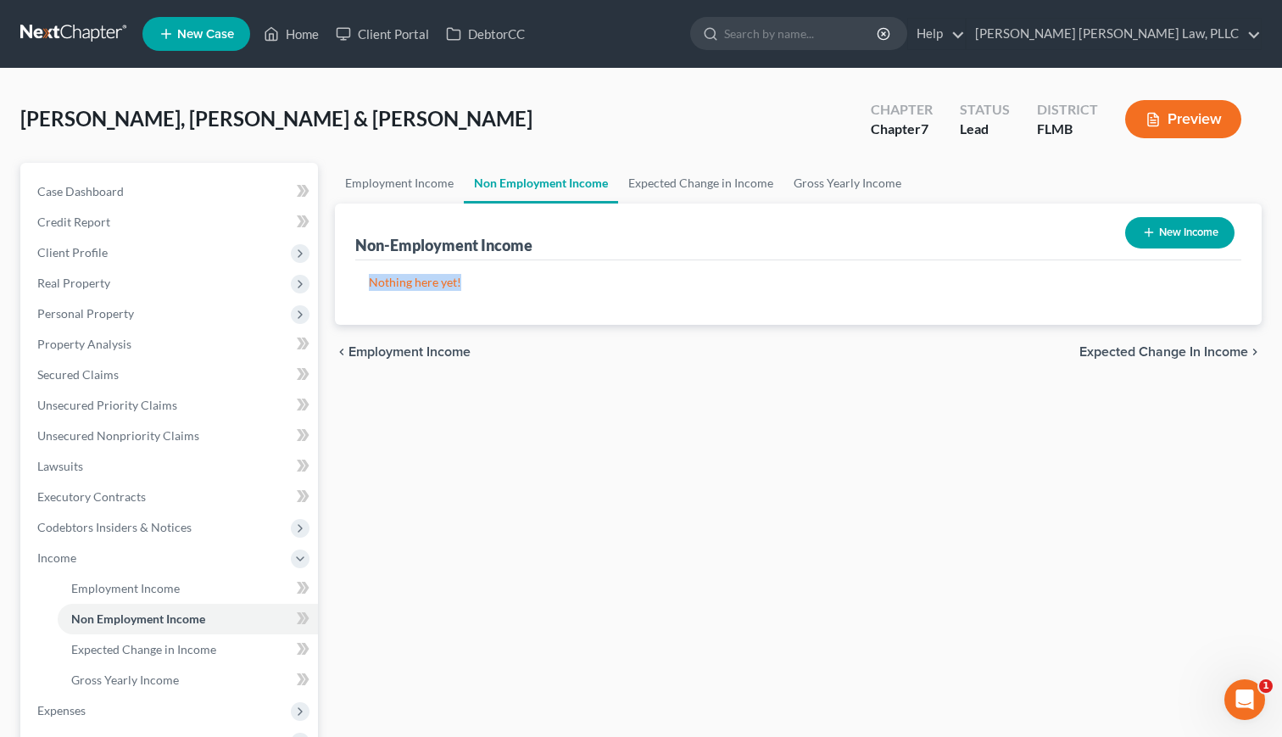
drag, startPoint x: 362, startPoint y: 285, endPoint x: 467, endPoint y: 287, distance: 105.2
click at [467, 287] on div "Nothing here yet! Income Source For Current Monthly Income Sorting..." at bounding box center [798, 292] width 886 height 64
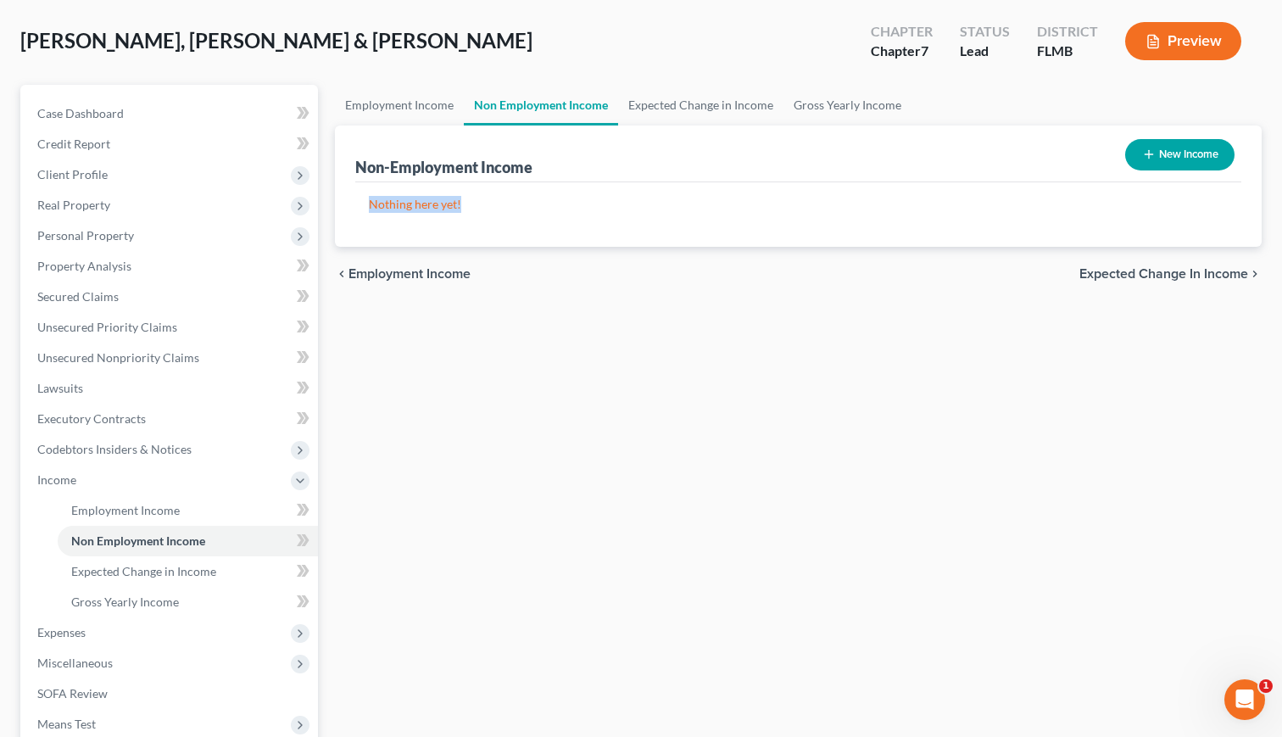
scroll to position [77, 0]
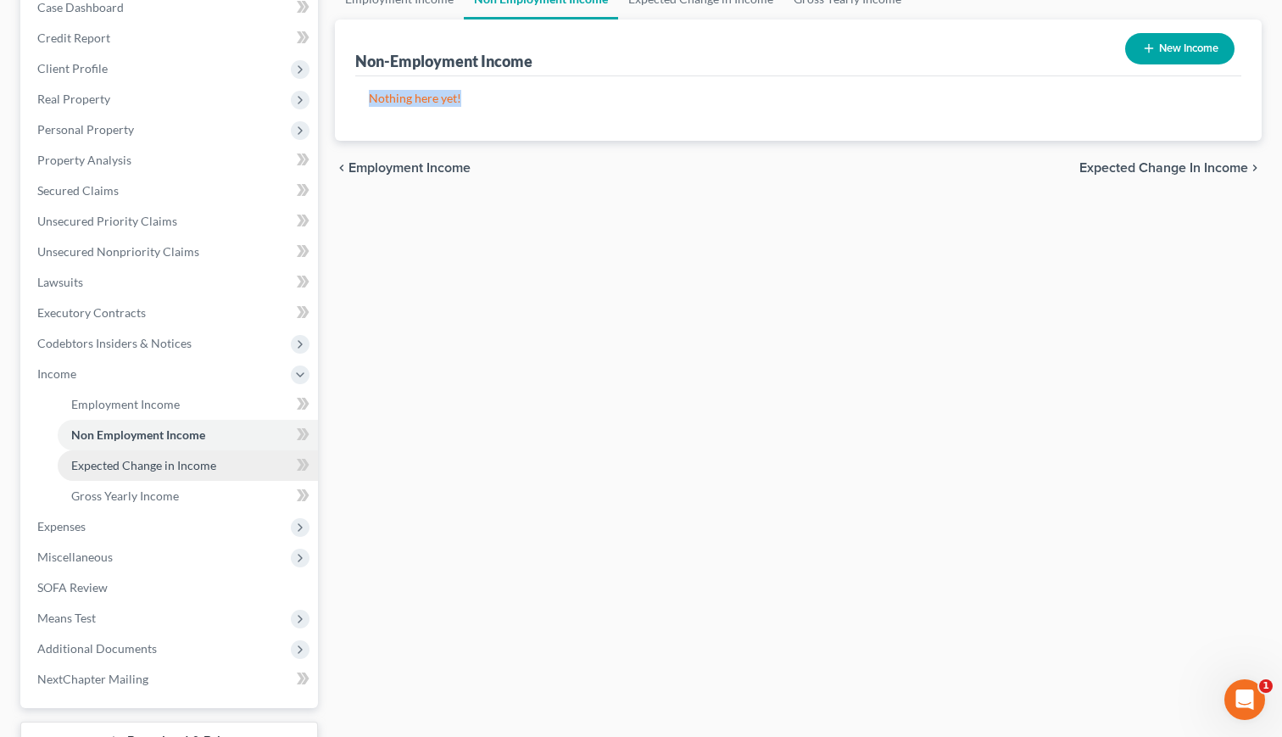
click at [104, 473] on link "Expected Change in Income" at bounding box center [188, 465] width 260 height 31
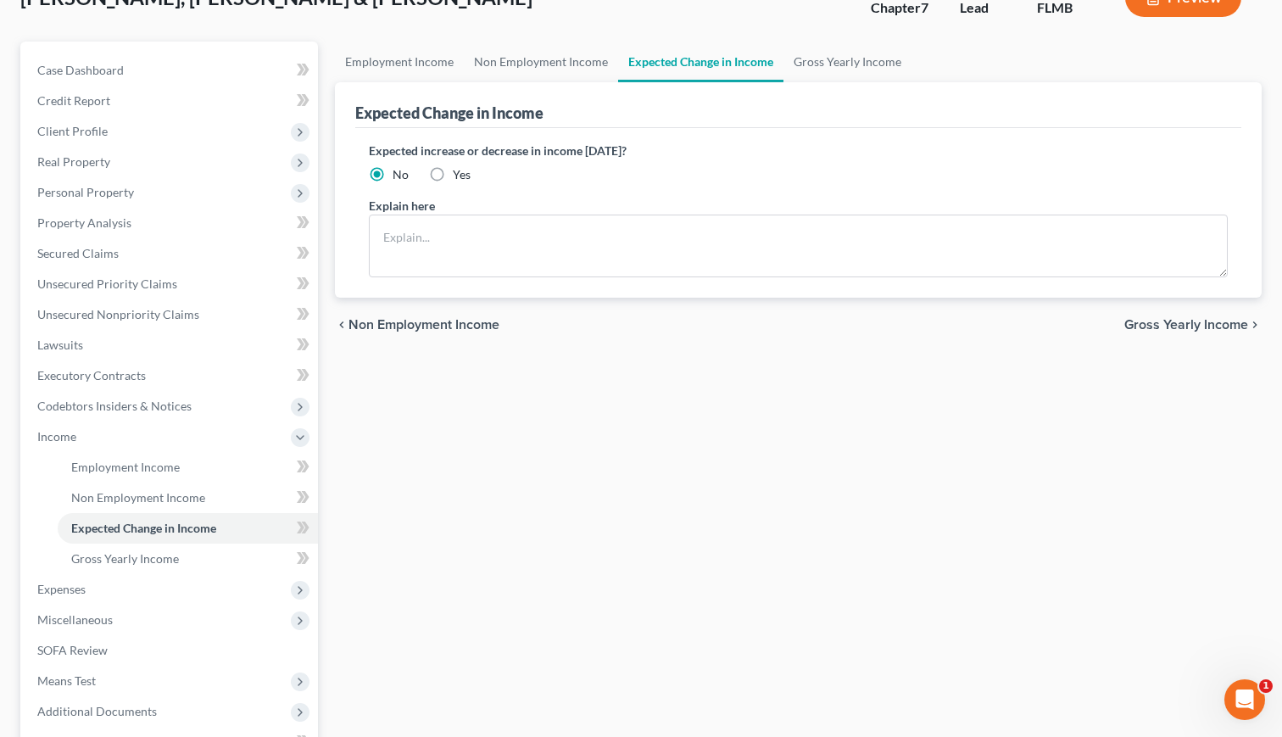
scroll to position [124, 0]
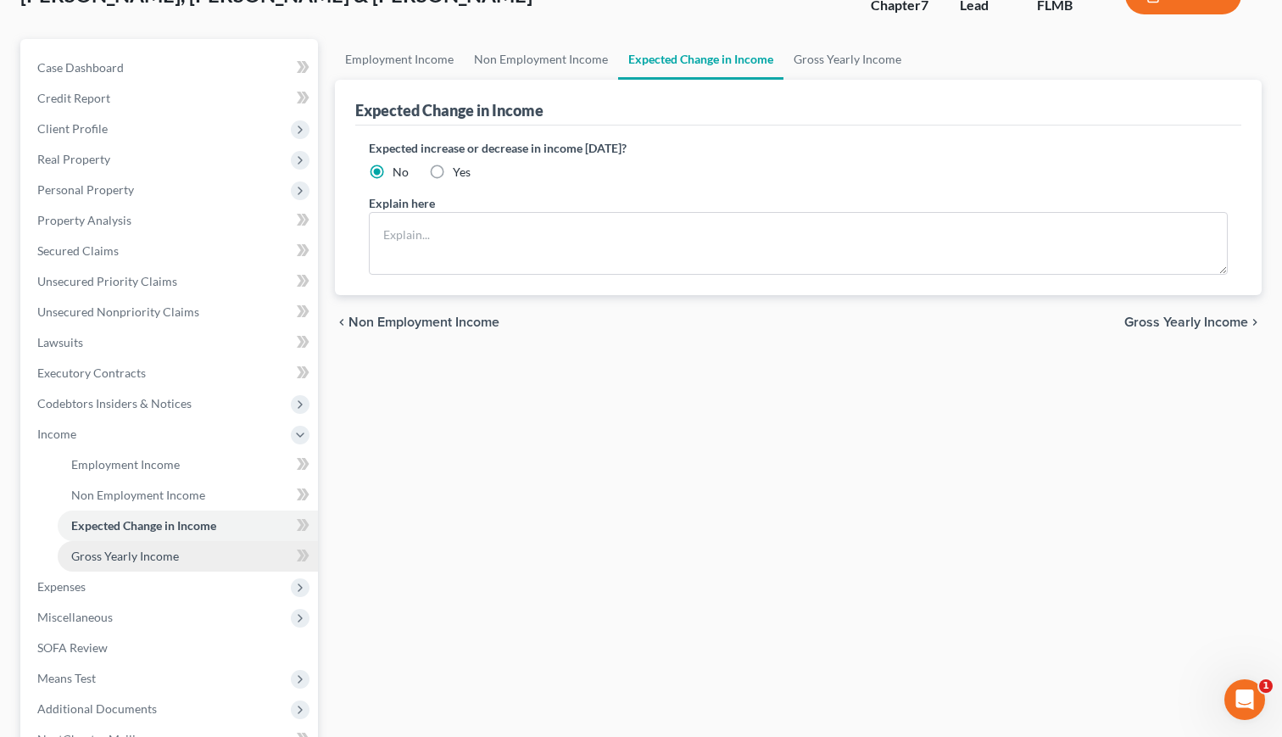
click at [111, 551] on span "Gross Yearly Income" at bounding box center [125, 556] width 108 height 14
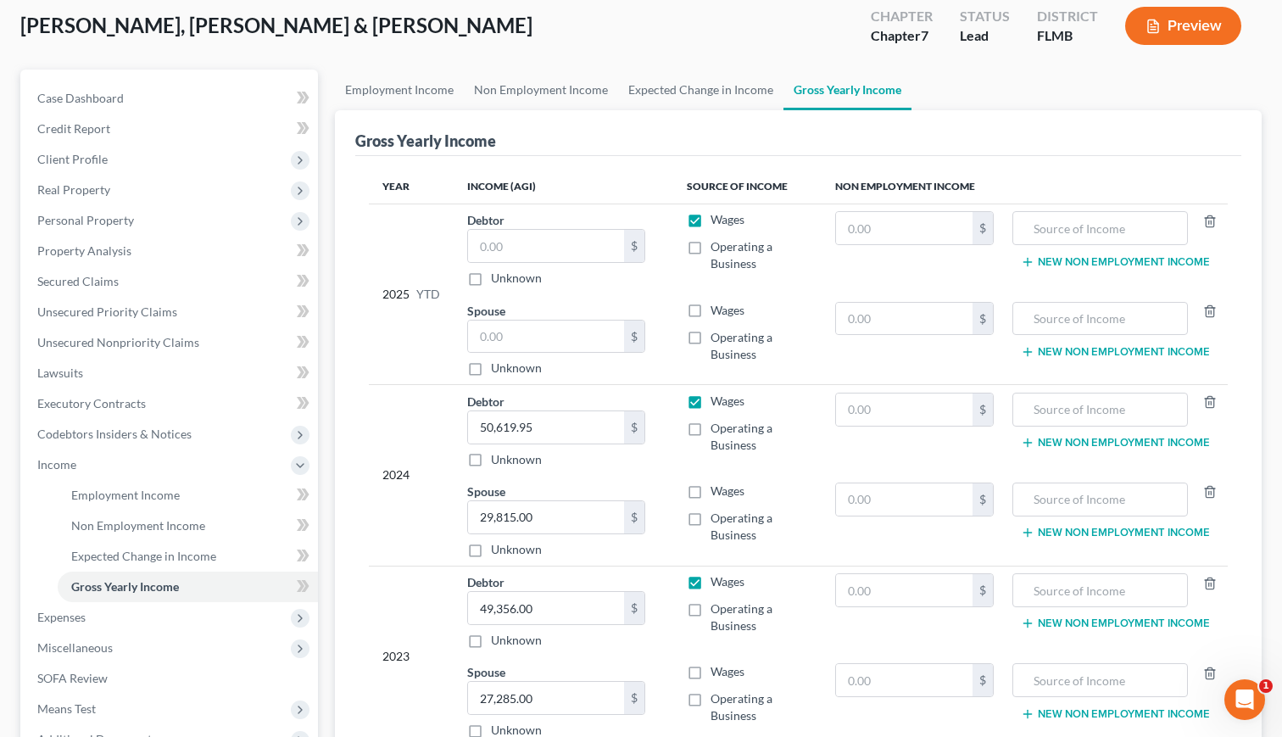
scroll to position [103, 0]
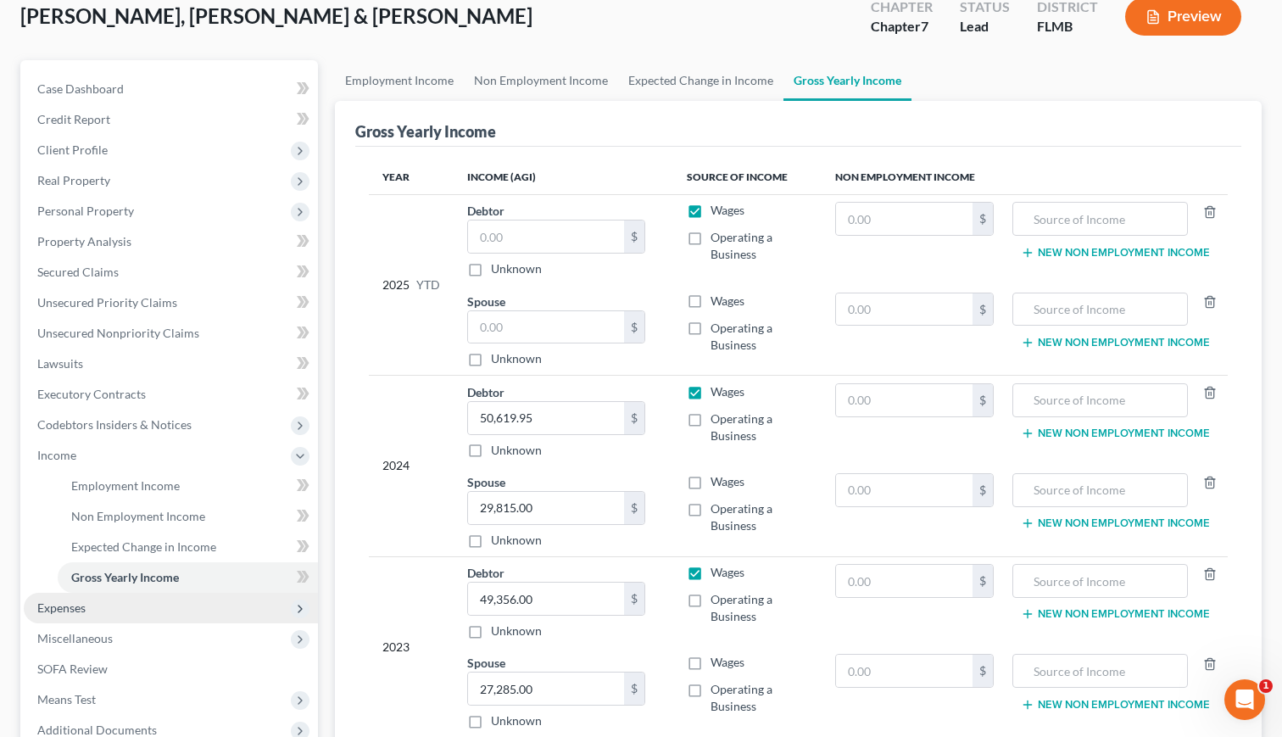
click at [53, 605] on span "Expenses" at bounding box center [61, 607] width 48 height 14
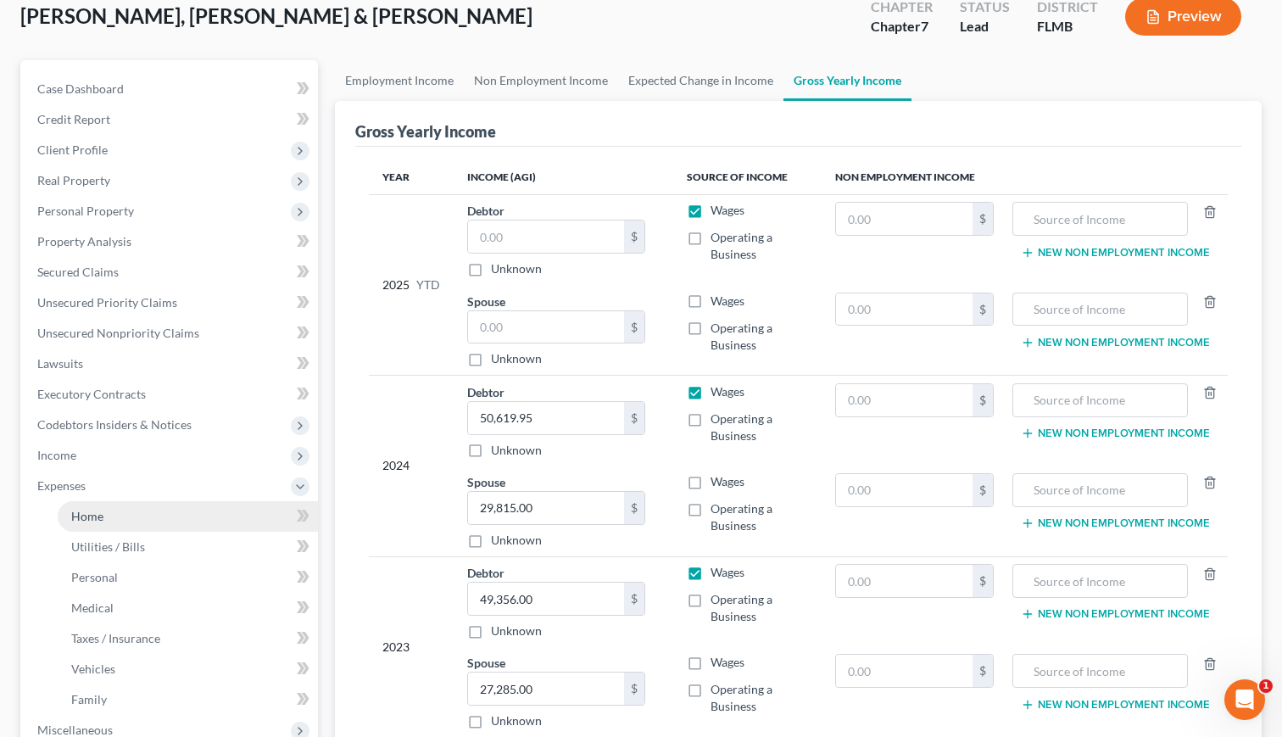
click at [105, 512] on link "Home" at bounding box center [188, 516] width 260 height 31
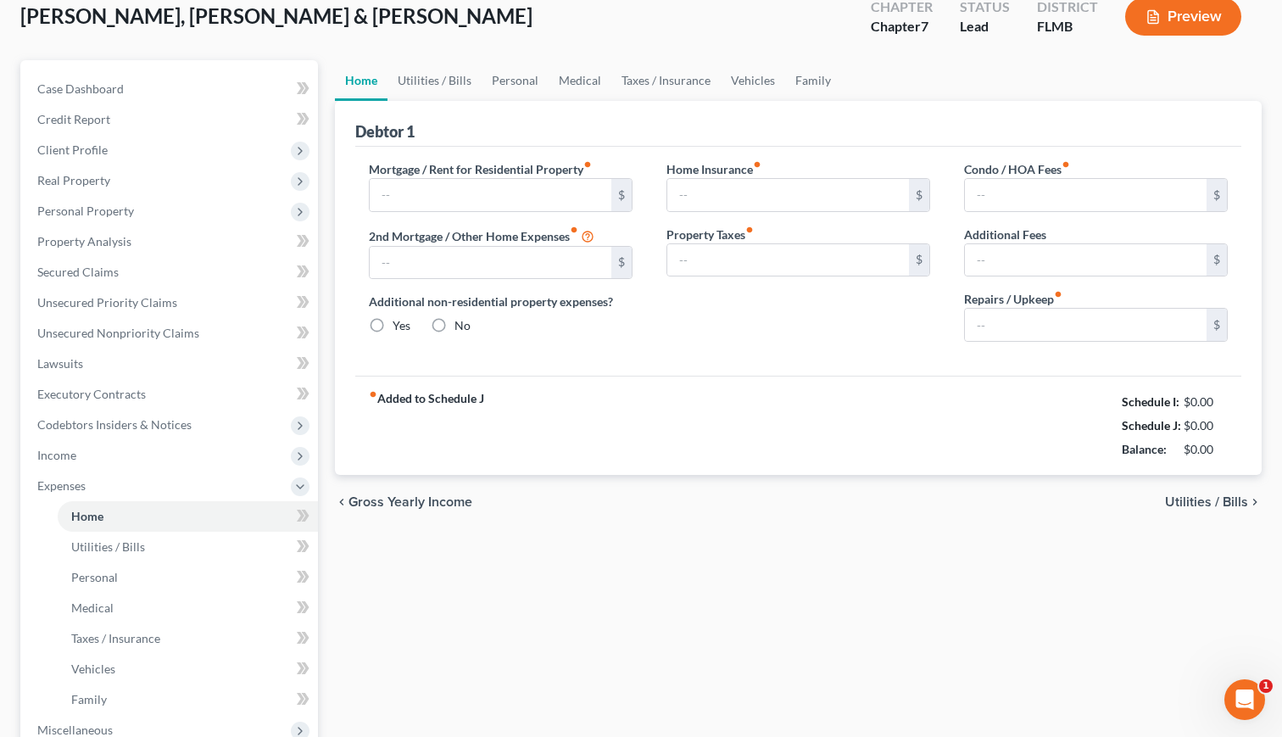
scroll to position [20, 0]
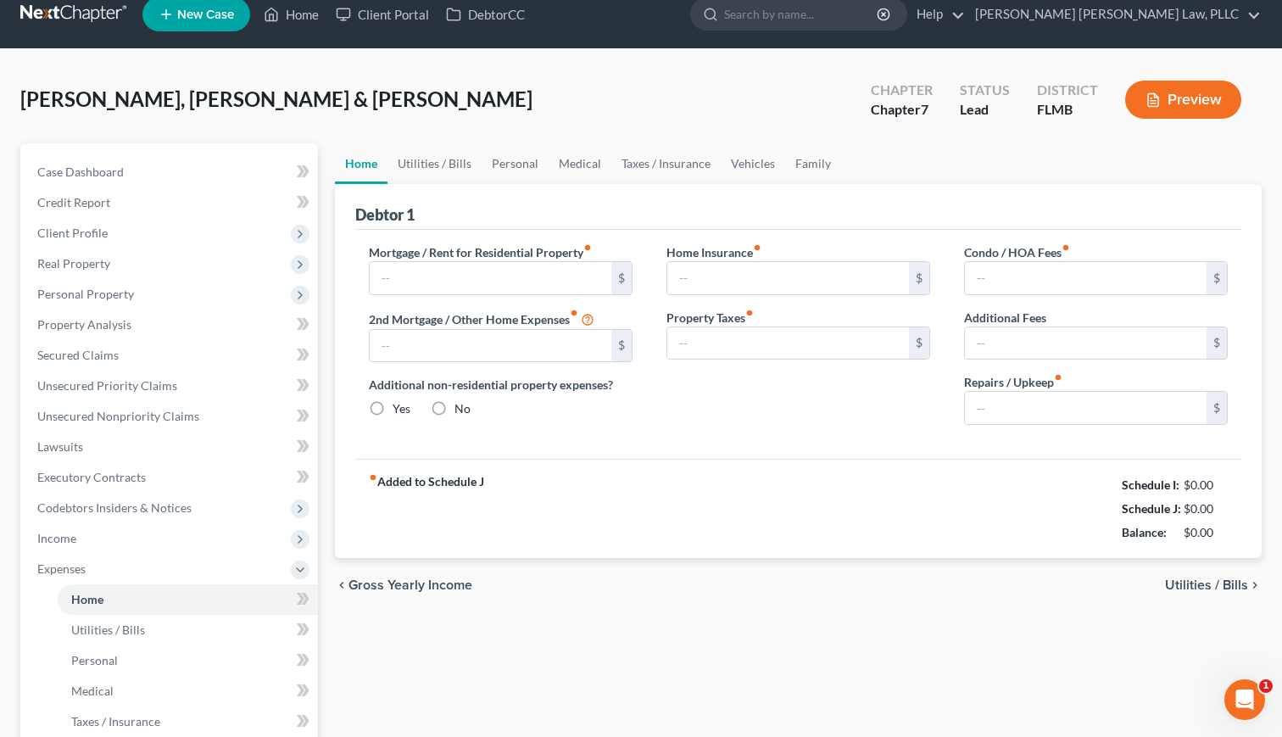
type input "1,654.05"
type input "0.00"
radio input "true"
type input "0.00"
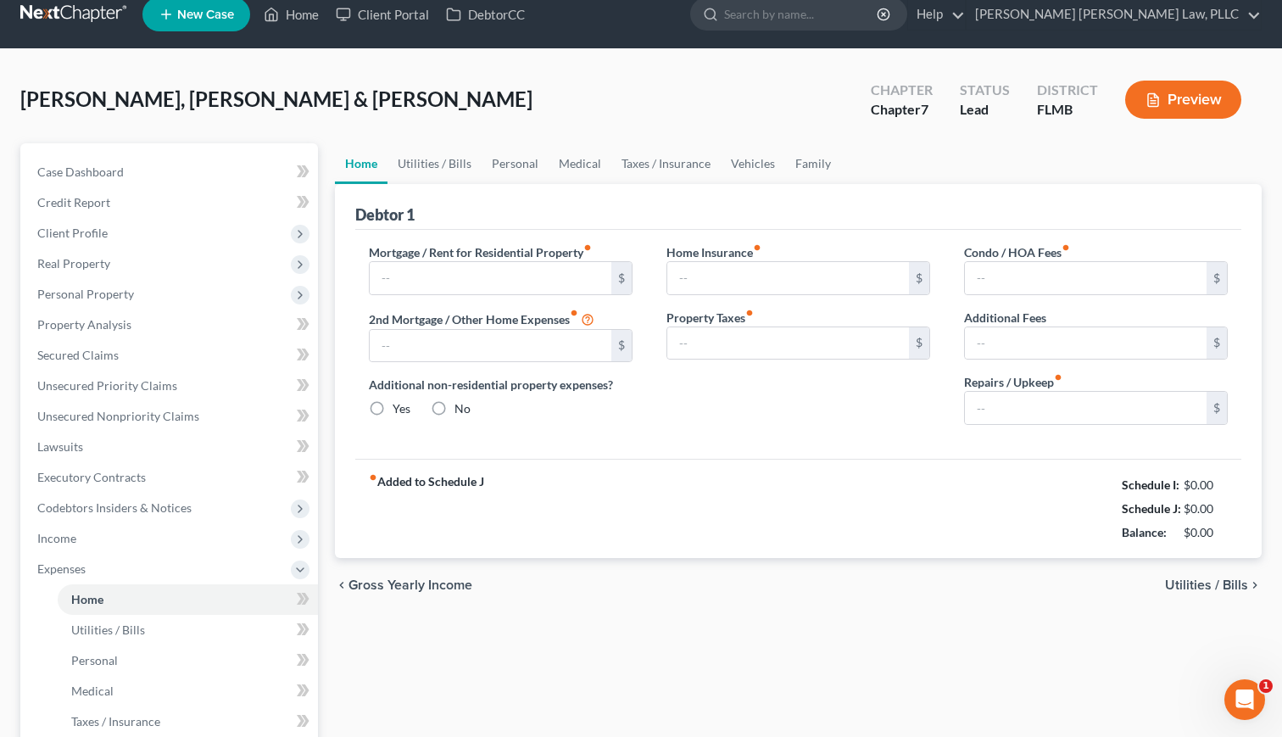
type input "50.33"
type input "0.00"
type input "150.00"
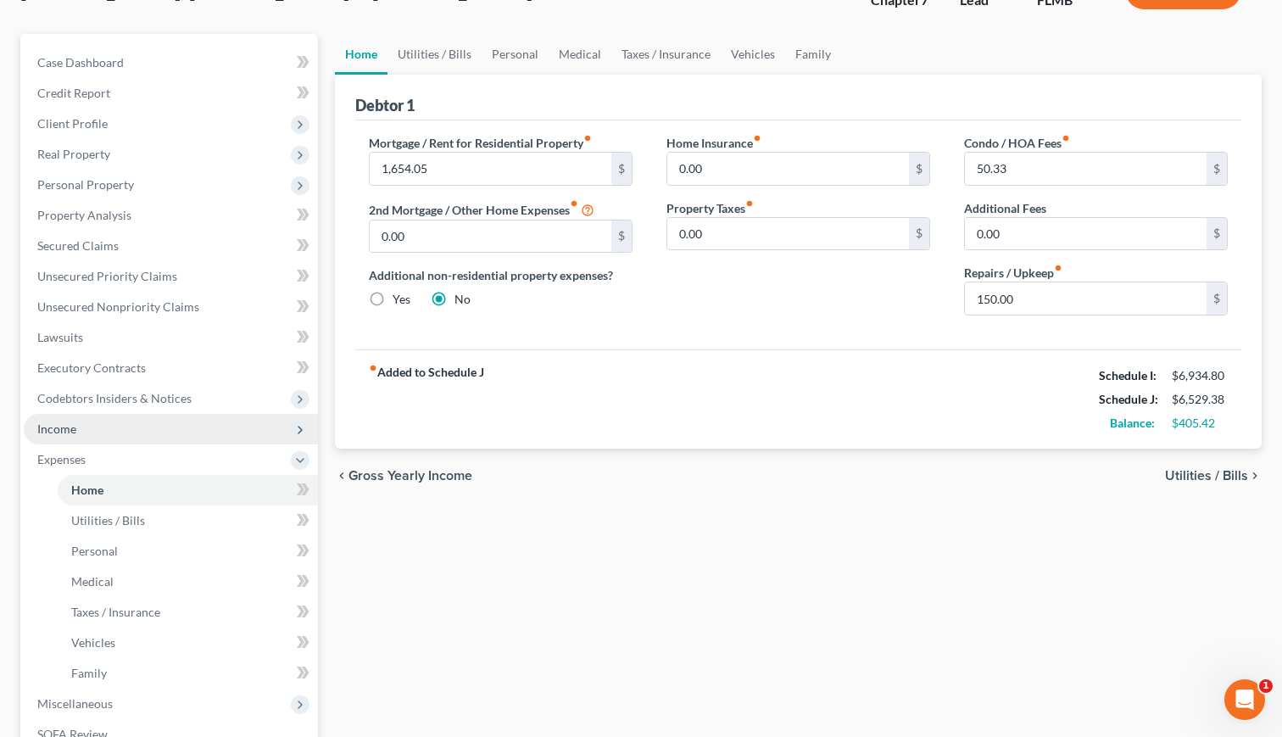
scroll to position [148, 0]
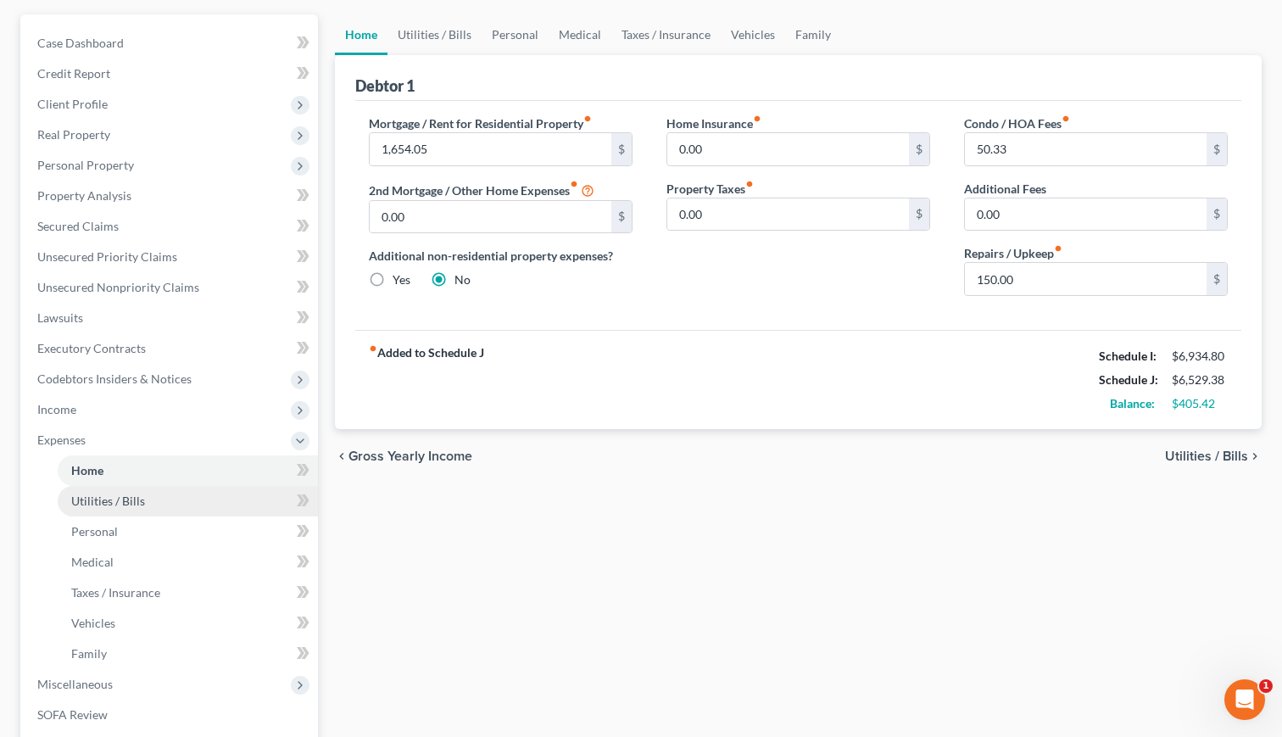
click at [98, 495] on span "Utilities / Bills" at bounding box center [108, 500] width 74 height 14
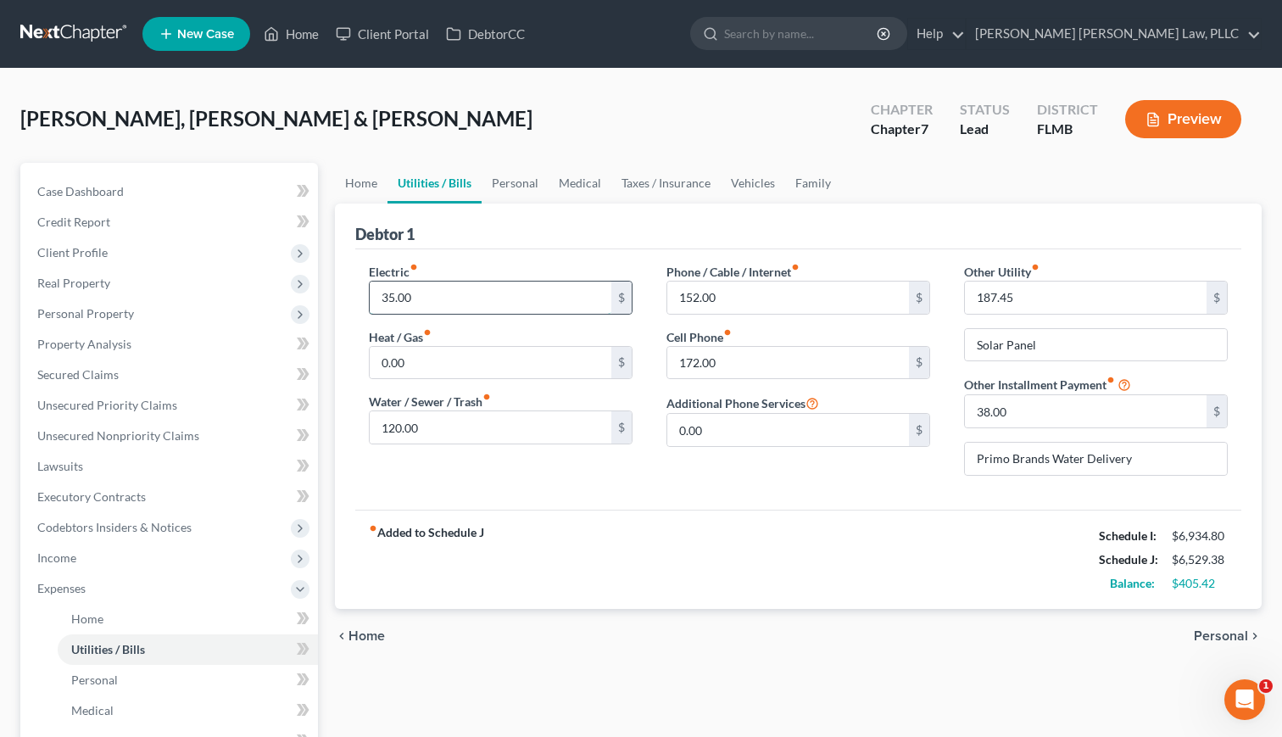
click at [393, 296] on input "35.00" at bounding box center [491, 297] width 242 height 32
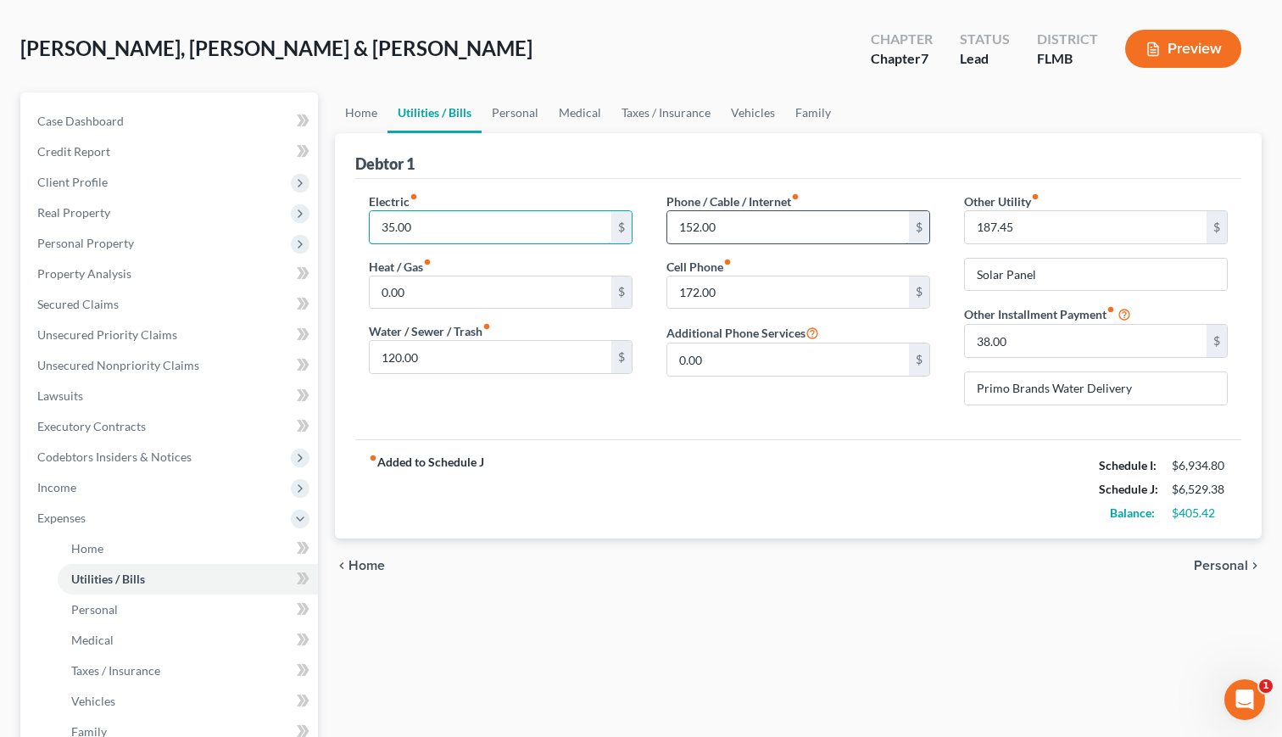
scroll to position [75, 0]
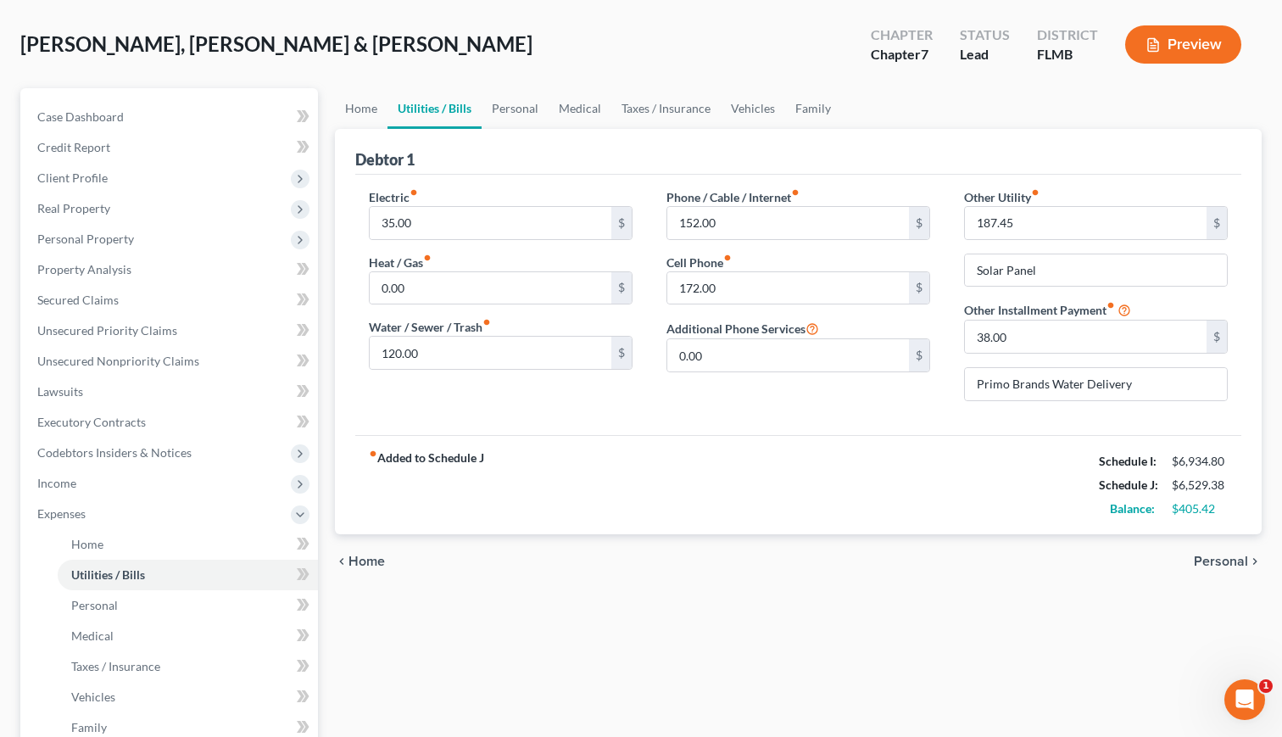
click at [557, 175] on div "Electric fiber_manual_record 35.00 $ Heat / Gas fiber_manual_record 0.00 $ Wate…" at bounding box center [798, 305] width 886 height 260
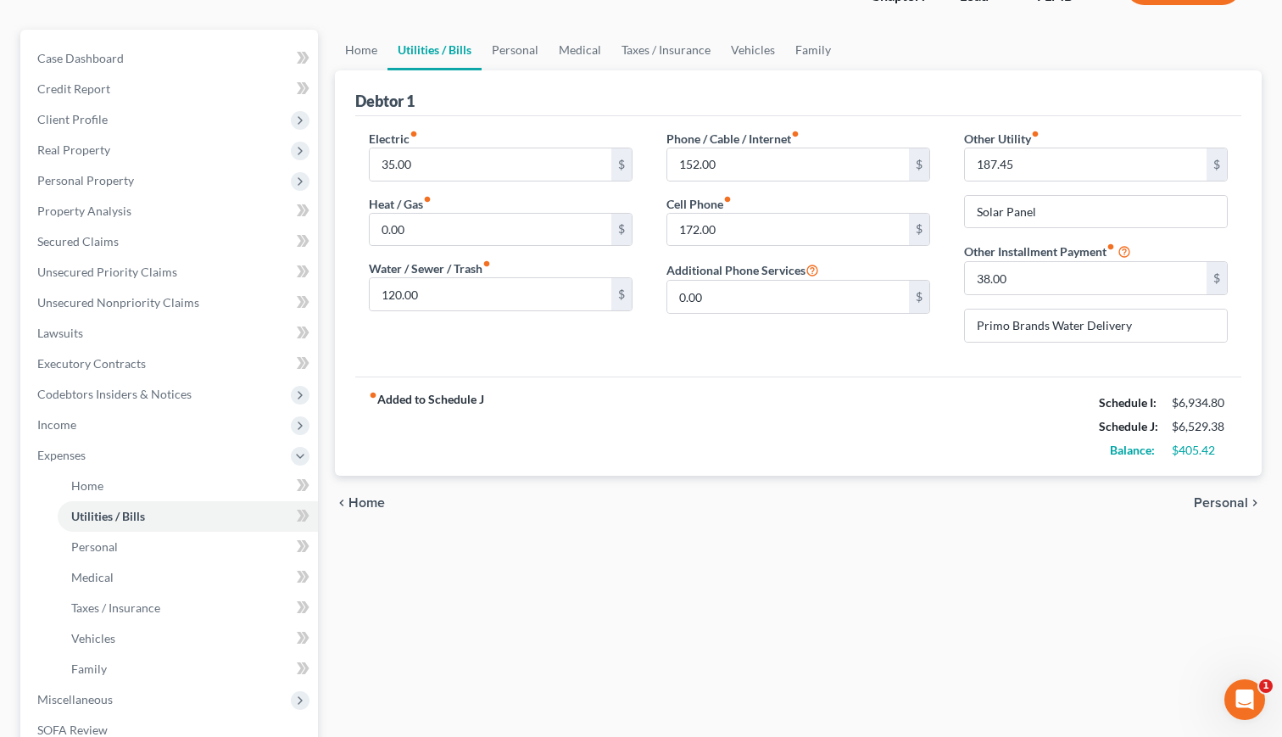
scroll to position [70, 0]
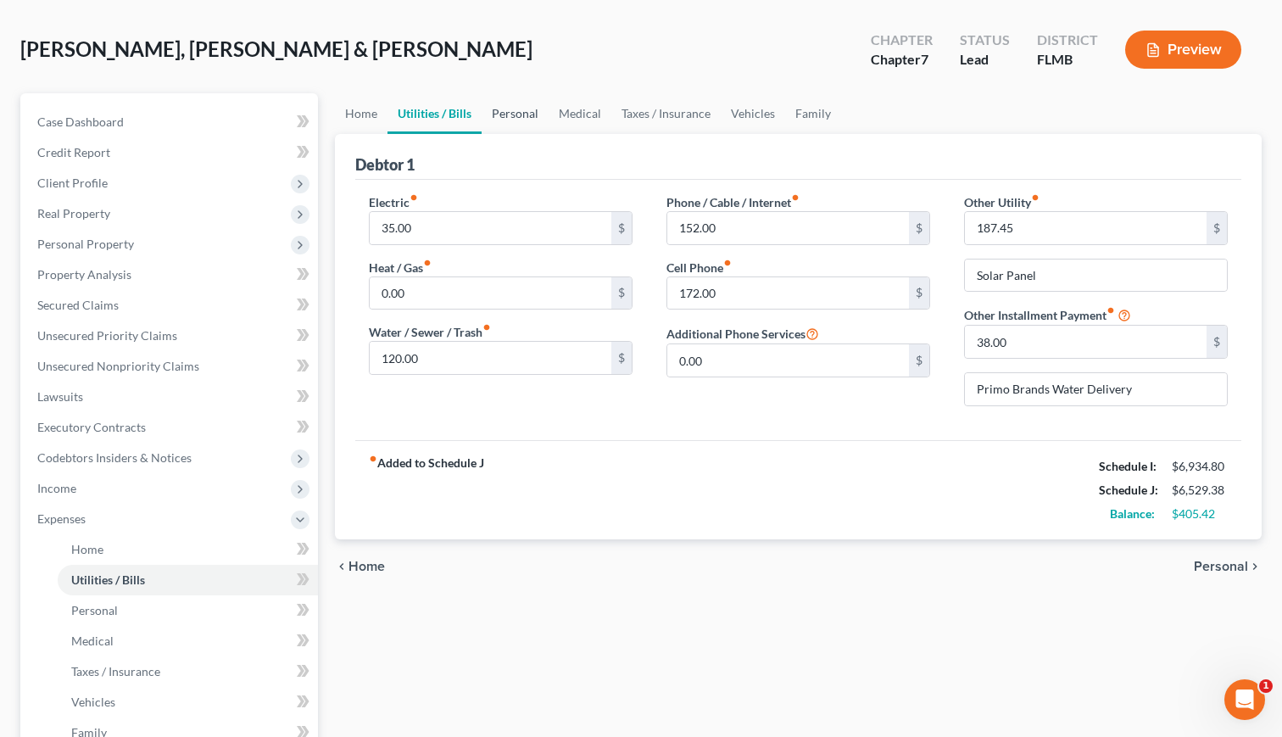
click at [508, 109] on link "Personal" at bounding box center [515, 113] width 67 height 41
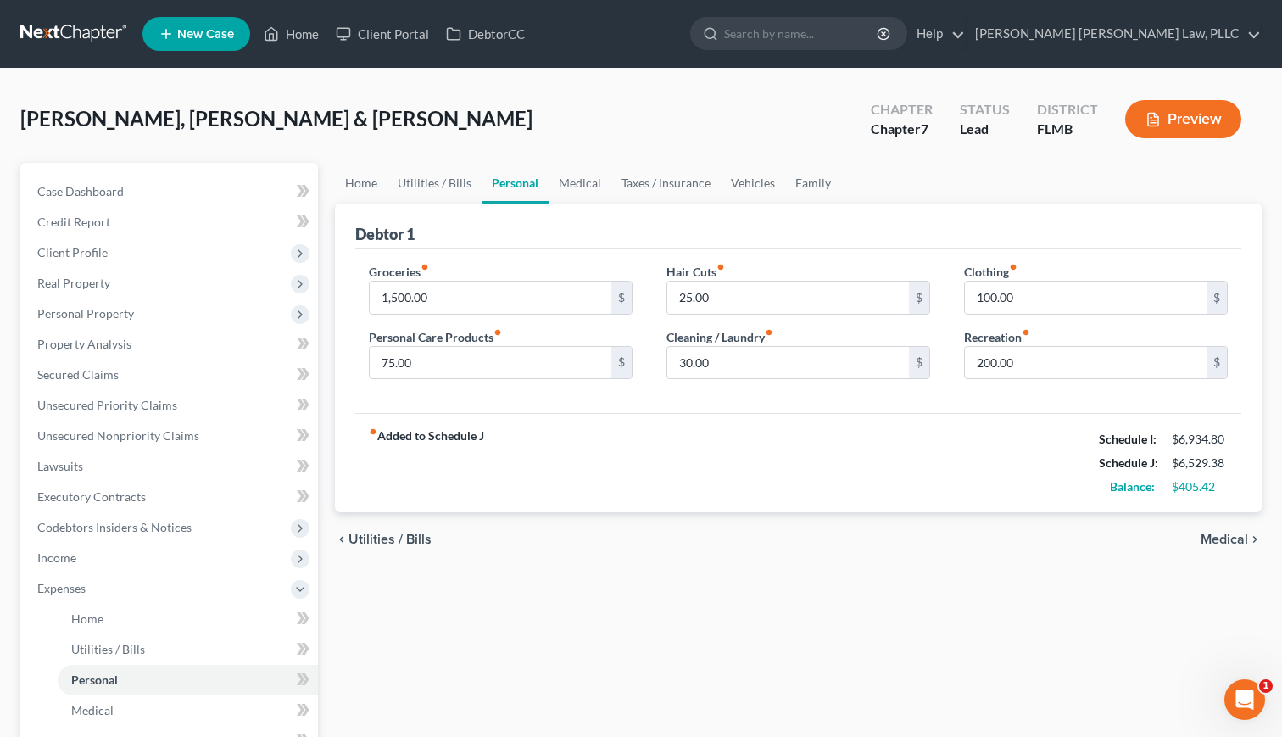
scroll to position [73, 0]
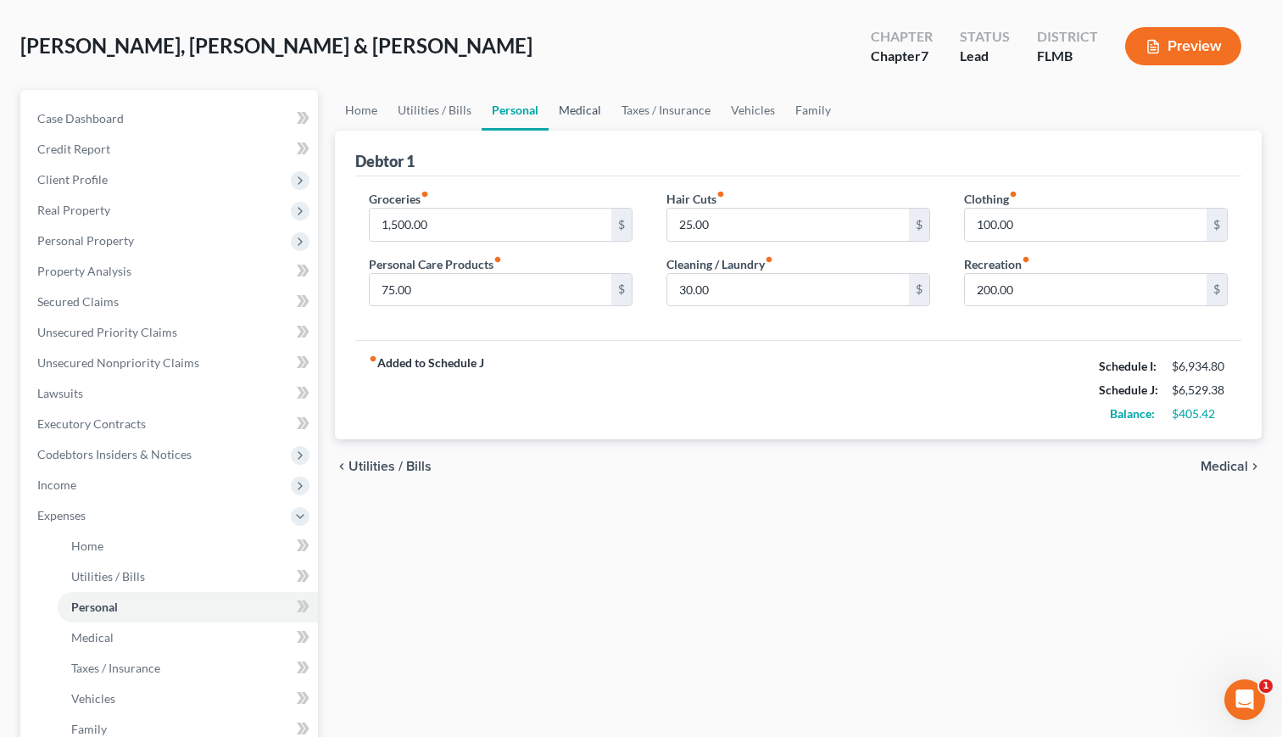
click at [569, 114] on link "Medical" at bounding box center [580, 110] width 63 height 41
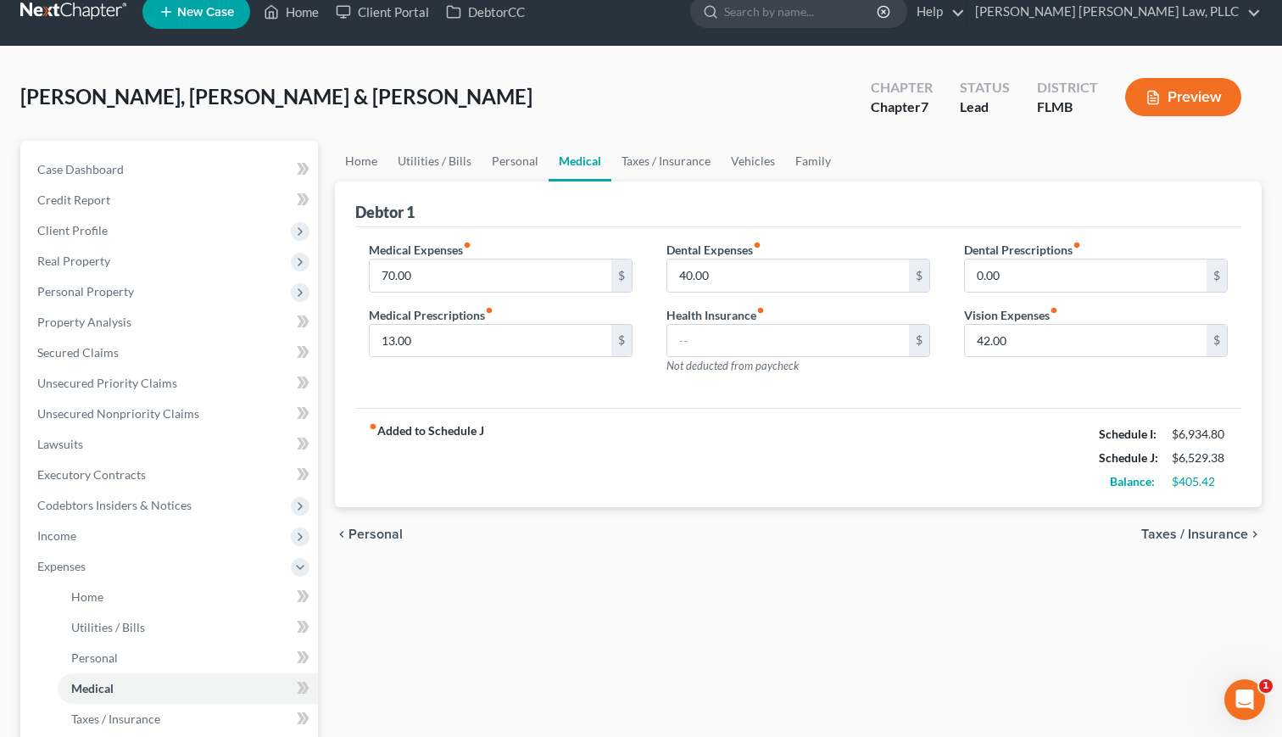
scroll to position [4, 0]
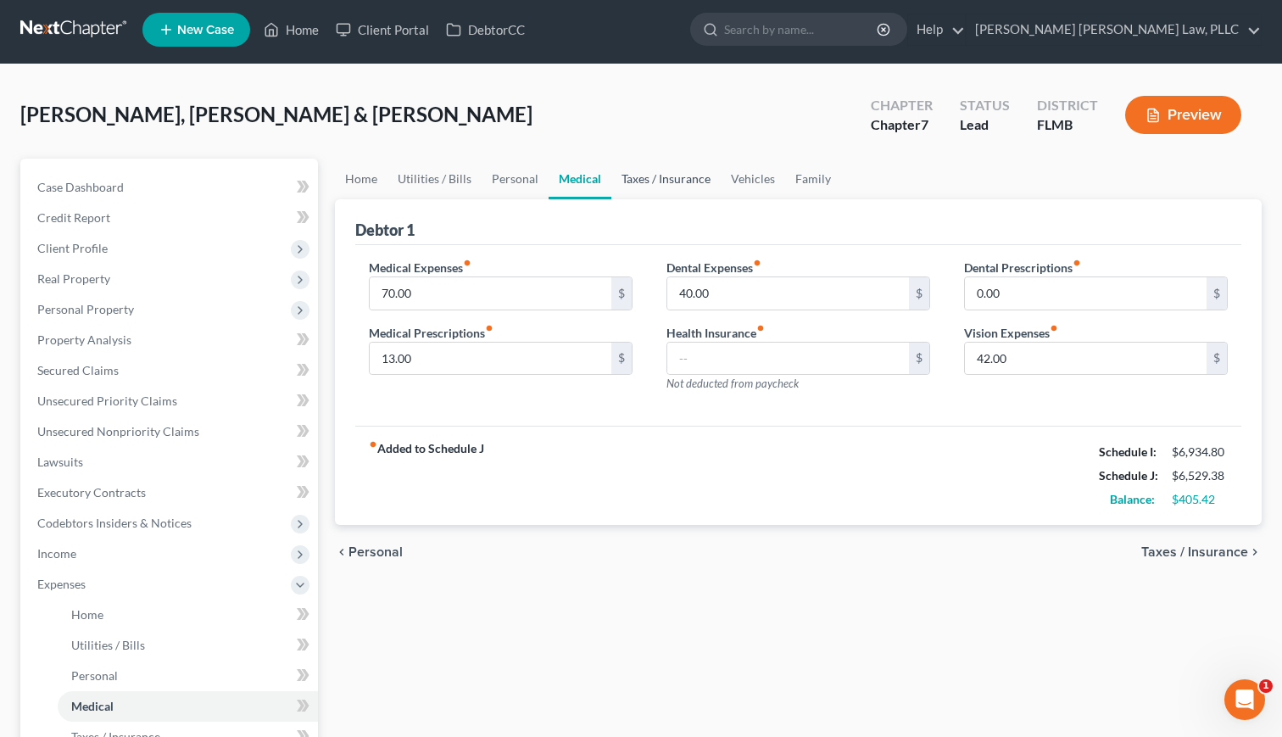
click at [647, 183] on link "Taxes / Insurance" at bounding box center [665, 179] width 109 height 41
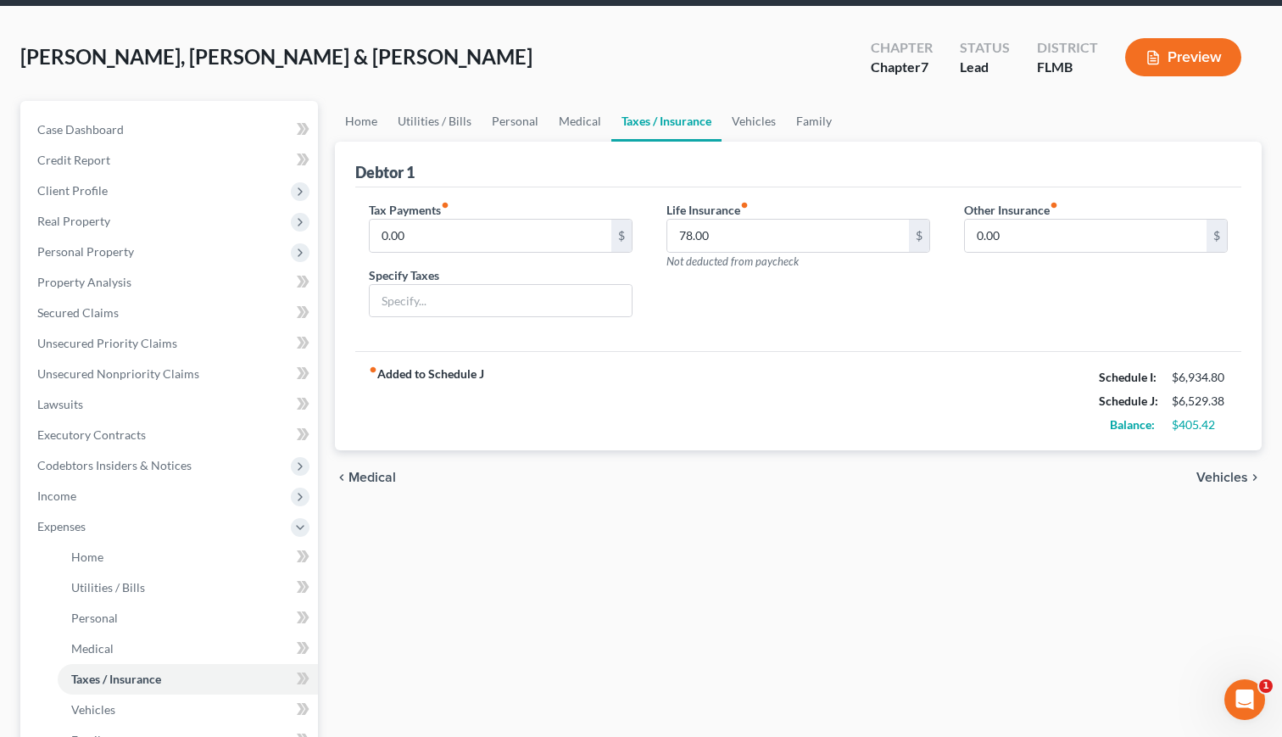
scroll to position [62, 0]
click at [748, 122] on link "Vehicles" at bounding box center [754, 121] width 64 height 41
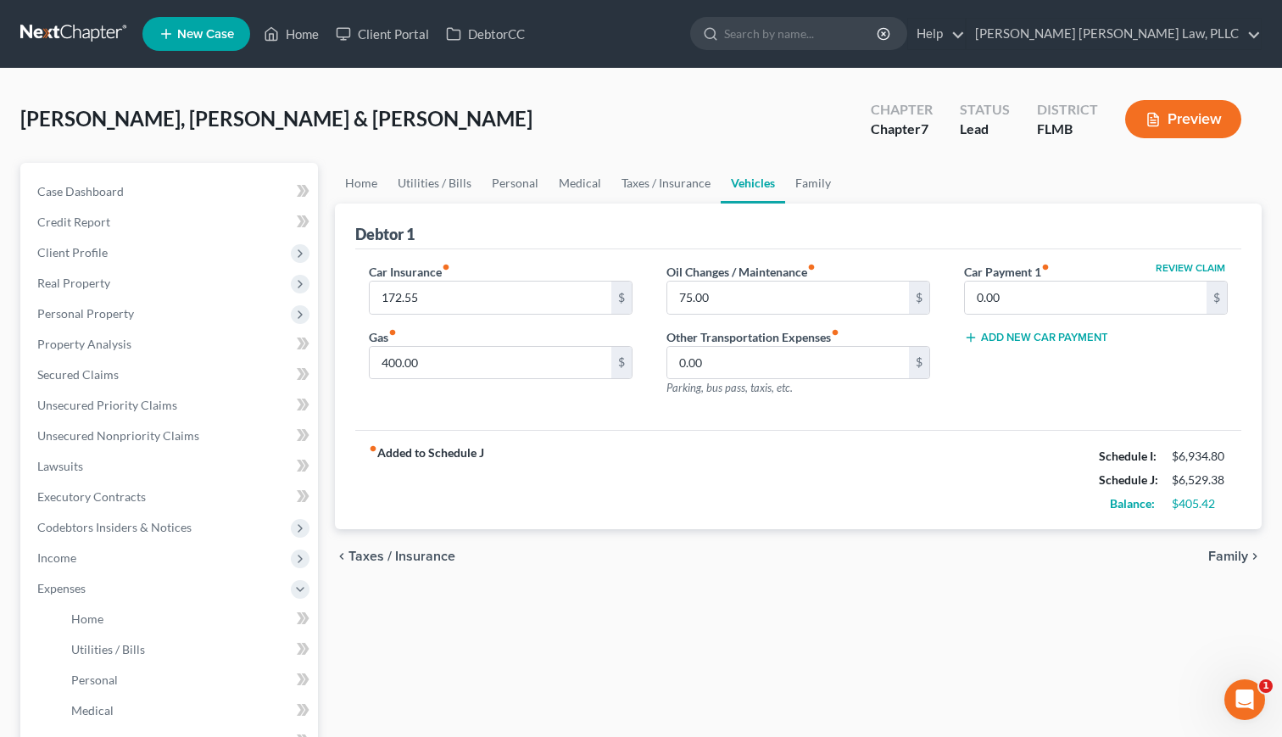
scroll to position [61, 0]
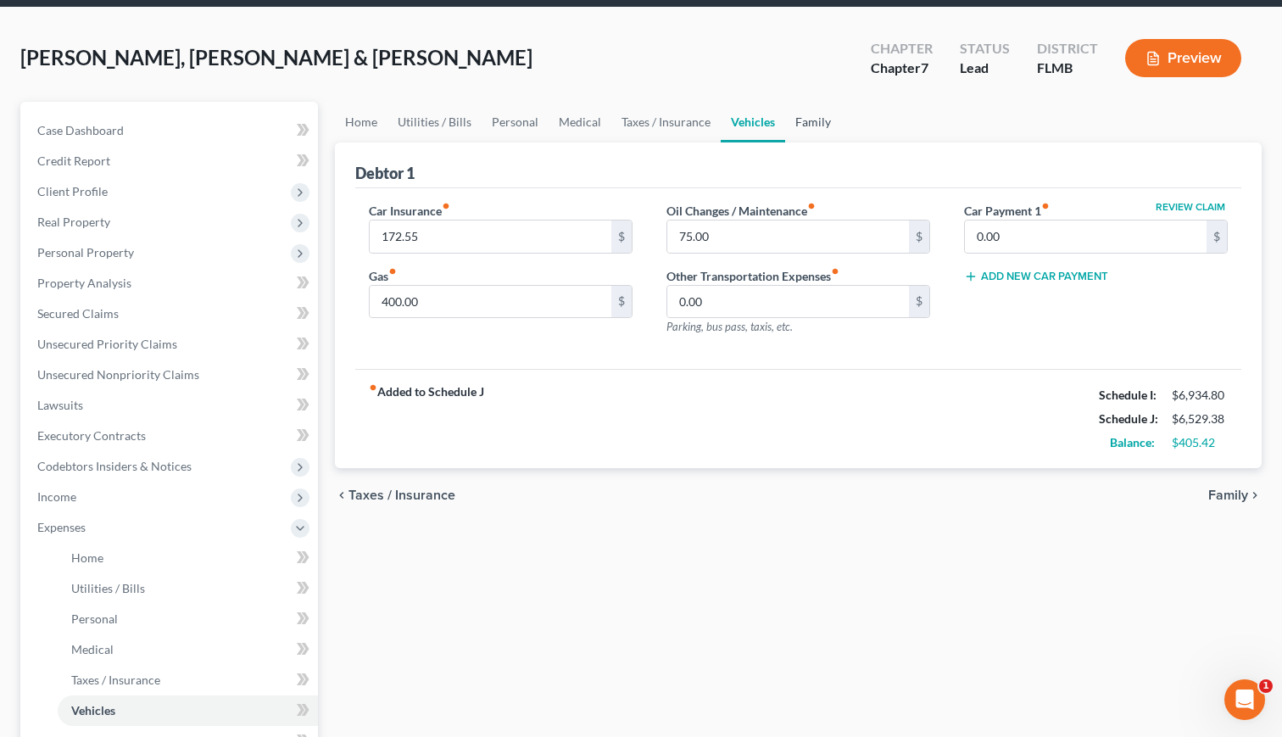
click at [789, 119] on link "Family" at bounding box center [813, 122] width 56 height 41
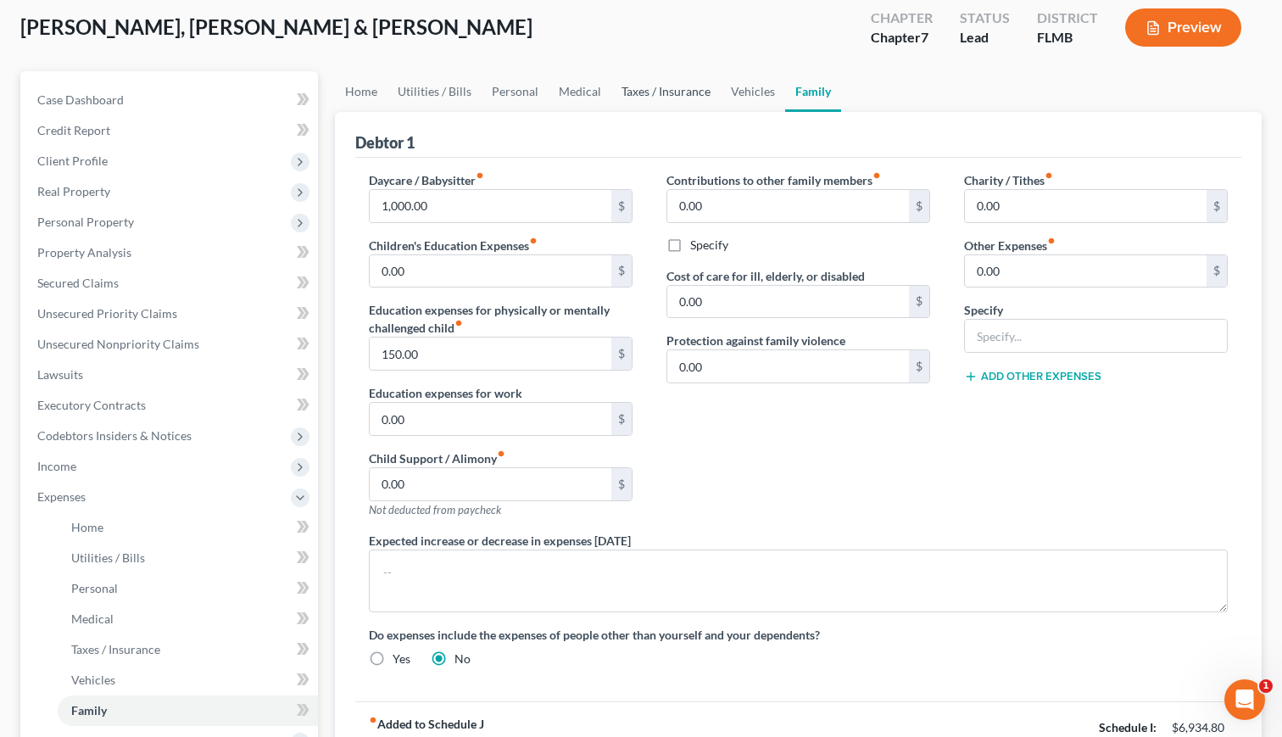
scroll to position [93, 0]
click at [627, 93] on link "Taxes / Insurance" at bounding box center [665, 90] width 109 height 41
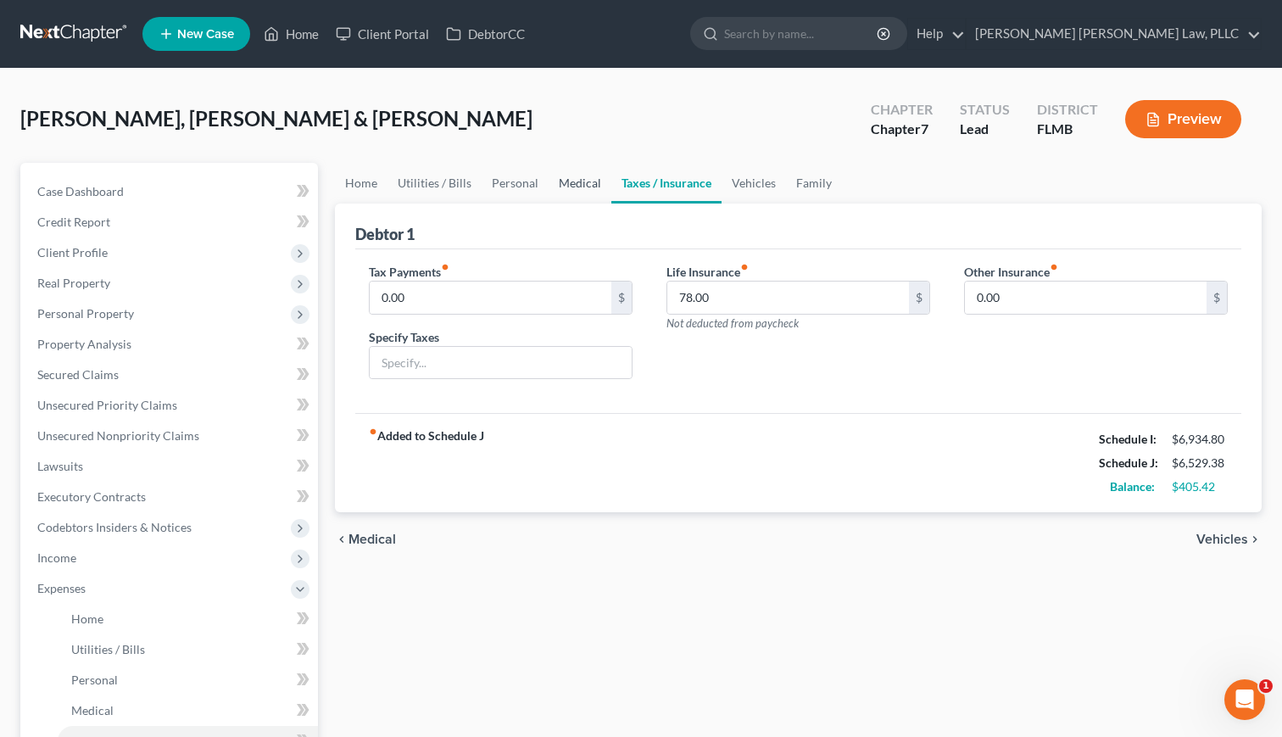
click at [566, 185] on link "Medical" at bounding box center [580, 183] width 63 height 41
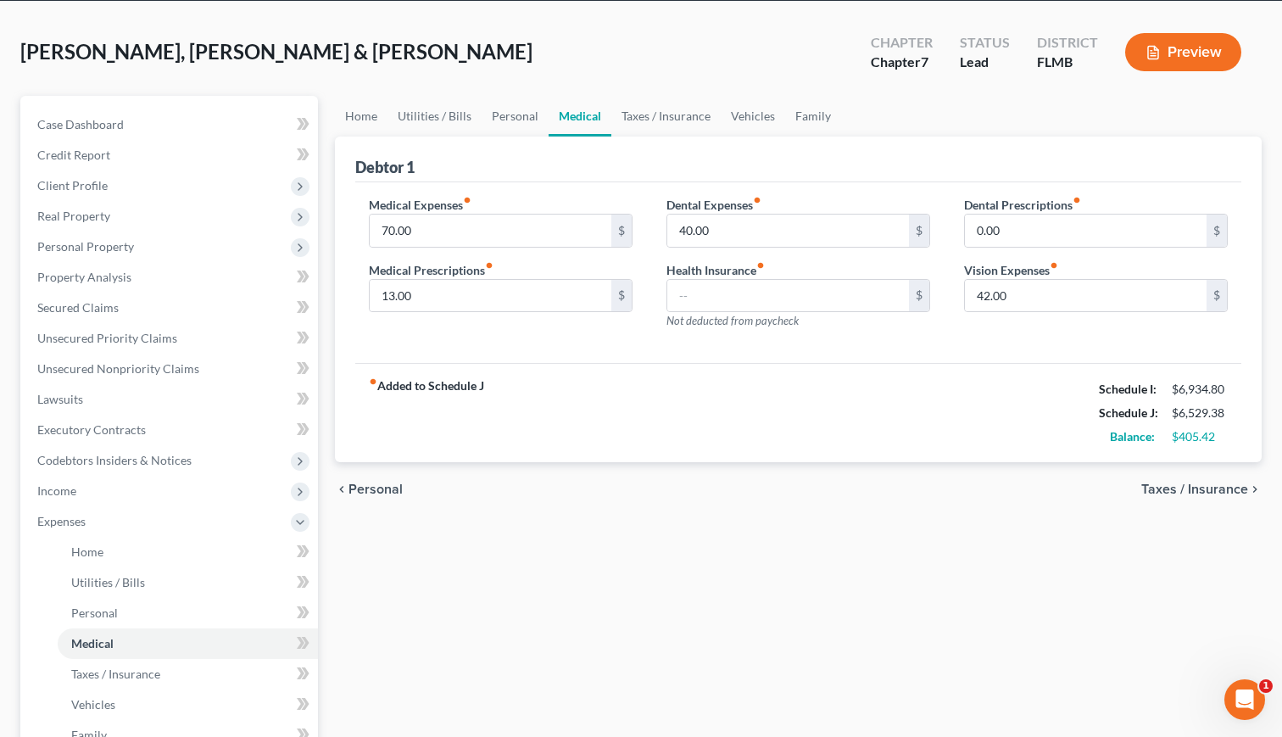
scroll to position [69, 0]
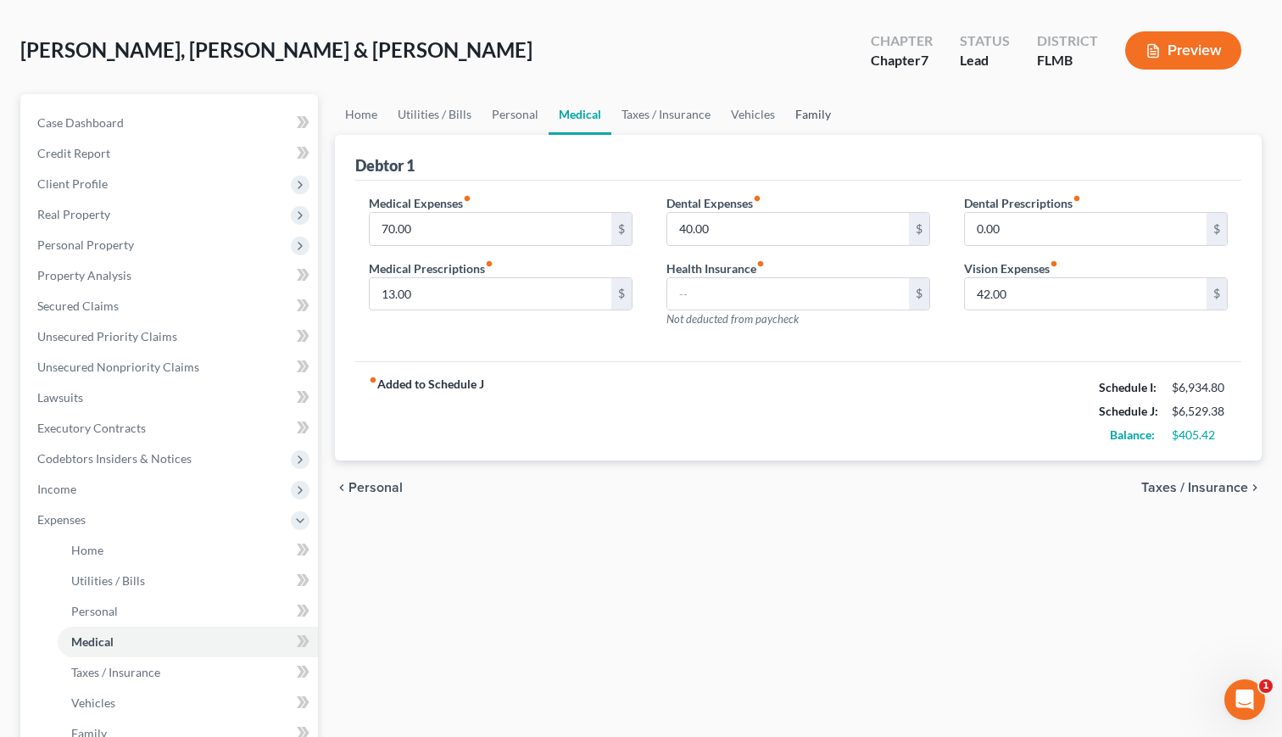
click at [821, 112] on link "Family" at bounding box center [813, 114] width 56 height 41
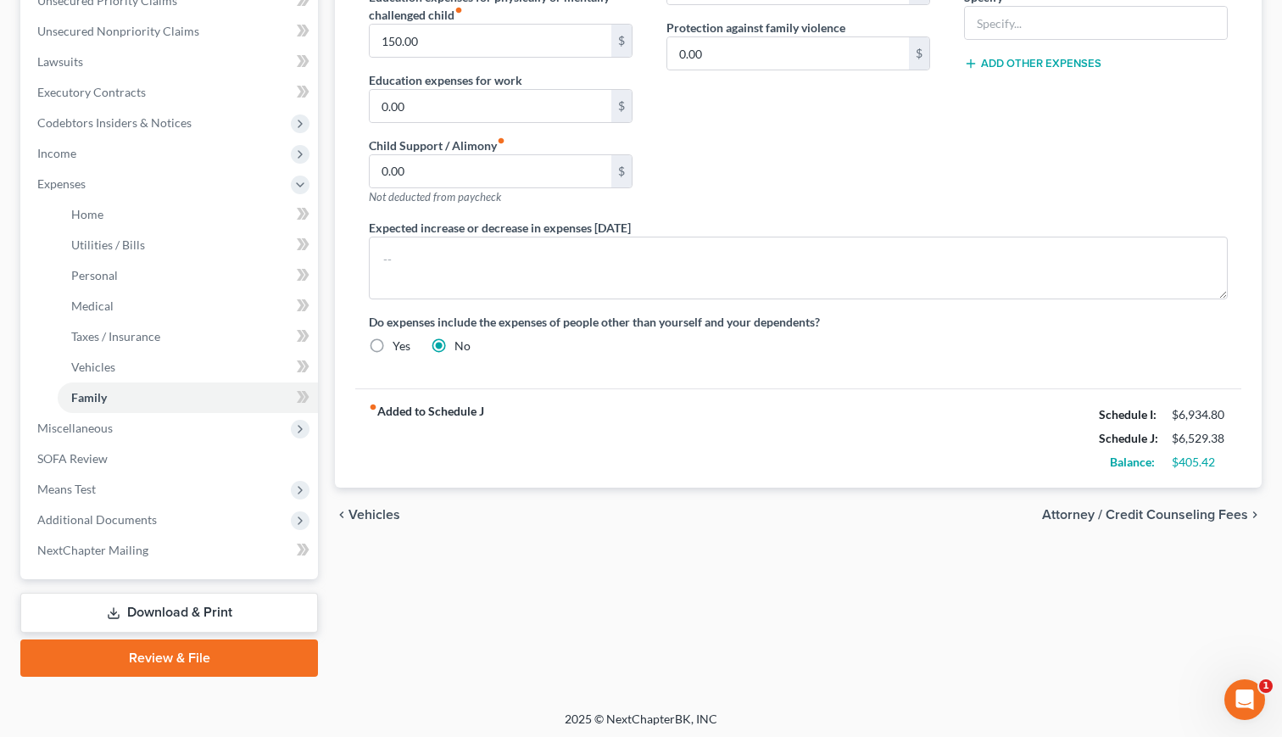
scroll to position [401, 0]
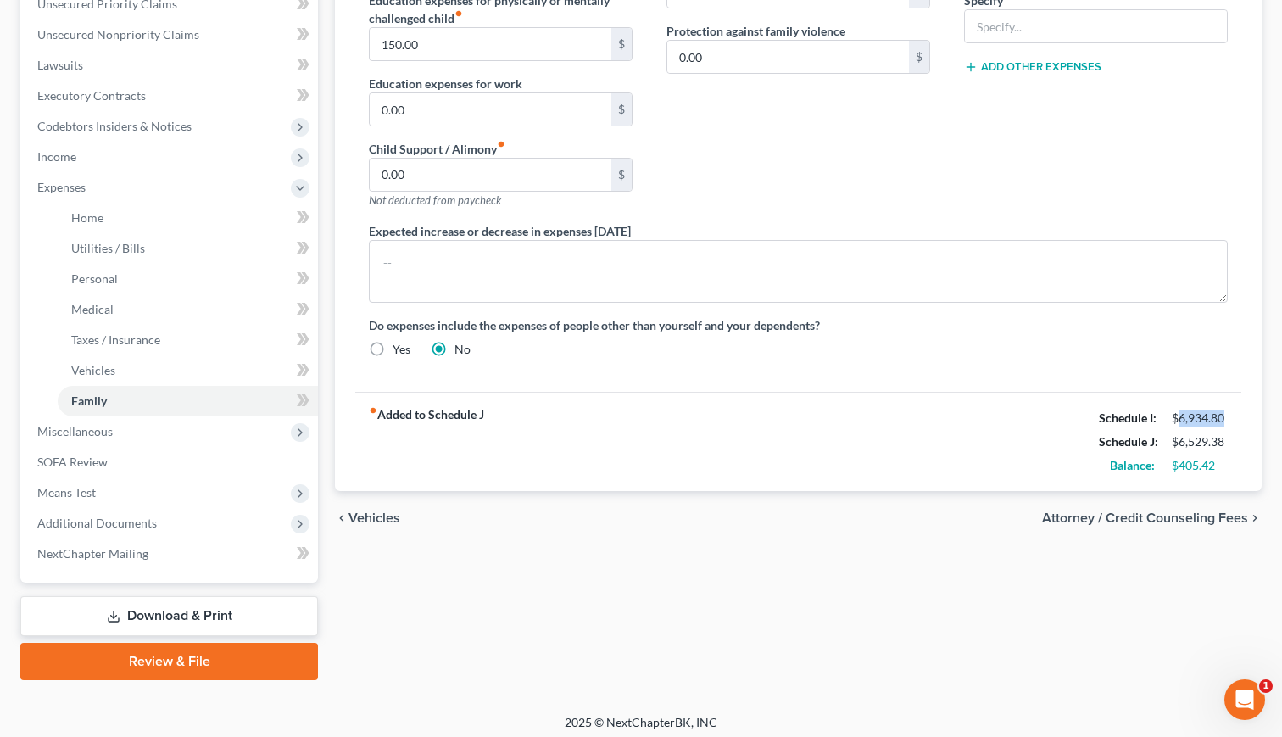
drag, startPoint x: 1180, startPoint y: 421, endPoint x: 1224, endPoint y: 419, distance: 44.2
click at [1224, 419] on div "$6,934.80" at bounding box center [1200, 418] width 56 height 17
drag, startPoint x: 1086, startPoint y: 443, endPoint x: 1239, endPoint y: 443, distance: 152.6
click at [1239, 443] on div "fiber_manual_record Added to Schedule J Schedule I: $6,934.80 Schedule J: $6,52…" at bounding box center [798, 441] width 886 height 99
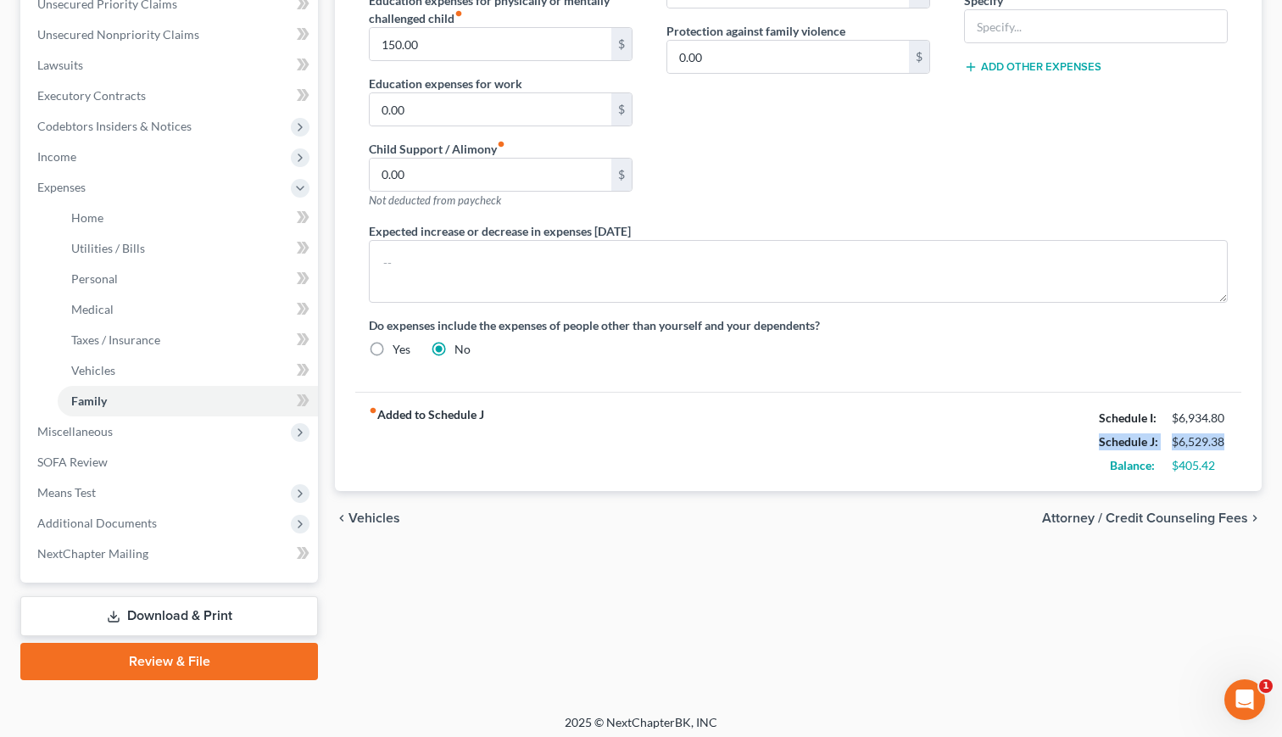
drag, startPoint x: 1234, startPoint y: 442, endPoint x: 1093, endPoint y: 446, distance: 140.8
click at [1093, 446] on div "Schedule J: $6,529.38" at bounding box center [1163, 442] width 146 height 24
click at [1090, 446] on div "Schedule J:" at bounding box center [1126, 441] width 73 height 17
drag, startPoint x: 1102, startPoint y: 446, endPoint x: 1233, endPoint y: 443, distance: 130.6
click at [1233, 443] on div "Schedule J: $6,529.38" at bounding box center [1163, 442] width 146 height 24
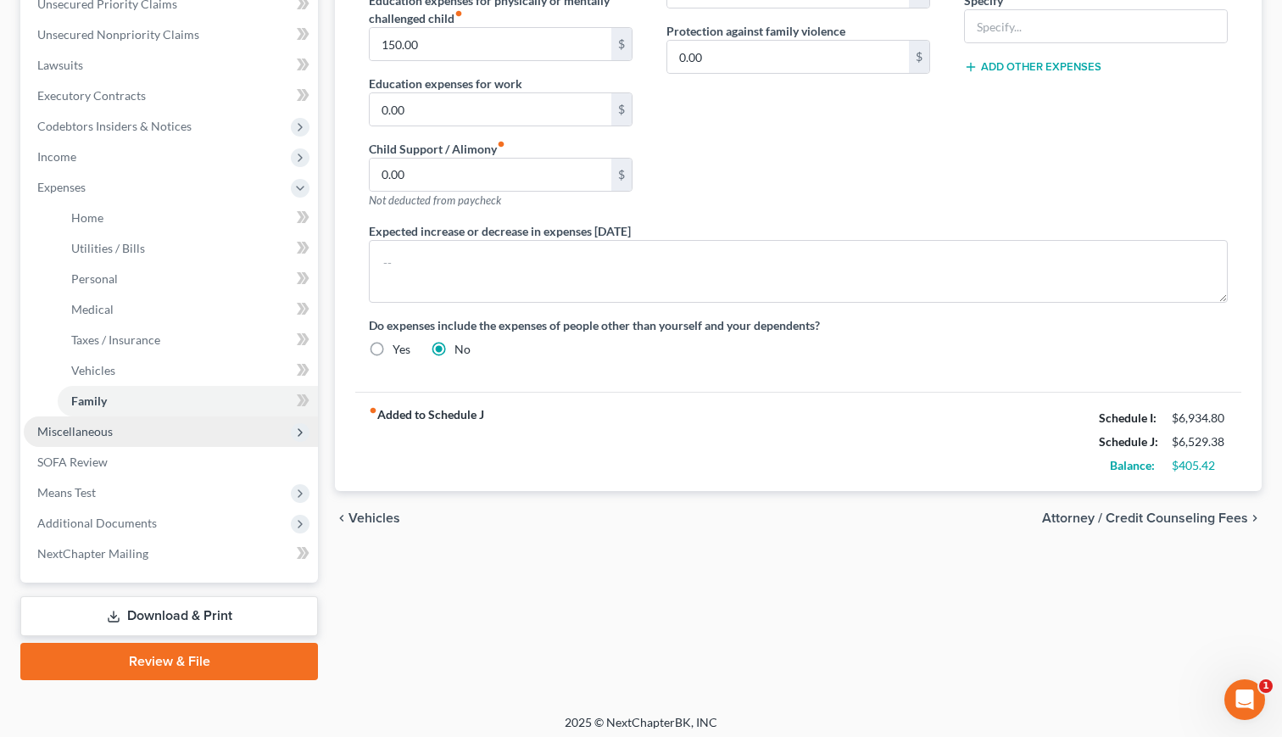
click at [164, 437] on span "Miscellaneous" at bounding box center [171, 431] width 294 height 31
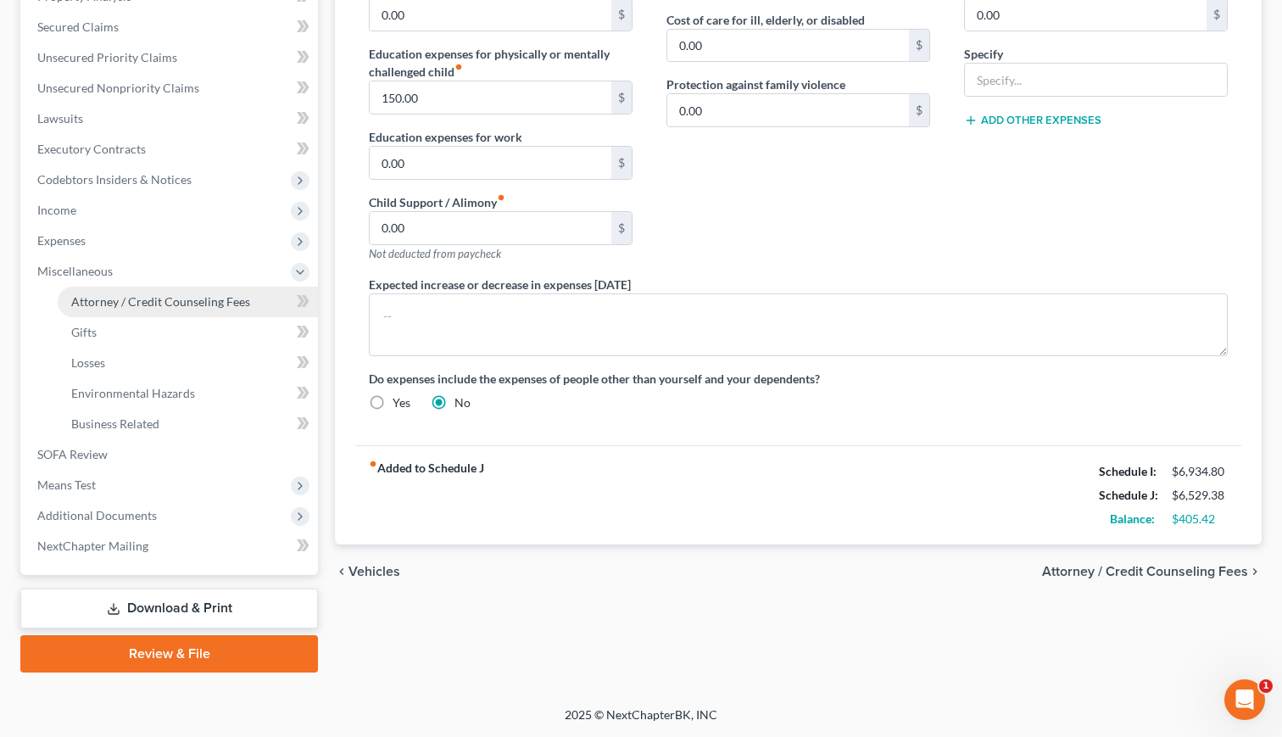
click at [137, 306] on span "Attorney / Credit Counseling Fees" at bounding box center [160, 301] width 179 height 14
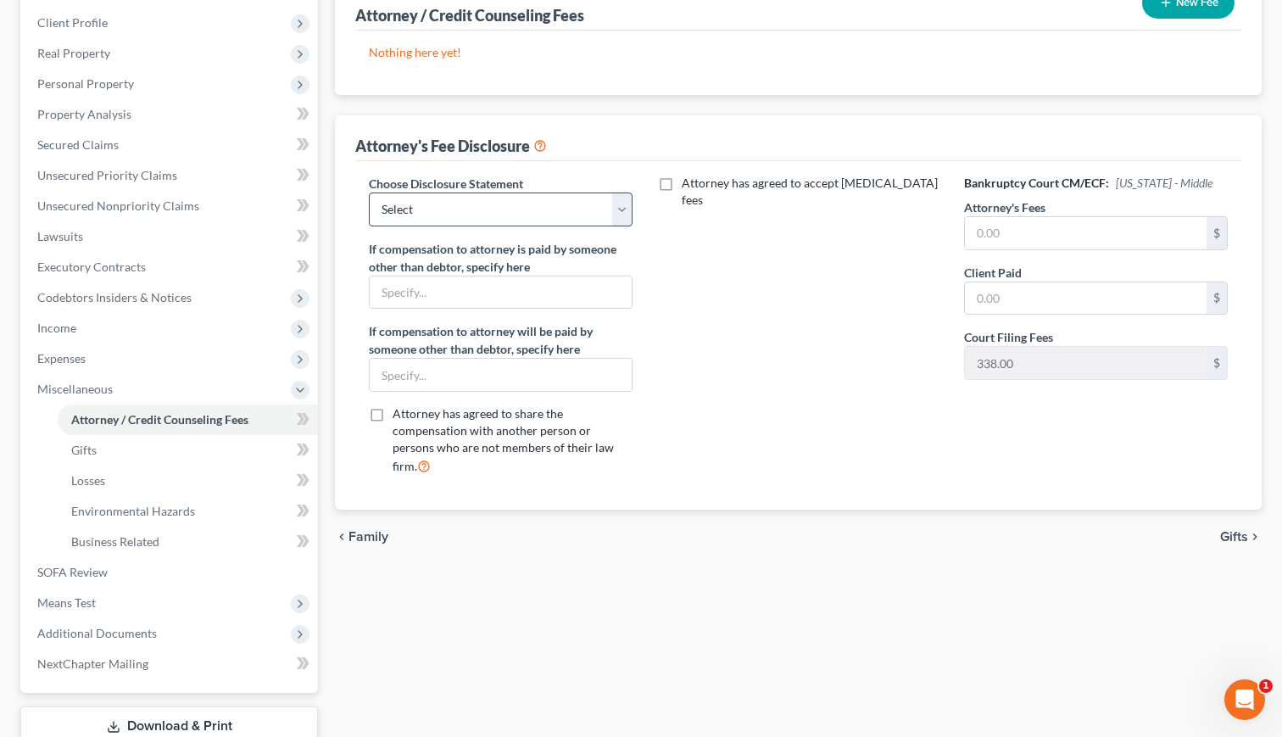
scroll to position [260, 0]
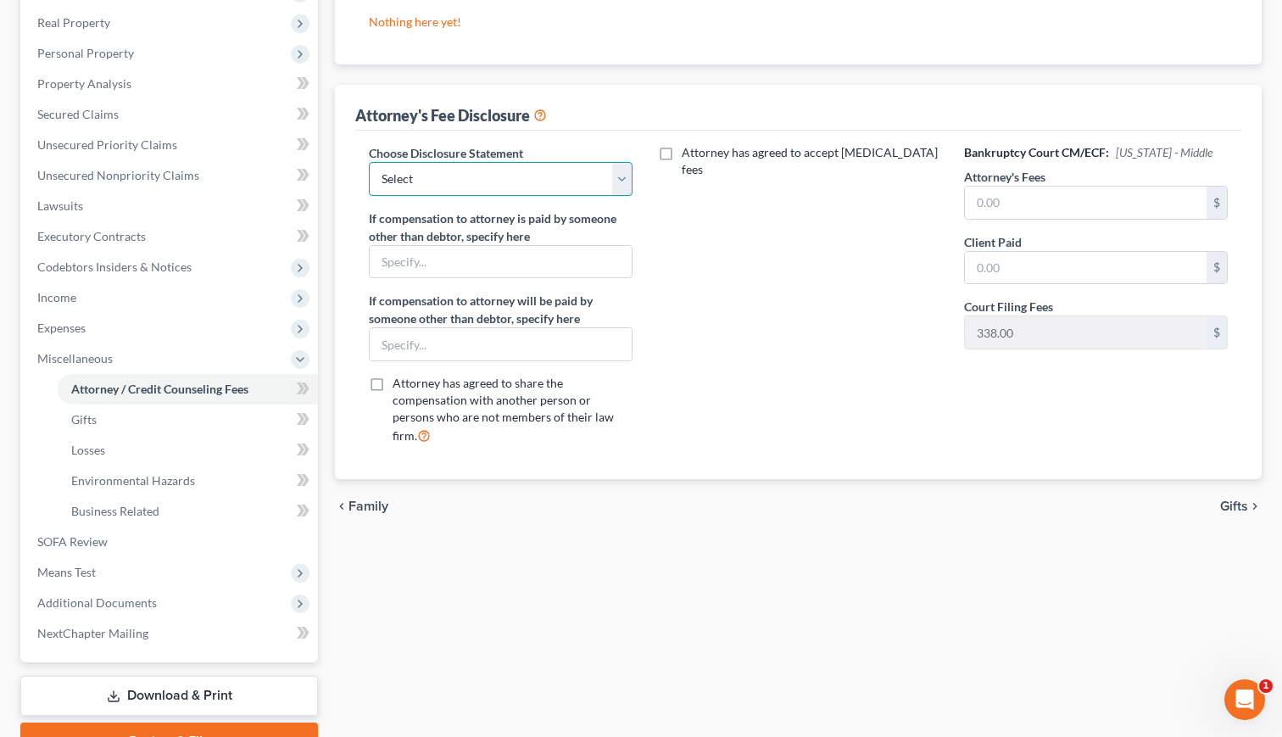
select select "0"
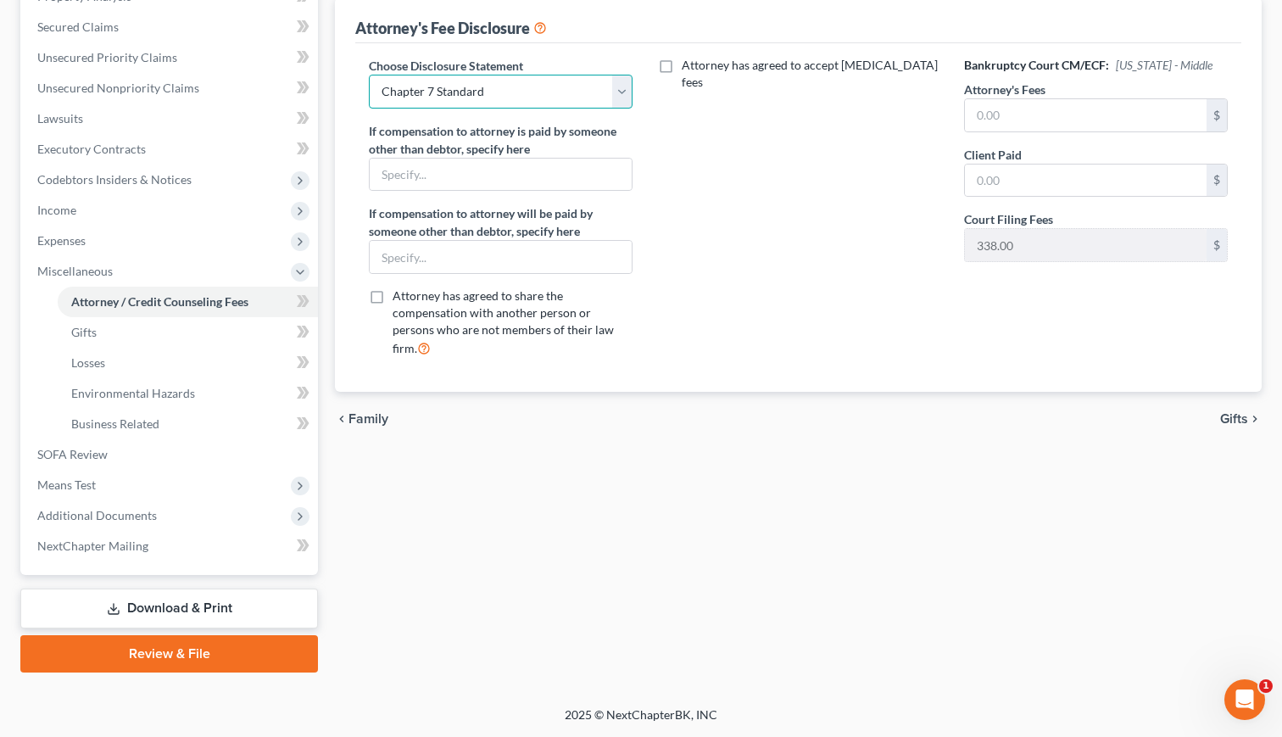
scroll to position [348, 0]
click at [849, 257] on div "Attorney has agreed to accept retainer fees" at bounding box center [798, 214] width 298 height 315
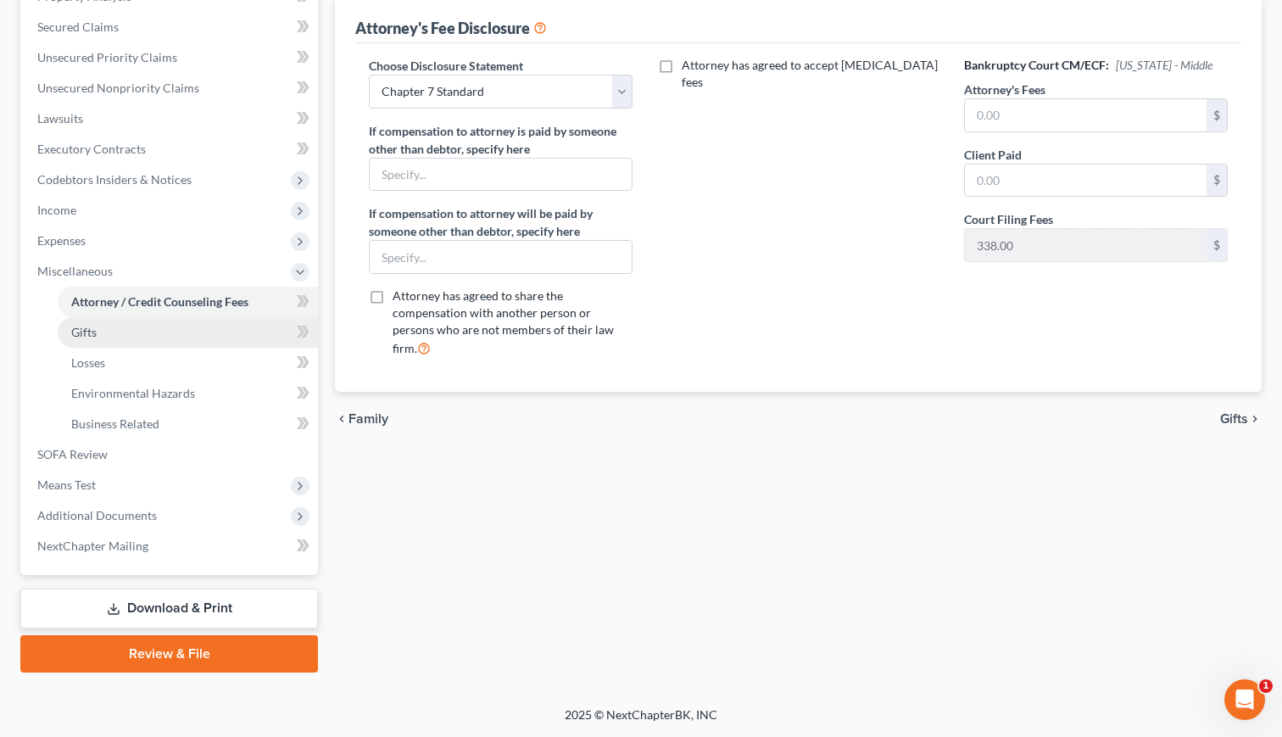
click at [157, 333] on link "Gifts" at bounding box center [188, 332] width 260 height 31
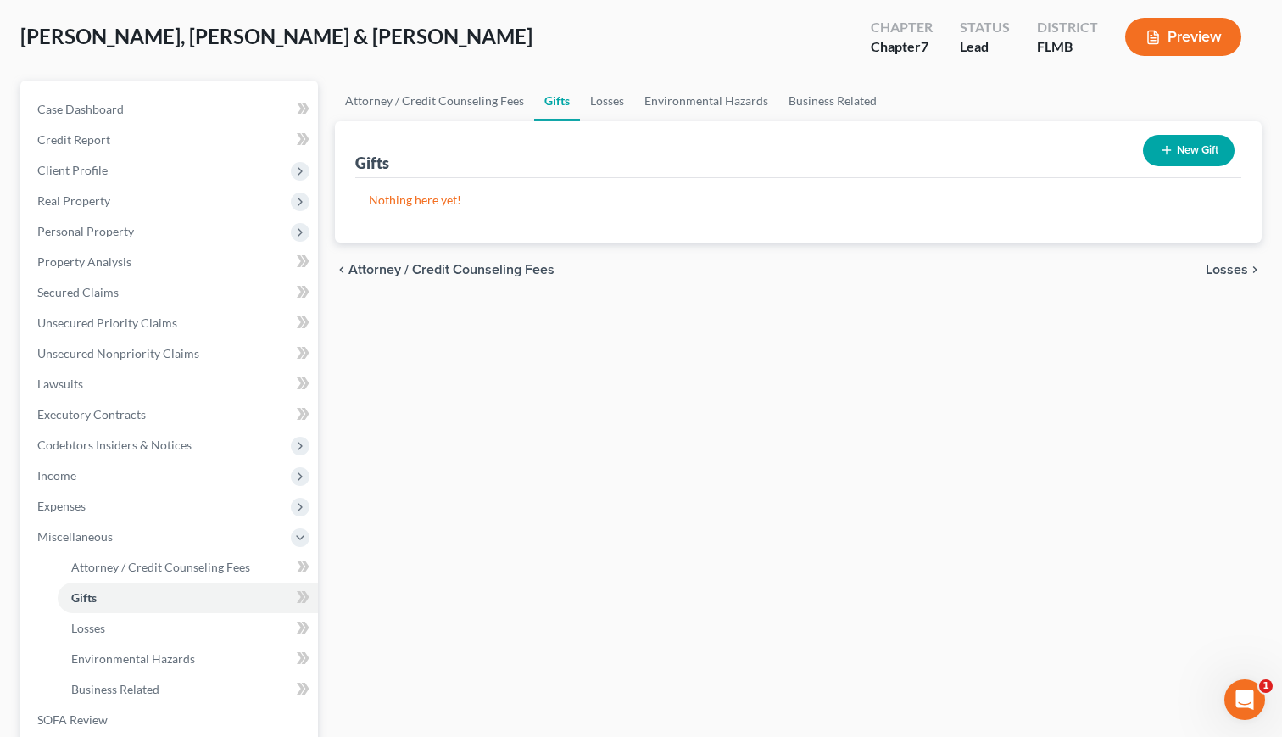
scroll to position [86, 0]
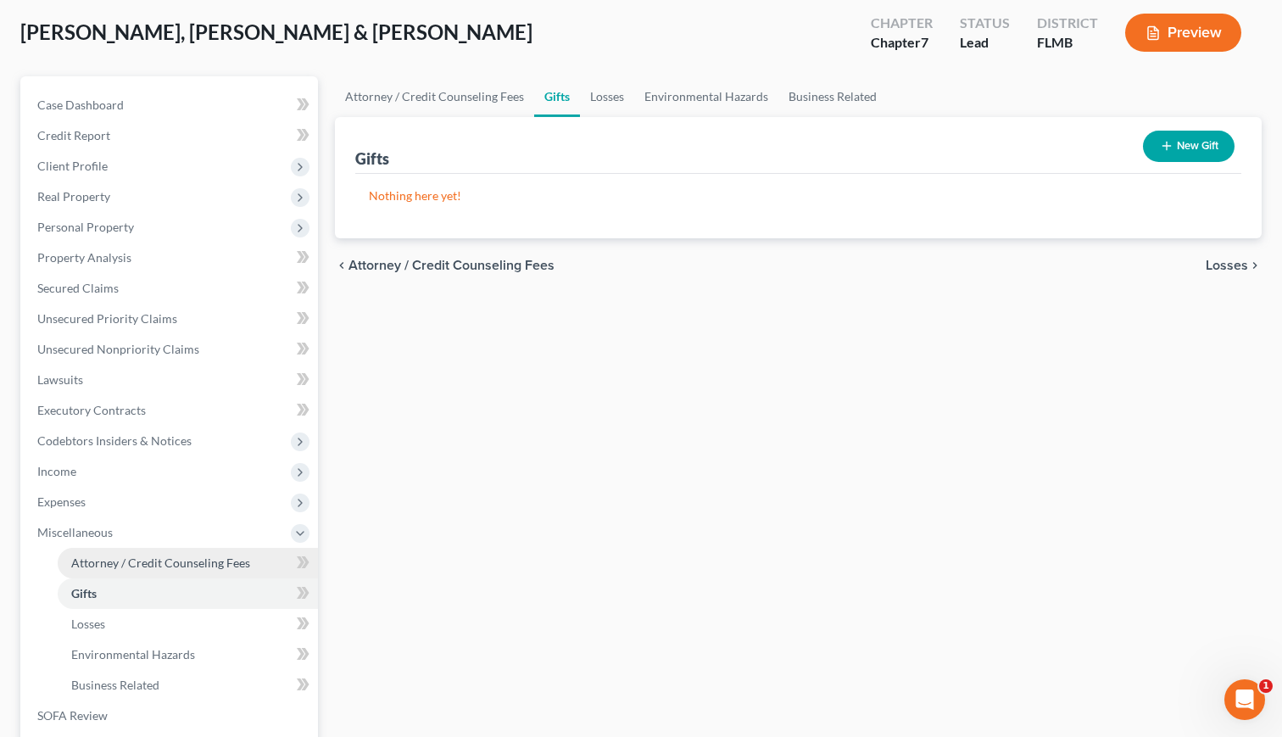
click at [131, 571] on link "Attorney / Credit Counseling Fees" at bounding box center [188, 563] width 260 height 31
select select "0"
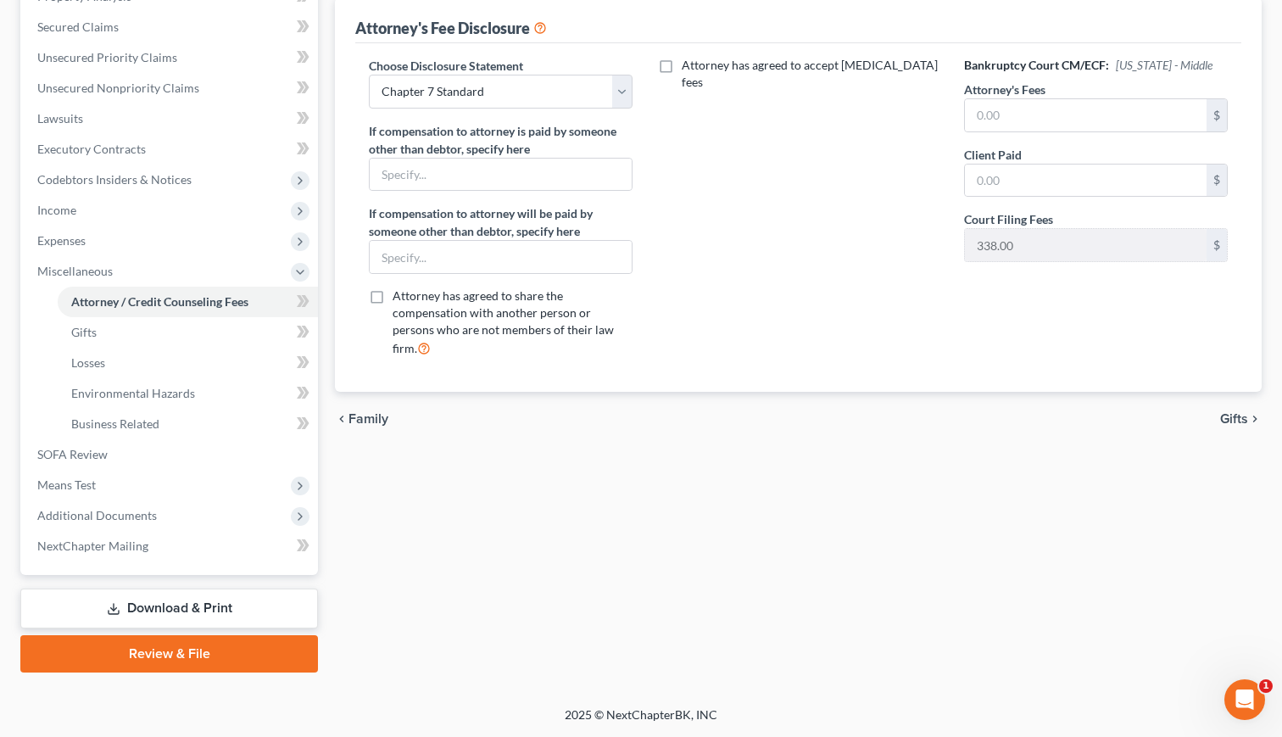
scroll to position [348, 0]
click at [946, 249] on div "Choose Disclosure Statement Select Chapter 7 Standard Chapter 7 Pro Bono If com…" at bounding box center [798, 214] width 893 height 315
click at [734, 367] on div "Choose Disclosure Statement Select Chapter 7 Standard Chapter 7 Pro Bono If com…" at bounding box center [798, 217] width 886 height 348
click at [85, 337] on span "Gifts" at bounding box center [83, 332] width 25 height 14
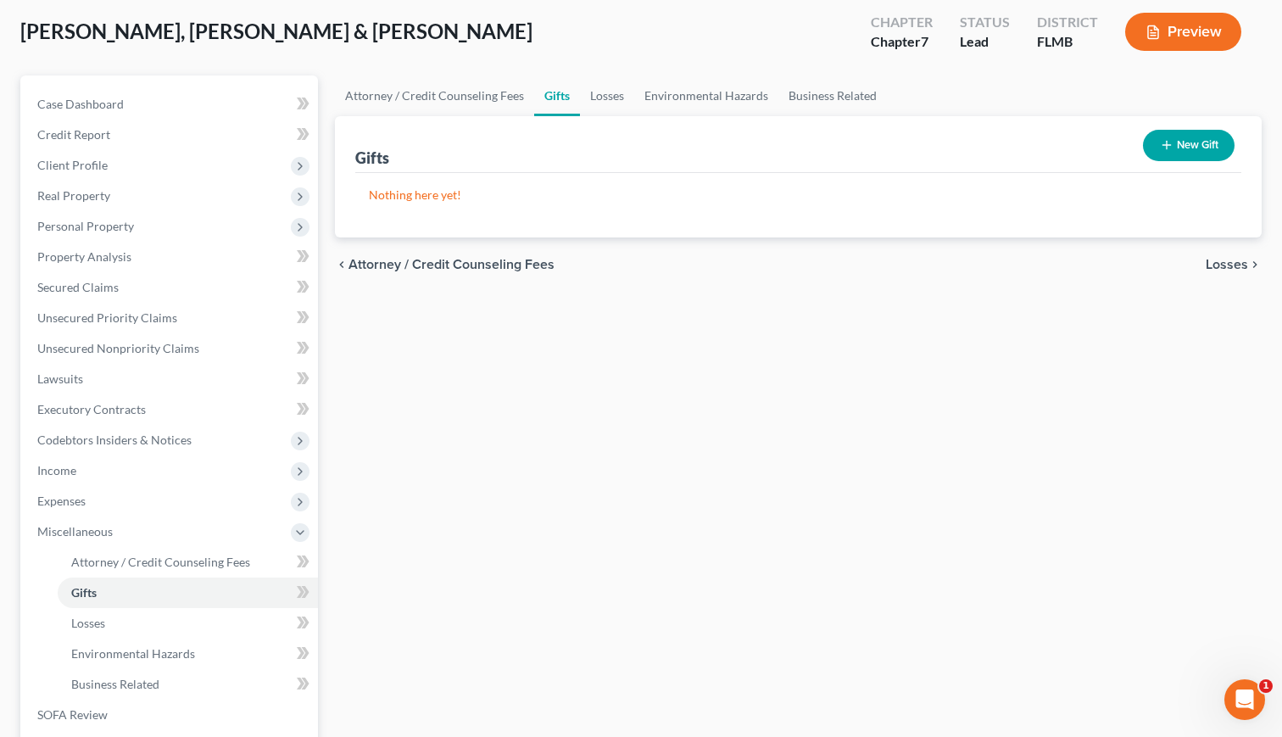
scroll to position [80, 0]
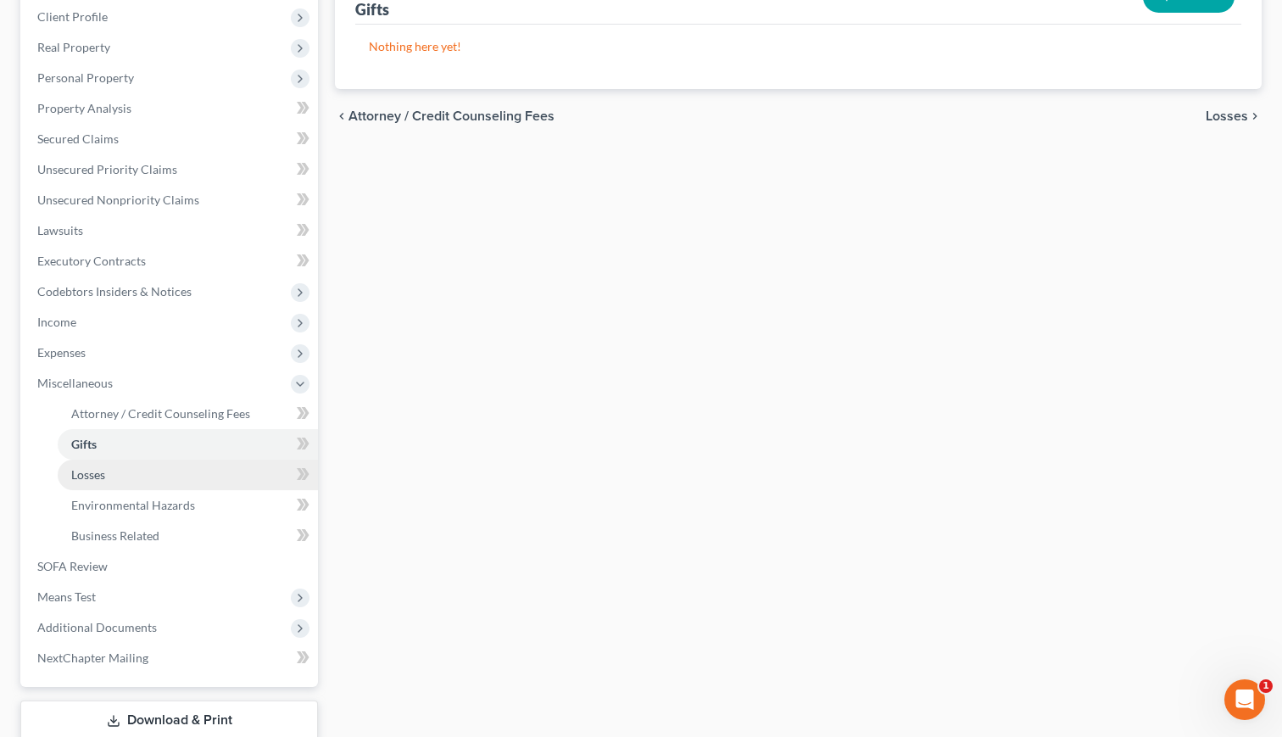
click at [85, 480] on span "Losses" at bounding box center [88, 474] width 34 height 14
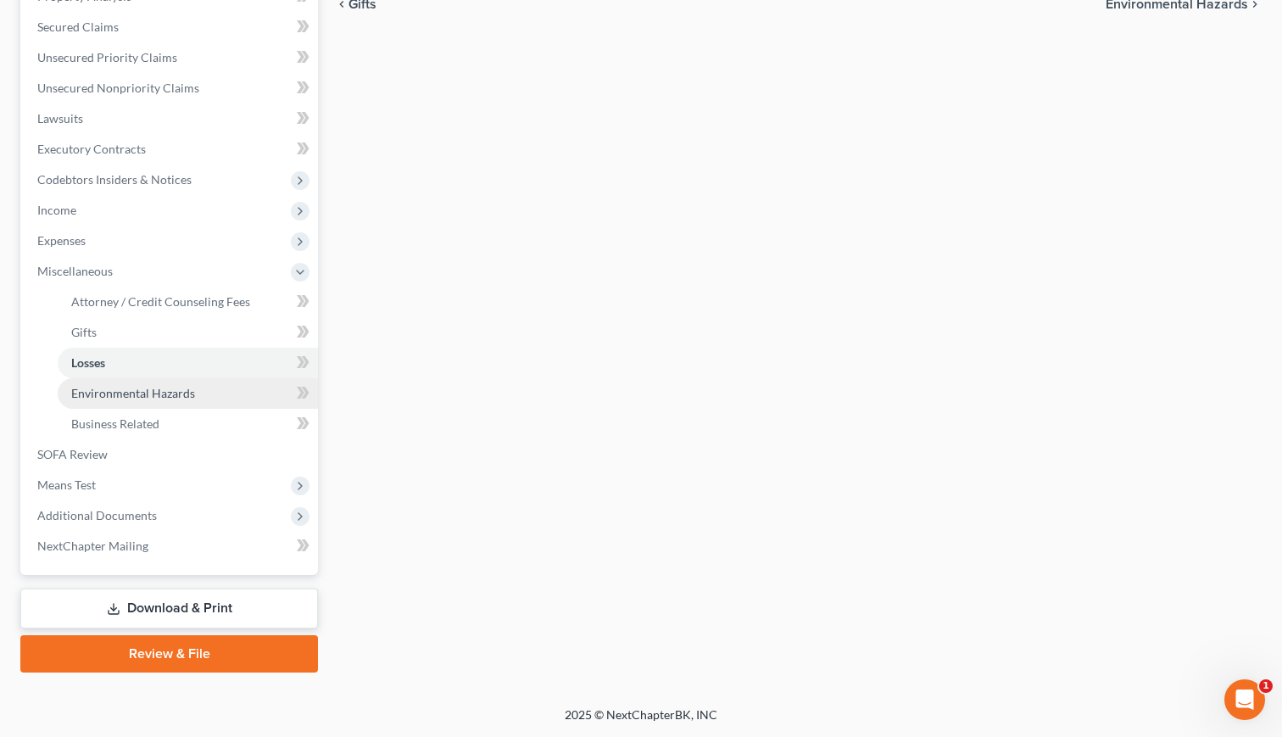
scroll to position [348, 0]
click at [126, 393] on span "Environmental Hazards" at bounding box center [133, 393] width 124 height 14
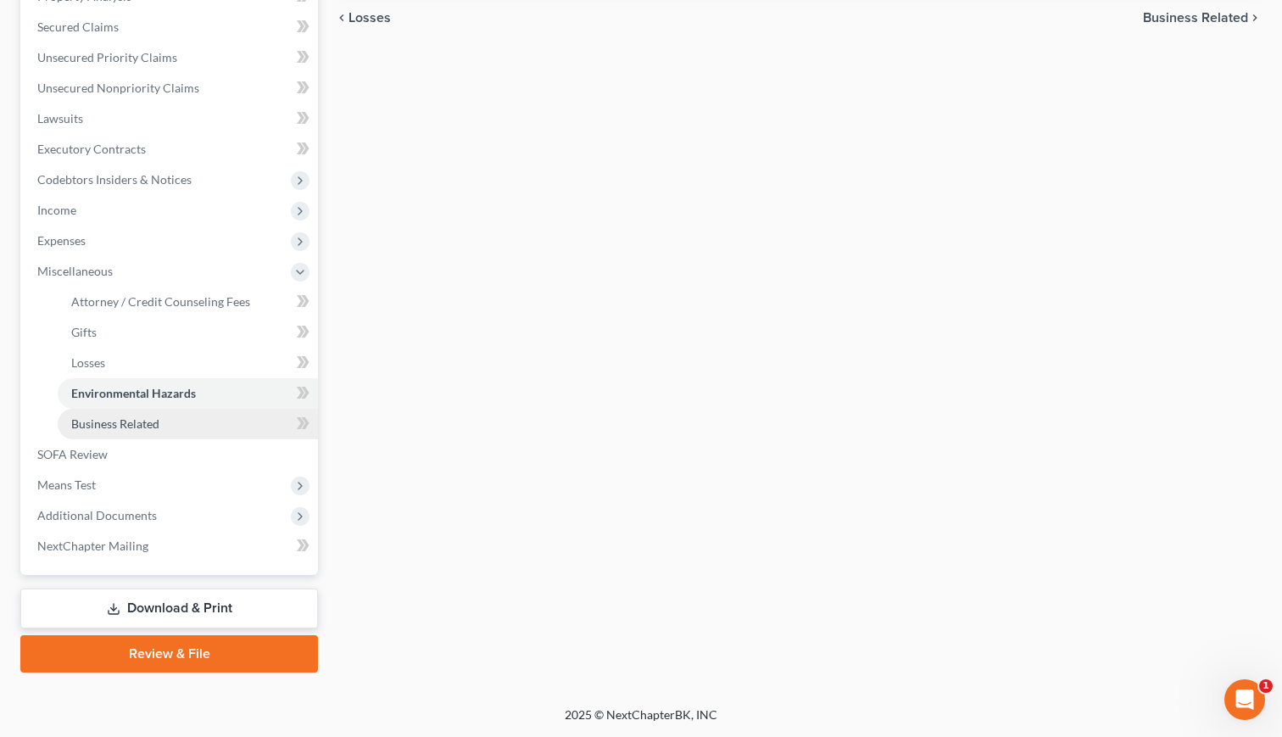
click at [95, 419] on span "Business Related" at bounding box center [115, 423] width 88 height 14
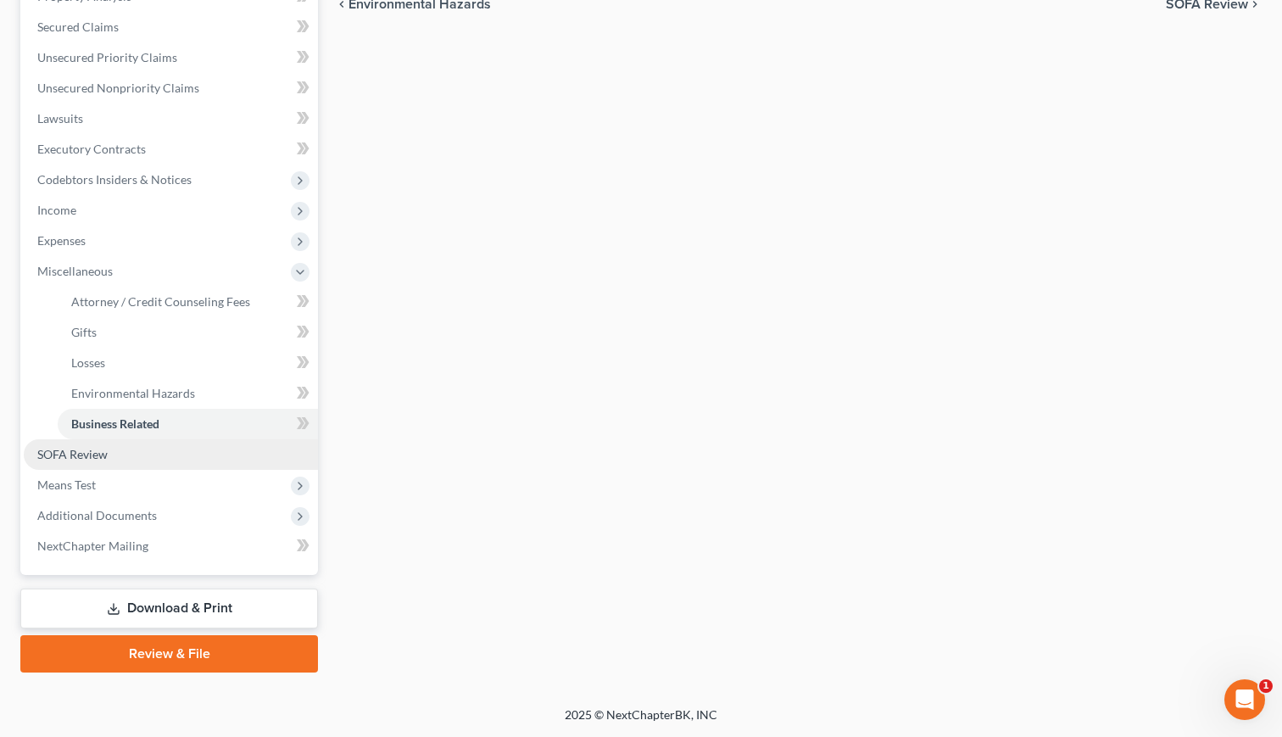
click at [64, 449] on span "SOFA Review" at bounding box center [72, 454] width 70 height 14
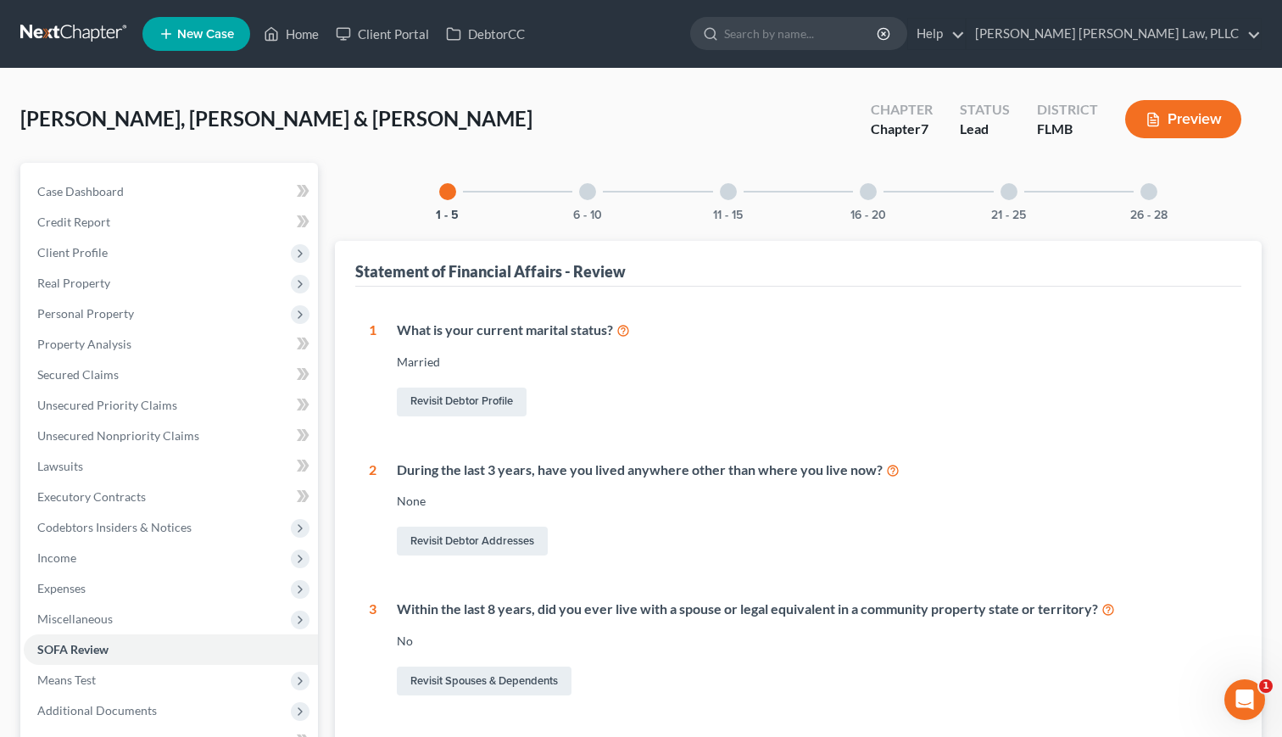
click at [595, 204] on div "6 - 10" at bounding box center [588, 192] width 58 height 58
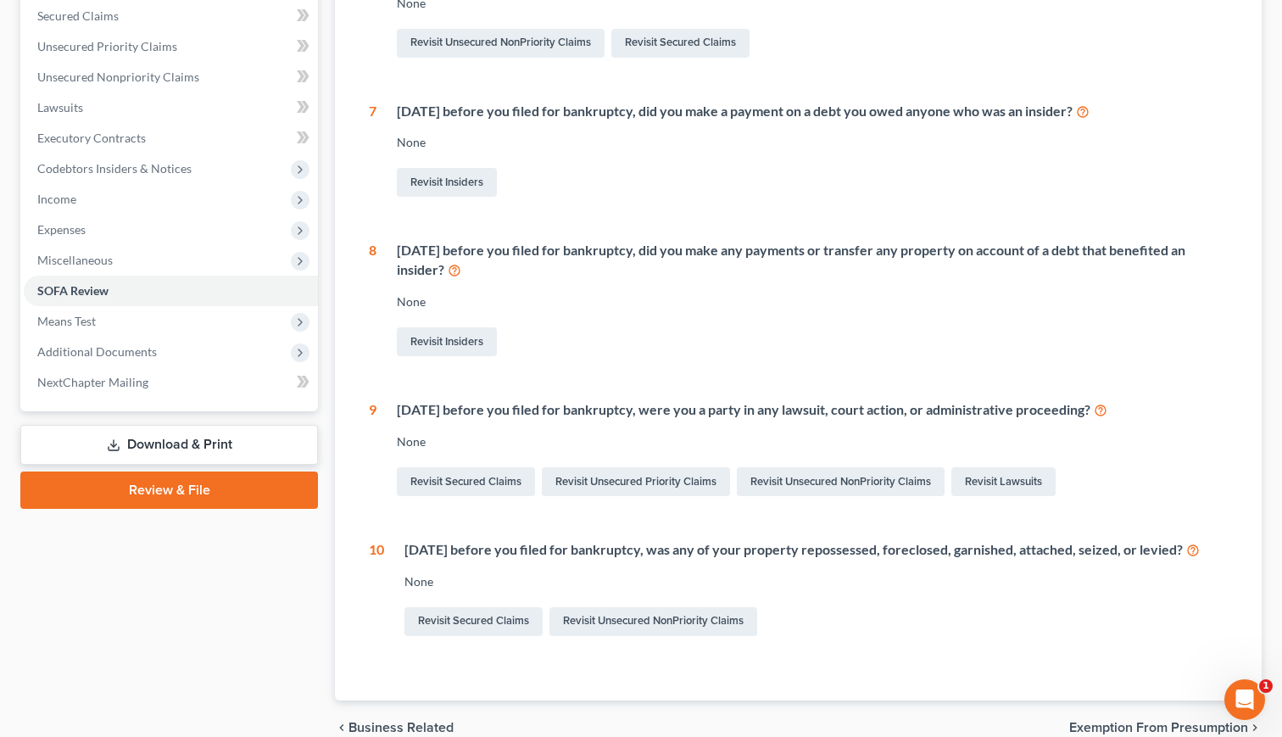
scroll to position [395, 0]
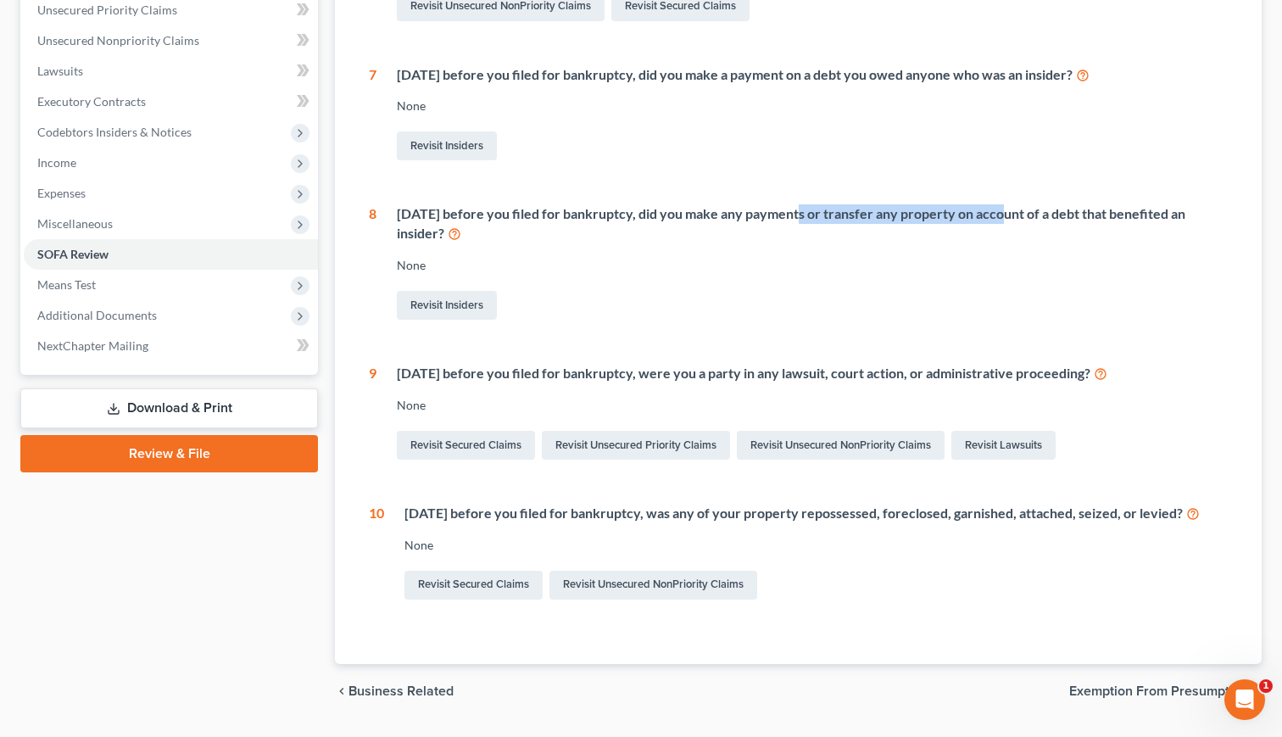
drag, startPoint x: 780, startPoint y: 211, endPoint x: 990, endPoint y: 219, distance: 210.4
click at [990, 219] on div "Within 1 year before you filed for bankruptcy, did you make any payments or tra…" at bounding box center [812, 223] width 831 height 39
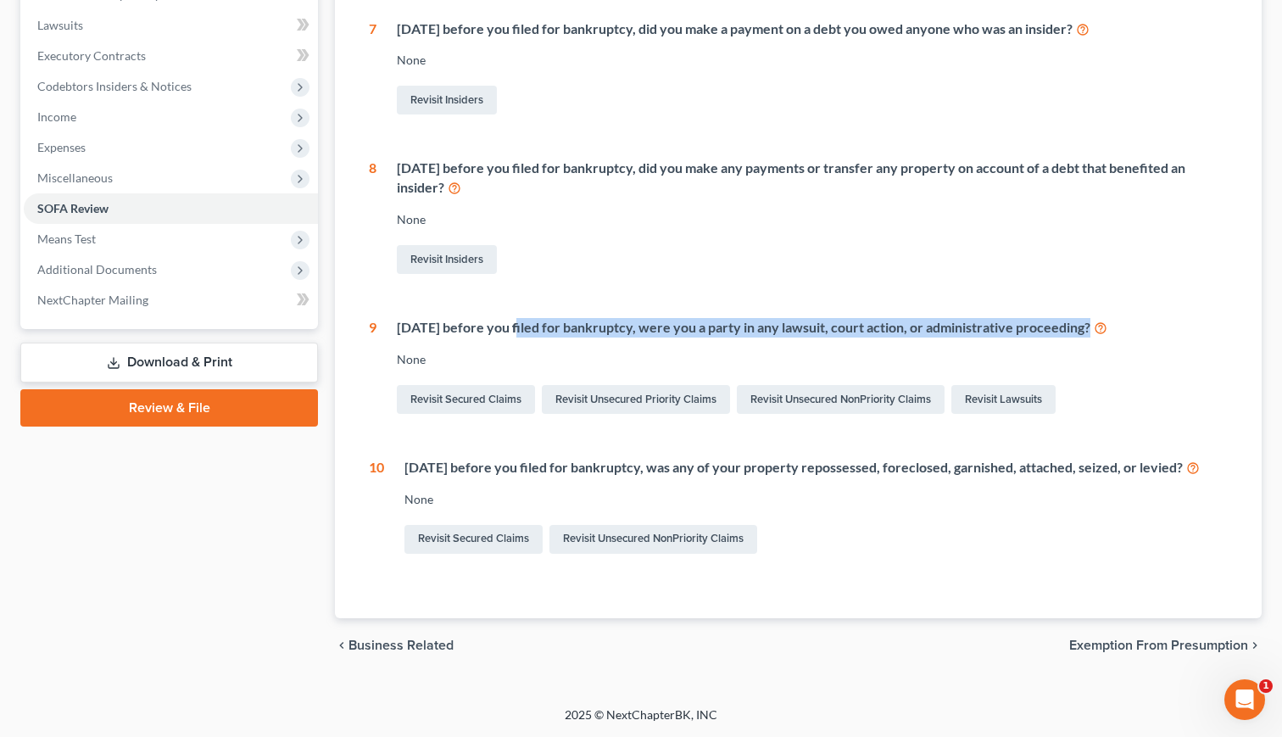
drag, startPoint x: 518, startPoint y: 319, endPoint x: 927, endPoint y: 330, distance: 408.8
click at [927, 330] on div "Within 1 year before you filed for bankruptcy, were you a party in any lawsuit,…" at bounding box center [801, 367] width 851 height 99
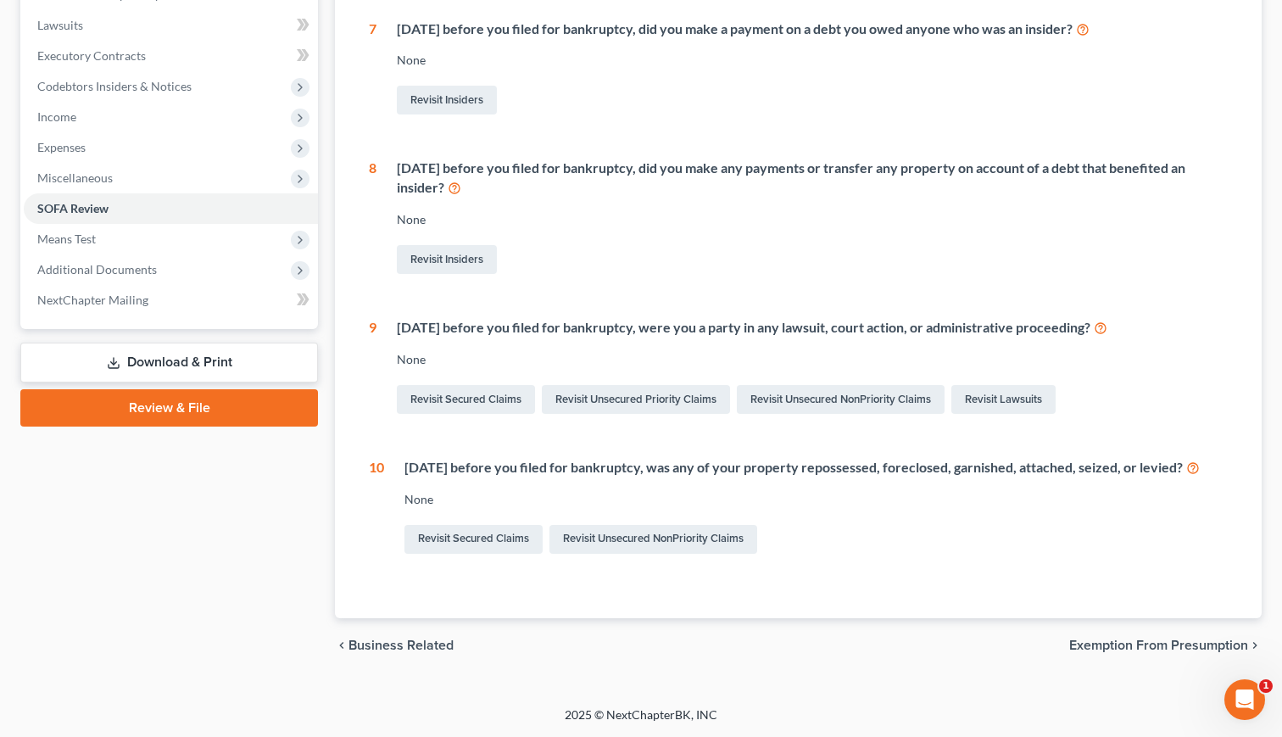
click at [927, 330] on div "Within 1 year before you filed for bankruptcy, were you a party in any lawsuit,…" at bounding box center [801, 367] width 851 height 99
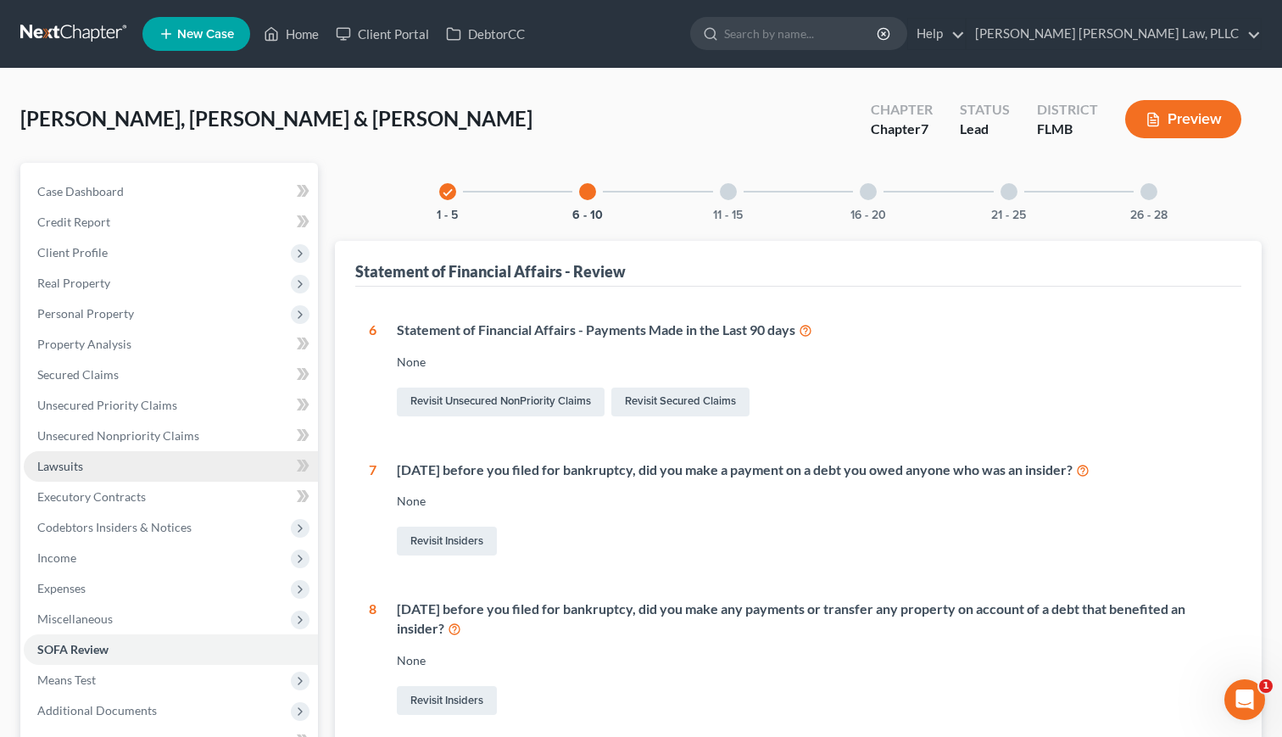
scroll to position [0, 0]
click at [729, 194] on div at bounding box center [728, 191] width 17 height 17
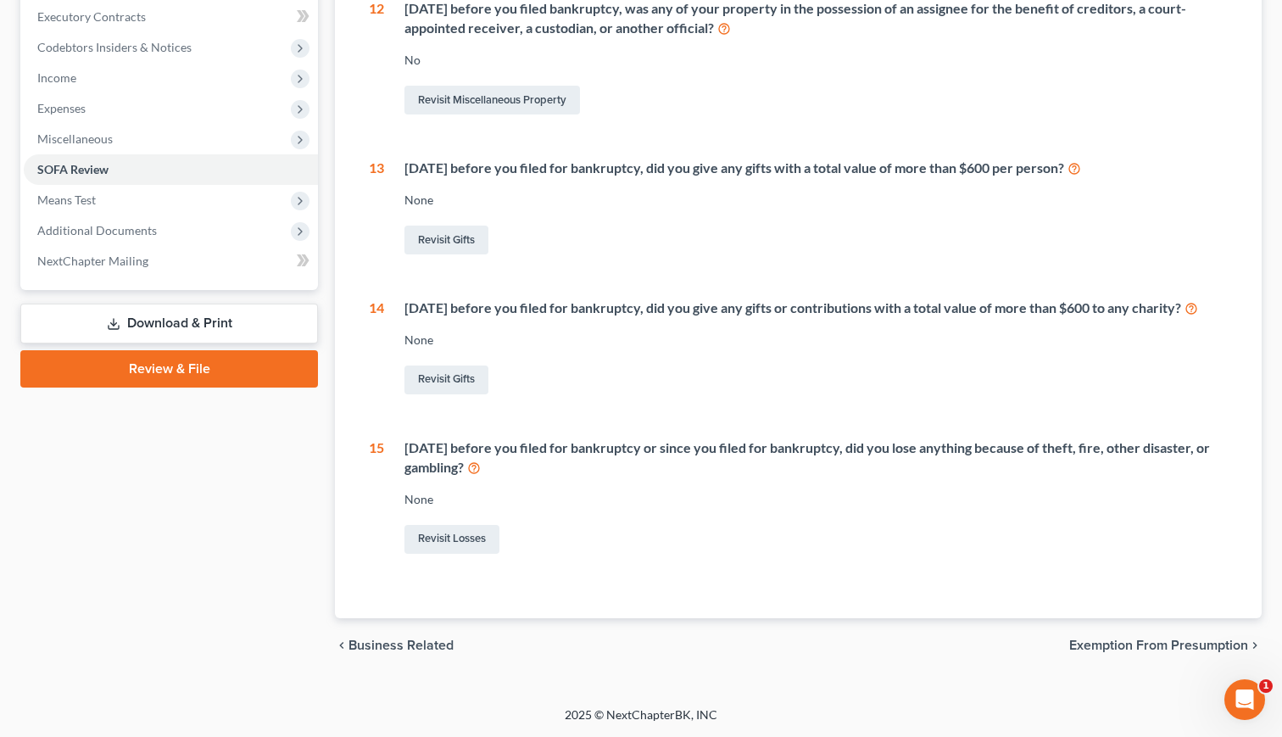
scroll to position [493, 0]
drag, startPoint x: 927, startPoint y: 454, endPoint x: 1100, endPoint y: 451, distance: 173.0
click at [1100, 451] on div "Within 1 year before you filed for bankruptcy or since you filed for bankruptcy…" at bounding box center [815, 457] width 823 height 39
drag, startPoint x: 1222, startPoint y: 454, endPoint x: 971, endPoint y: 448, distance: 251.0
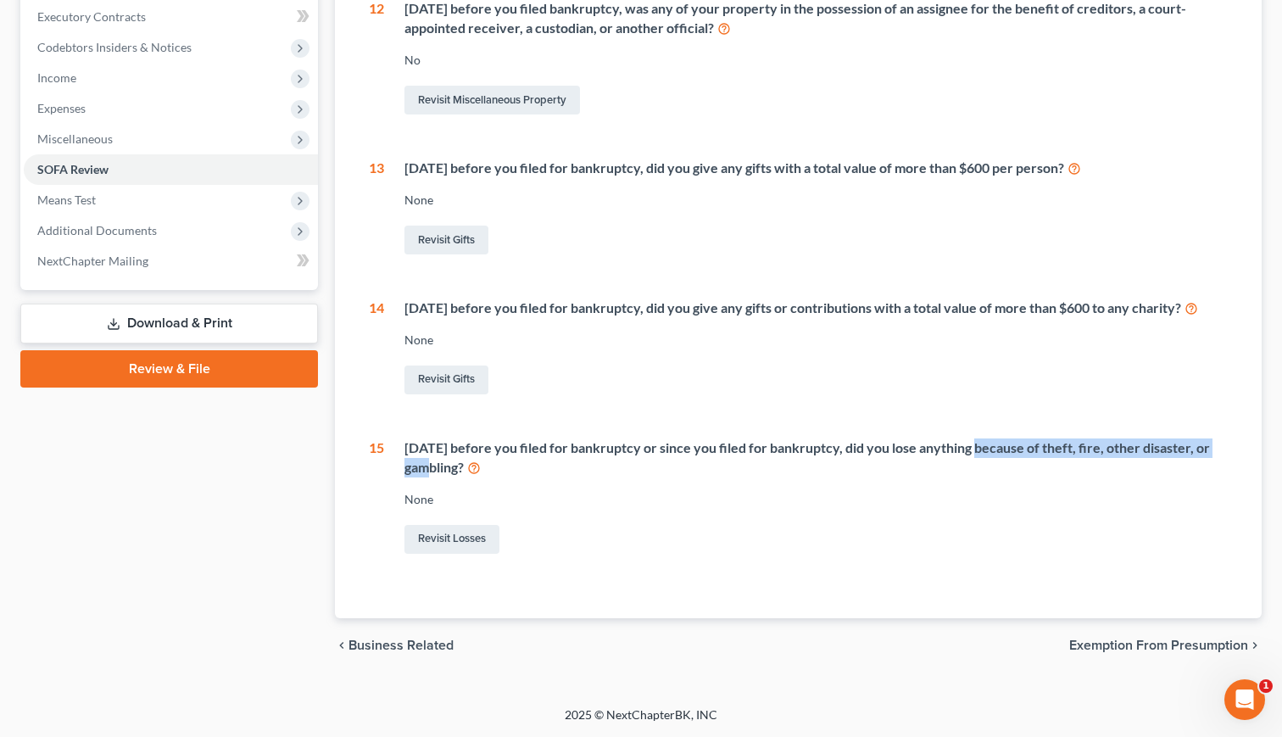
click at [971, 448] on div "Within 1 year before you filed for bankruptcy or since you filed for bankruptcy…" at bounding box center [815, 457] width 823 height 39
drag, startPoint x: 971, startPoint y: 448, endPoint x: 879, endPoint y: 454, distance: 91.8
click at [967, 448] on div "Within 1 year before you filed for bankruptcy or since you filed for bankruptcy…" at bounding box center [815, 457] width 823 height 39
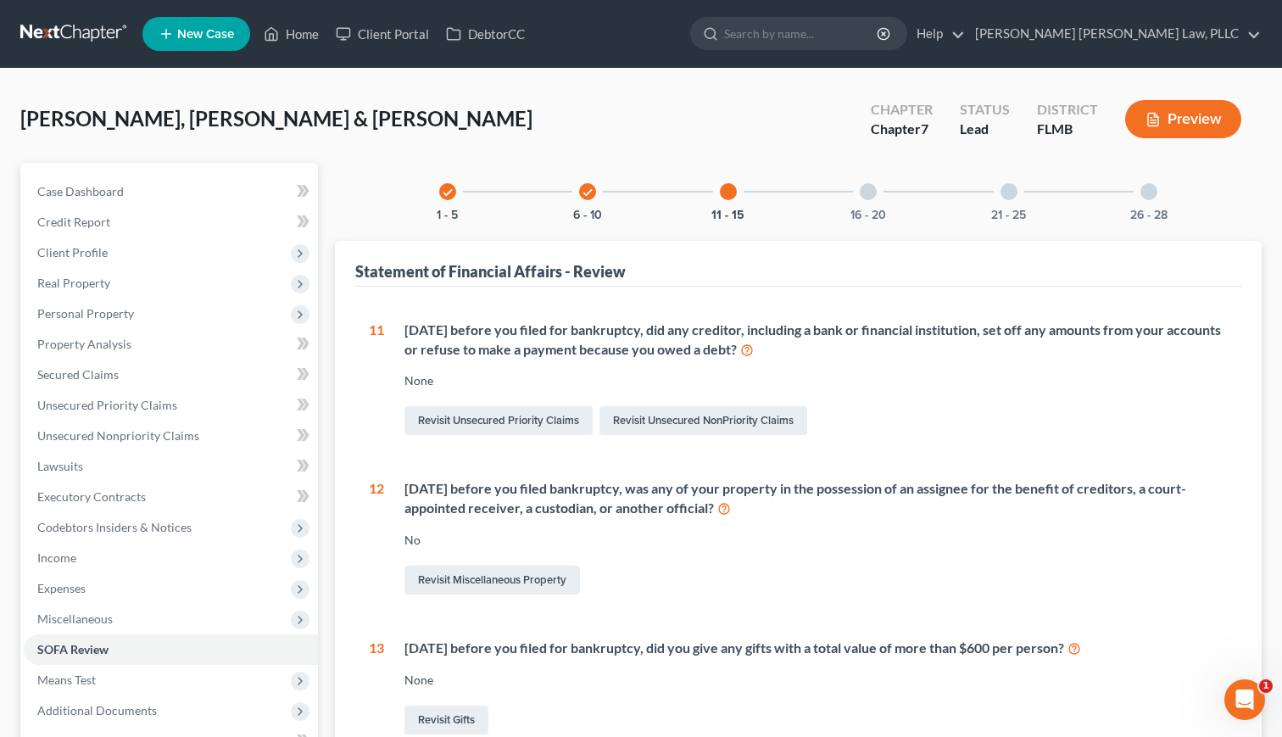
scroll to position [0, 0]
click at [858, 188] on div "16 - 20" at bounding box center [868, 192] width 58 height 58
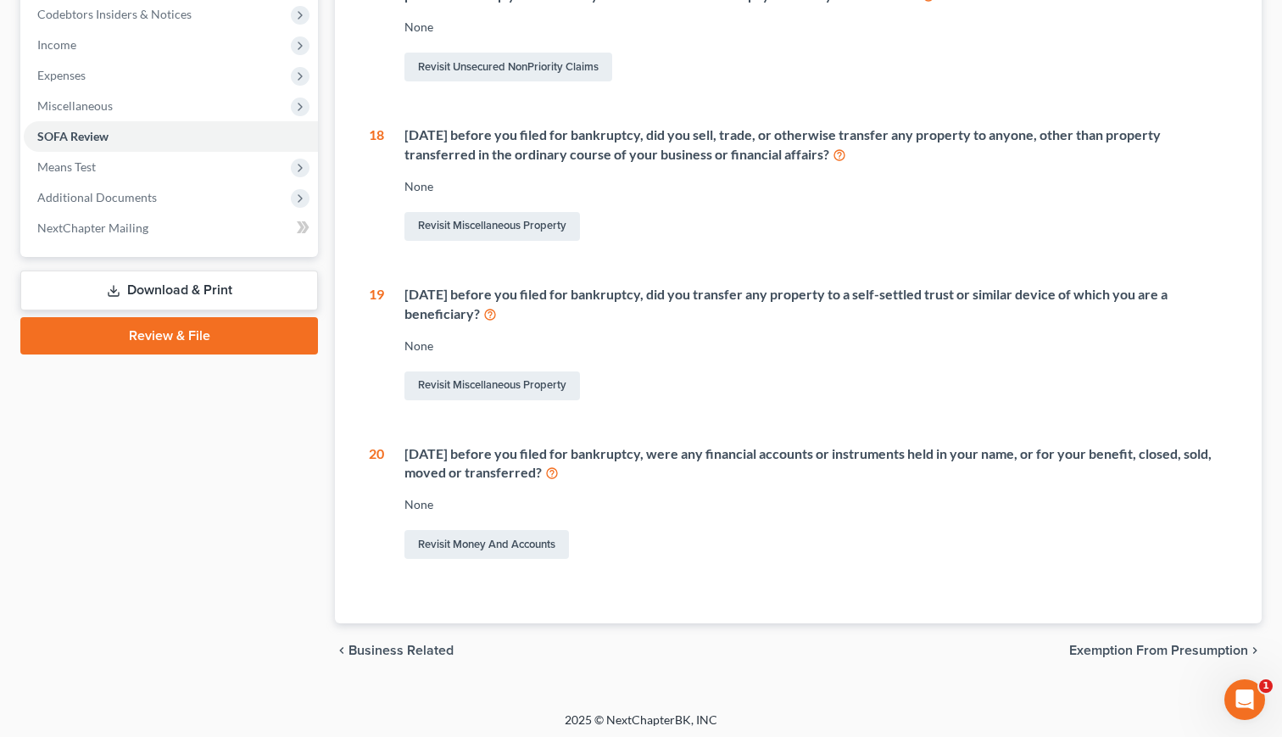
scroll to position [511, 0]
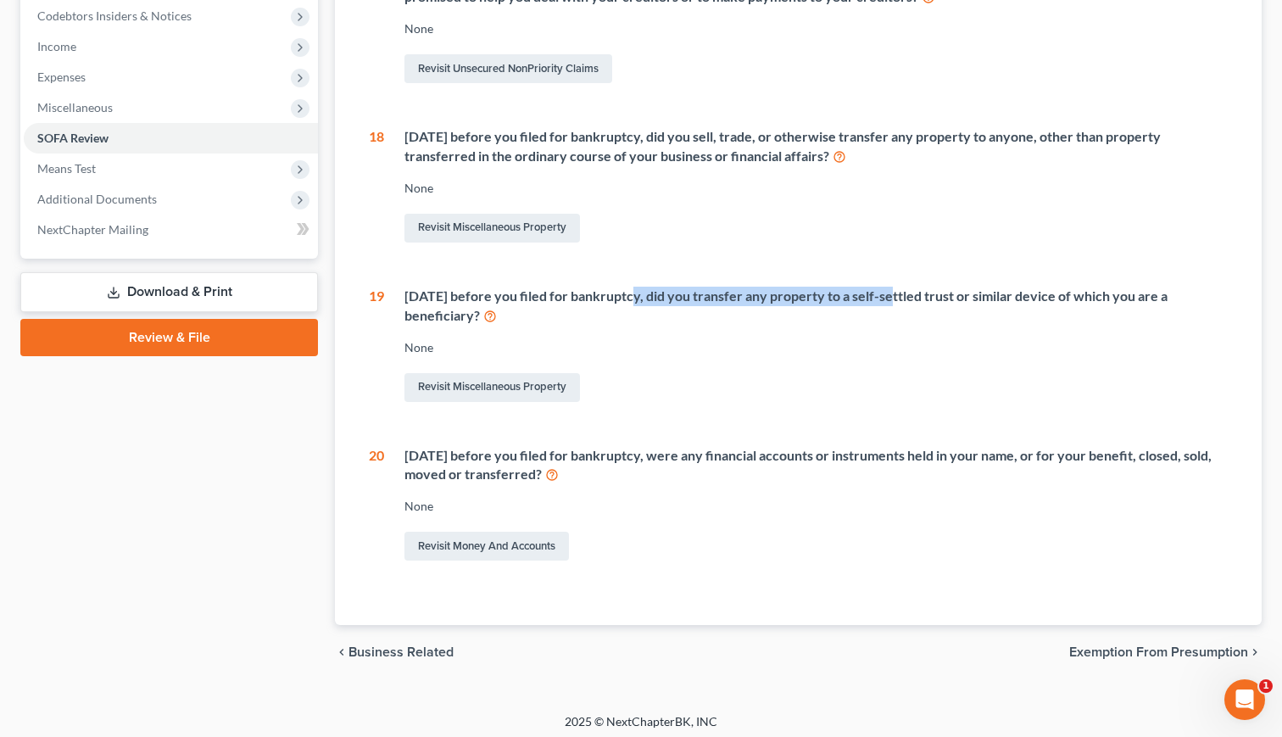
drag, startPoint x: 622, startPoint y: 293, endPoint x: 894, endPoint y: 293, distance: 271.3
click at [894, 293] on div "Within 10 years before you filed for bankruptcy, did you transfer any property …" at bounding box center [815, 306] width 823 height 39
drag, startPoint x: 893, startPoint y: 294, endPoint x: 1122, endPoint y: 296, distance: 228.9
click at [1122, 296] on div "Within 10 years before you filed for bankruptcy, did you transfer any property …" at bounding box center [815, 306] width 823 height 39
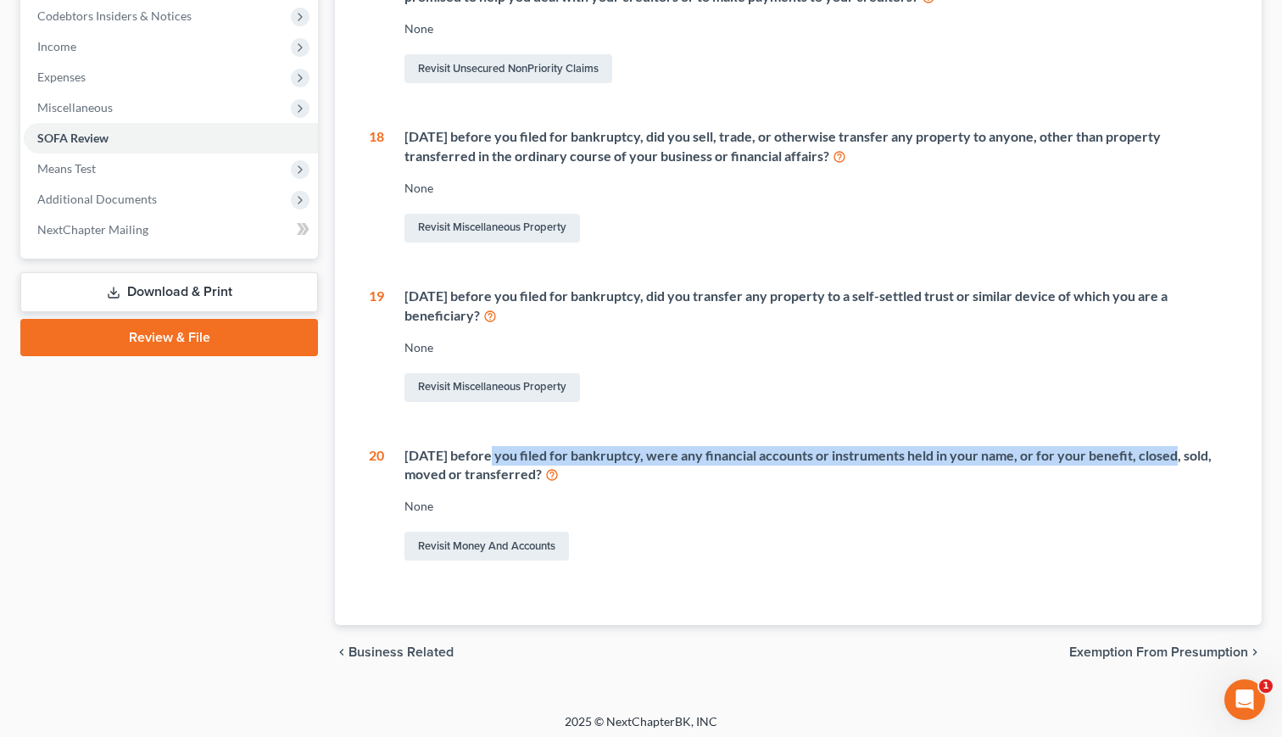
drag, startPoint x: 488, startPoint y: 450, endPoint x: 1168, endPoint y: 449, distance: 680.0
click at [1168, 449] on div "Within 1 year before you filed for bankruptcy, were any financial accounts or i…" at bounding box center [815, 465] width 823 height 39
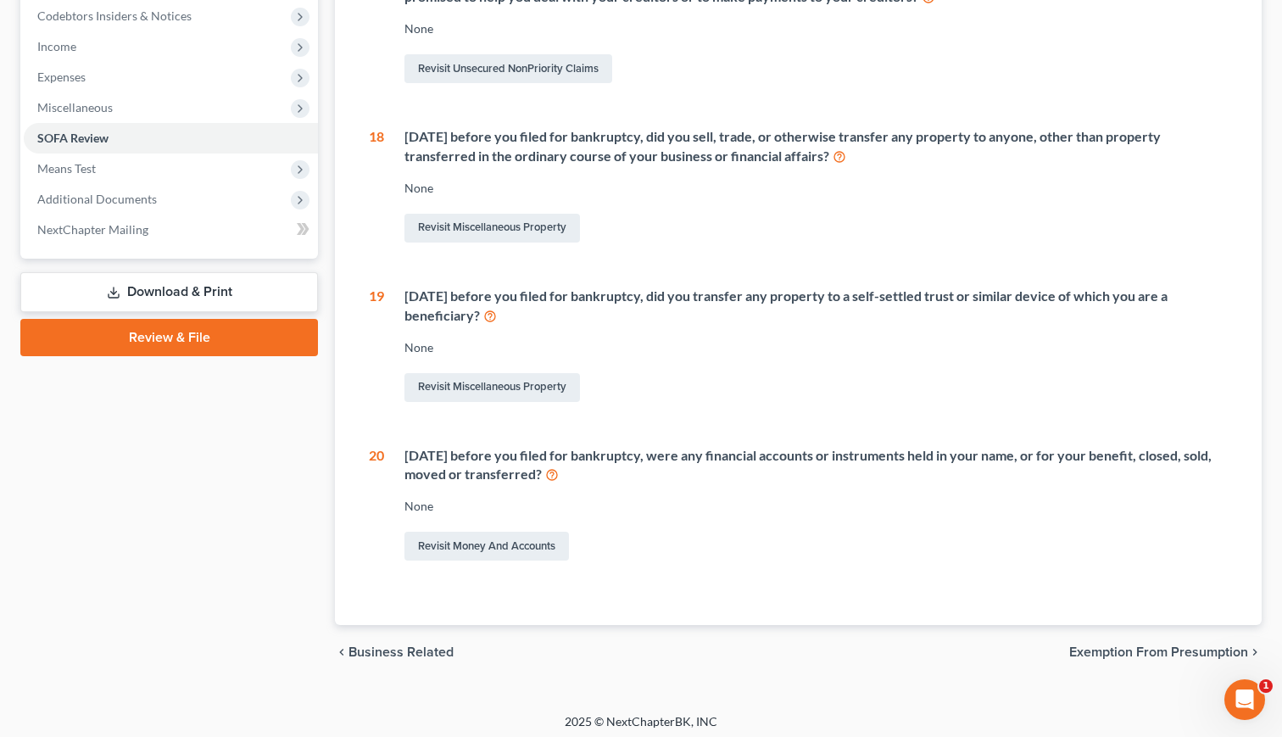
click at [1168, 449] on div "Within 1 year before you filed for bankruptcy, were any financial accounts or i…" at bounding box center [815, 465] width 823 height 39
drag, startPoint x: 1172, startPoint y: 452, endPoint x: 777, endPoint y: 449, distance: 395.1
click at [777, 449] on div "Within 1 year before you filed for bankruptcy, were any financial accounts or i…" at bounding box center [815, 465] width 823 height 39
click at [776, 449] on div "Within 1 year before you filed for bankruptcy, were any financial accounts or i…" at bounding box center [815, 465] width 823 height 39
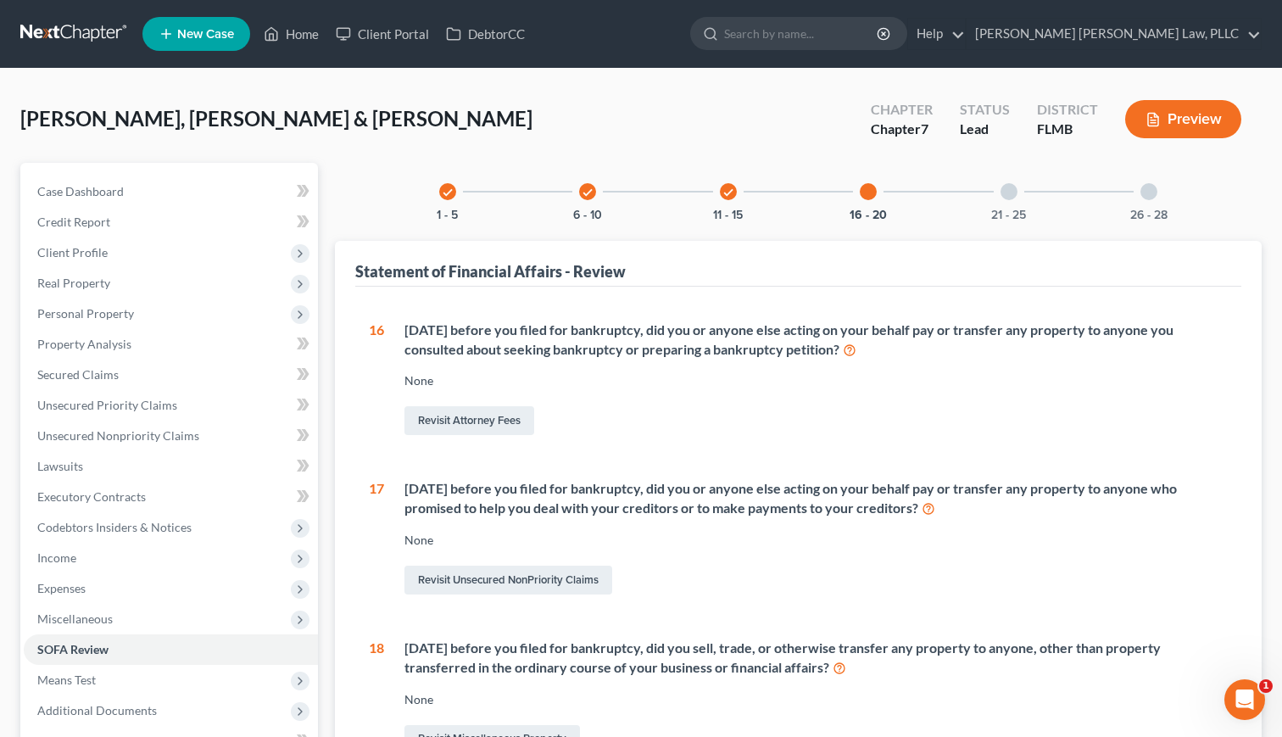
scroll to position [0, 0]
click at [1004, 194] on div at bounding box center [1008, 191] width 17 height 17
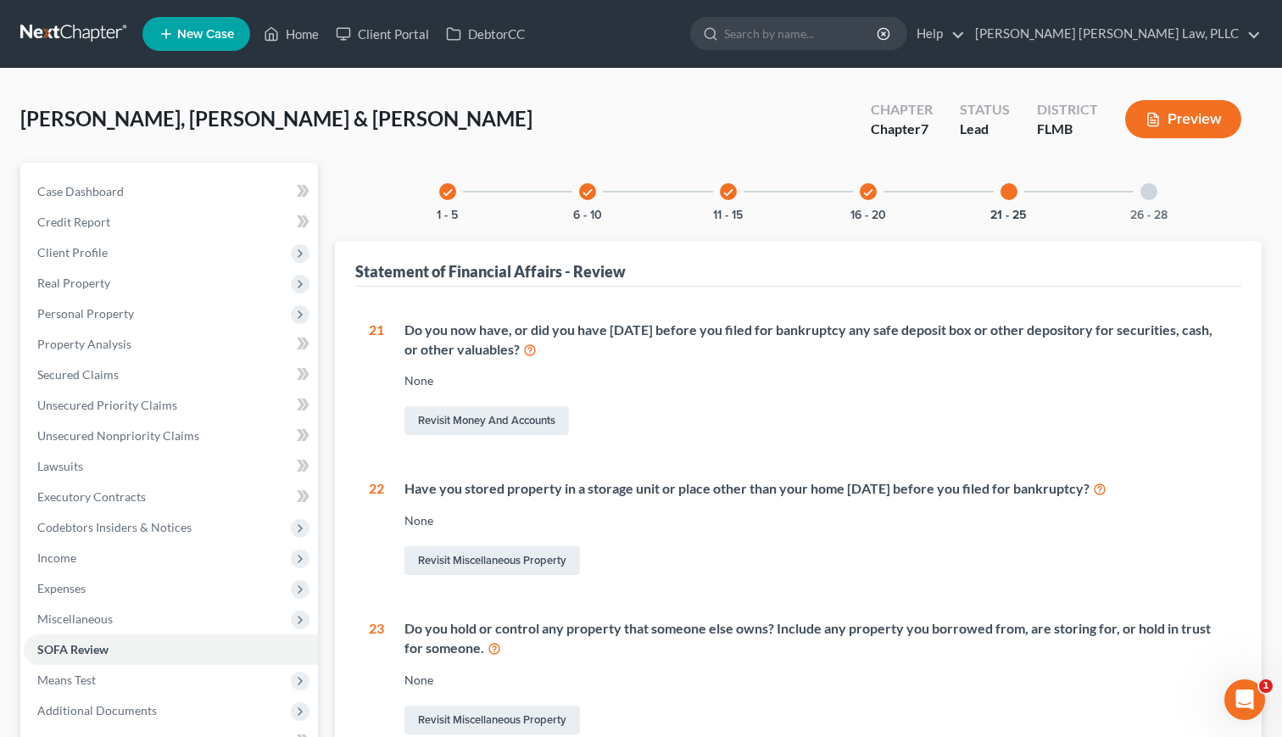
scroll to position [-1, 0]
click at [1151, 194] on div at bounding box center [1148, 191] width 17 height 17
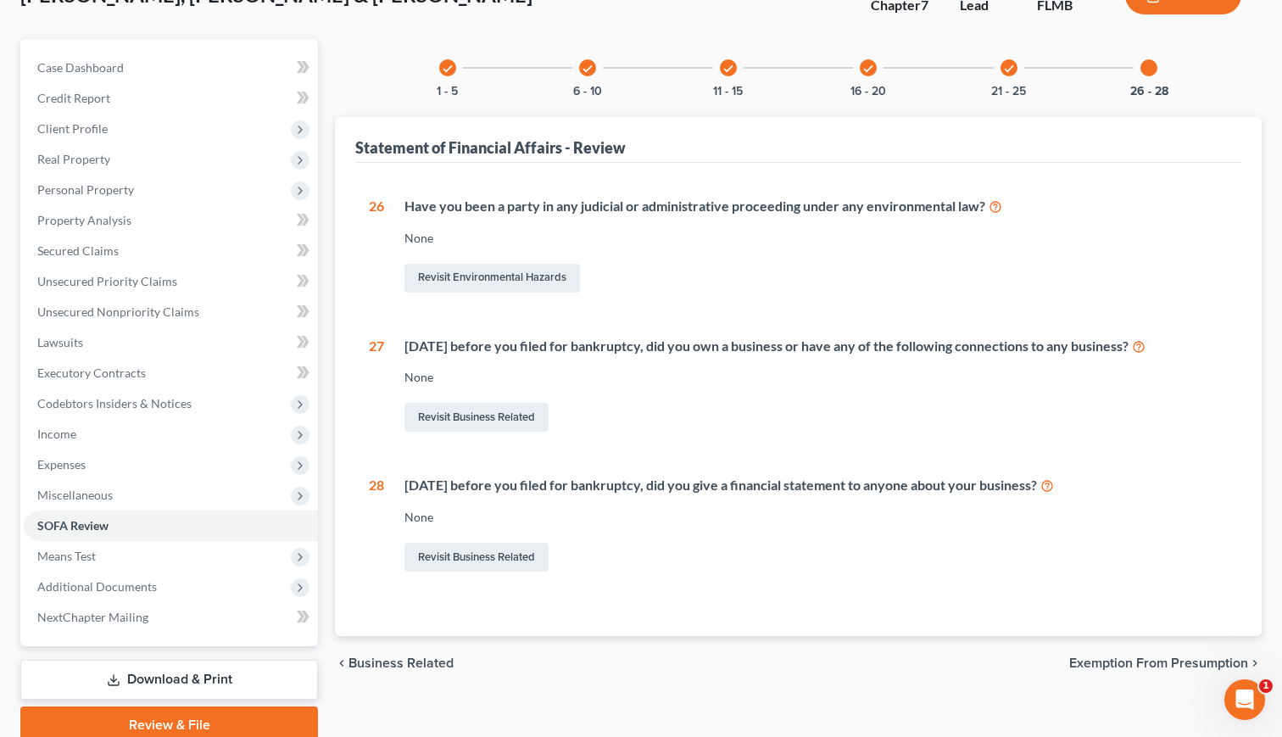
scroll to position [139, 0]
